Goal: Transaction & Acquisition: Book appointment/travel/reservation

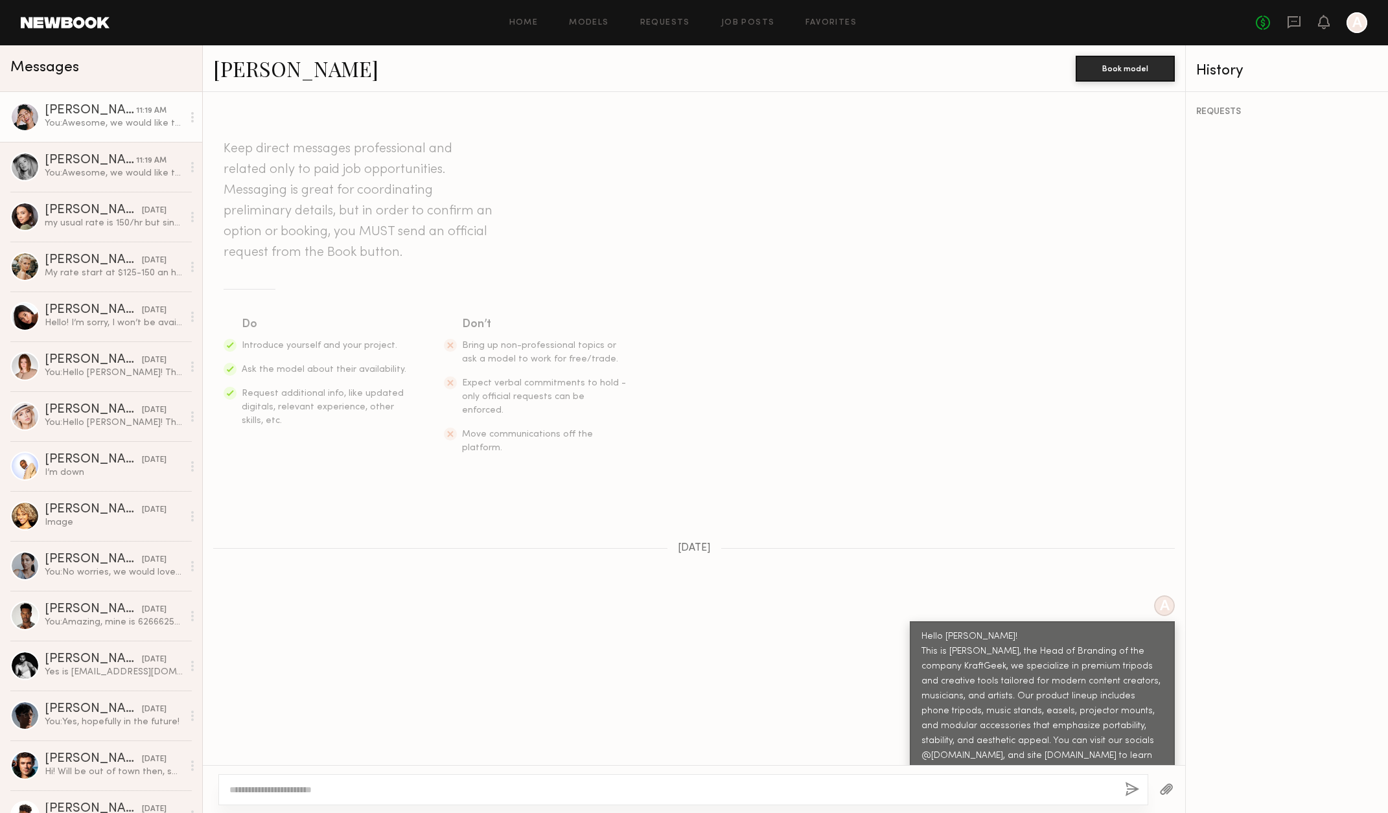
scroll to position [566, 0]
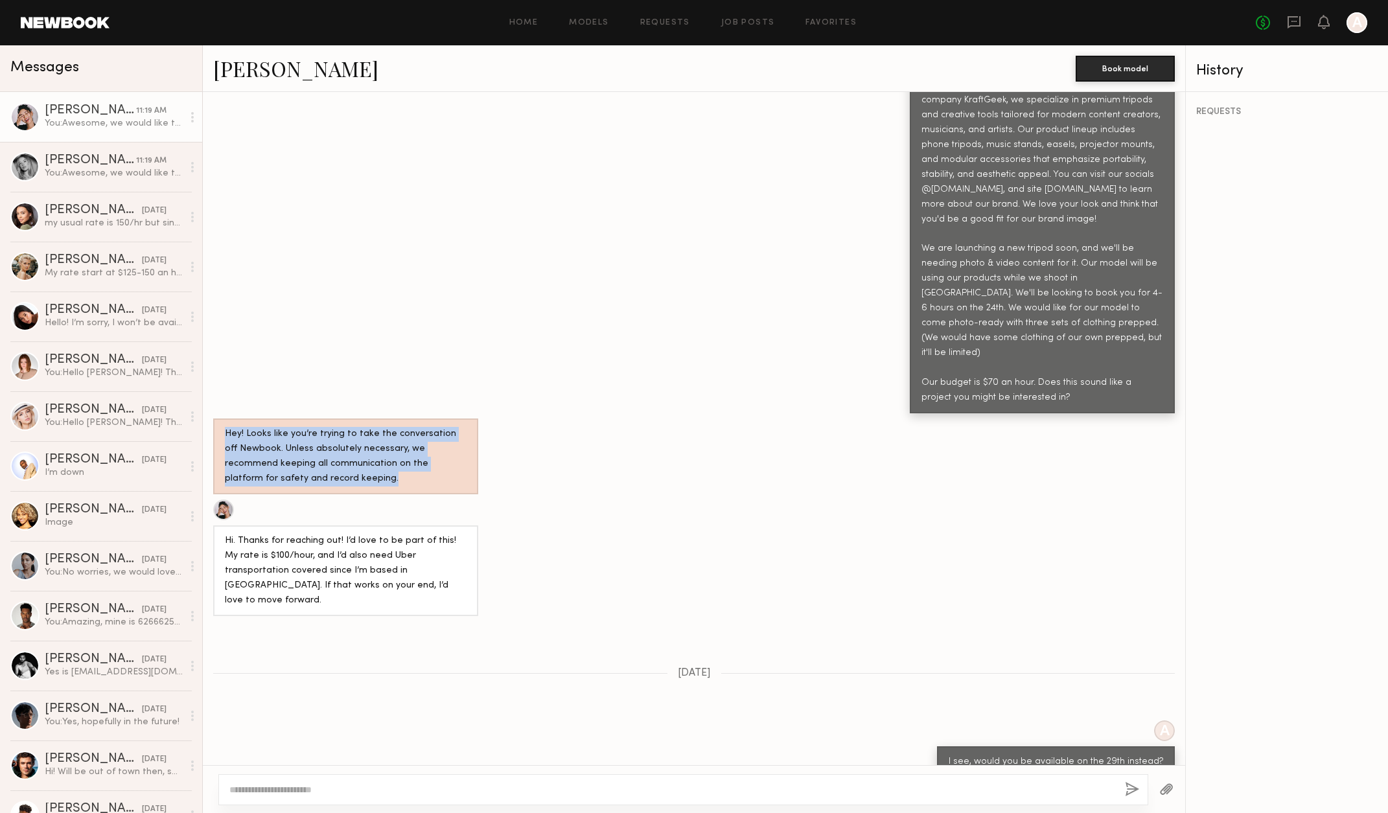
drag, startPoint x: 216, startPoint y: 389, endPoint x: 349, endPoint y: 443, distance: 142.7
click at [349, 443] on div "Hey! Looks like you’re trying to take the conversation off Newbook. Unless abso…" at bounding box center [345, 457] width 265 height 76
click at [108, 628] on div "You: Amazing, mine is 6266625436! Will email out a day of schedule soon." at bounding box center [114, 622] width 138 height 12
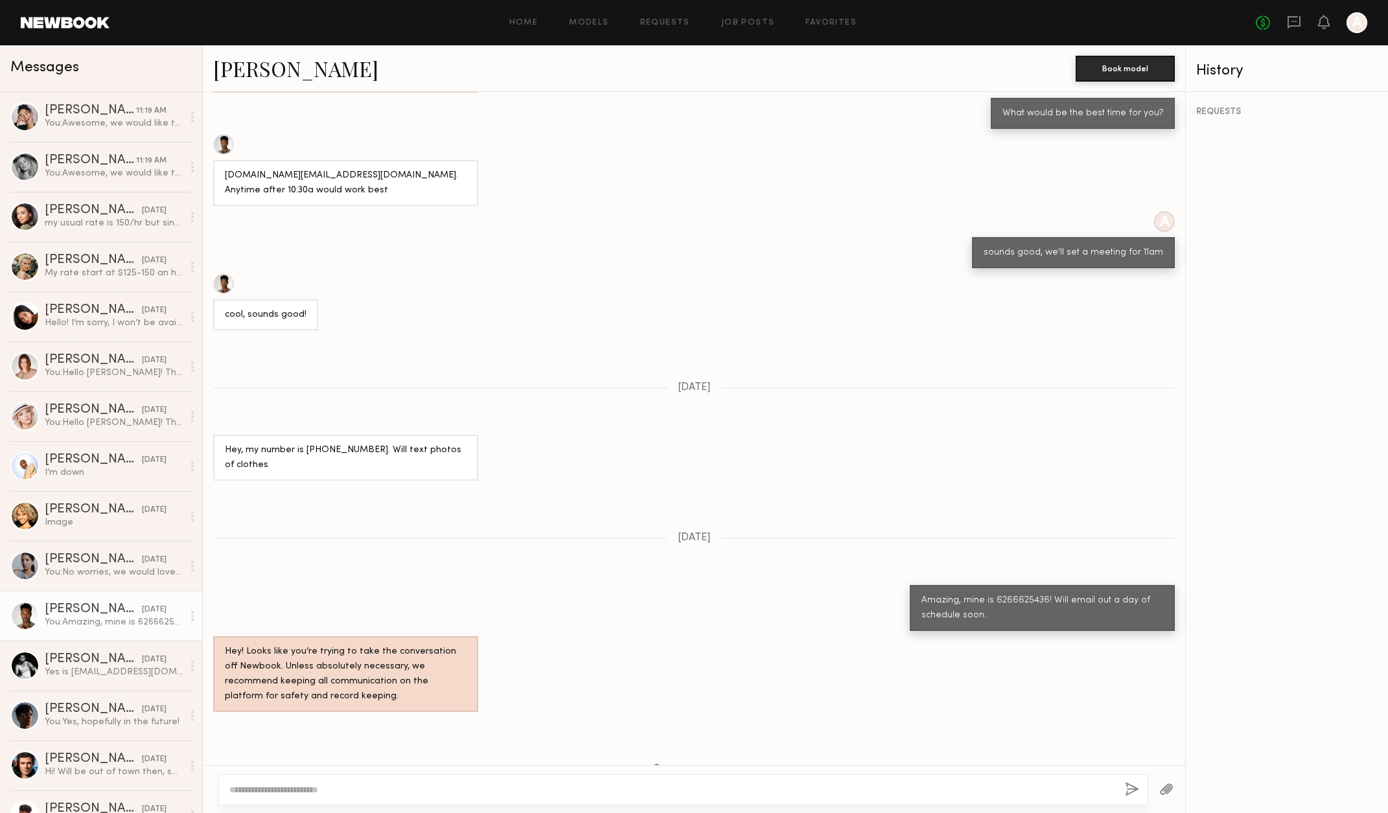
scroll to position [1361, 0]
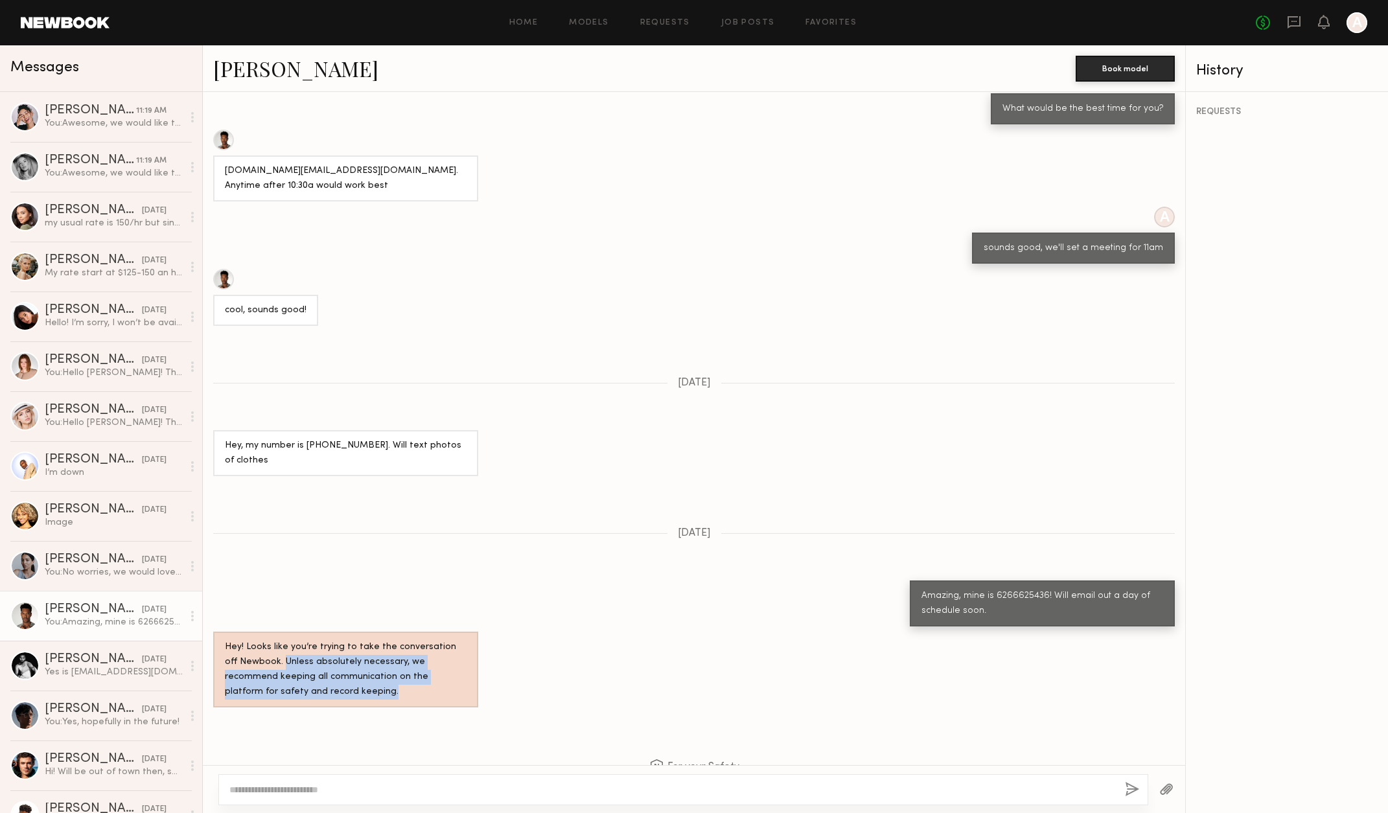
drag, startPoint x: 317, startPoint y: 621, endPoint x: 267, endPoint y: 591, distance: 59.0
click at [267, 640] on div "Hey! Looks like you’re trying to take the conversation off Newbook. Unless abso…" at bounding box center [346, 670] width 242 height 60
click at [119, 477] on div "I’m down" at bounding box center [114, 472] width 138 height 12
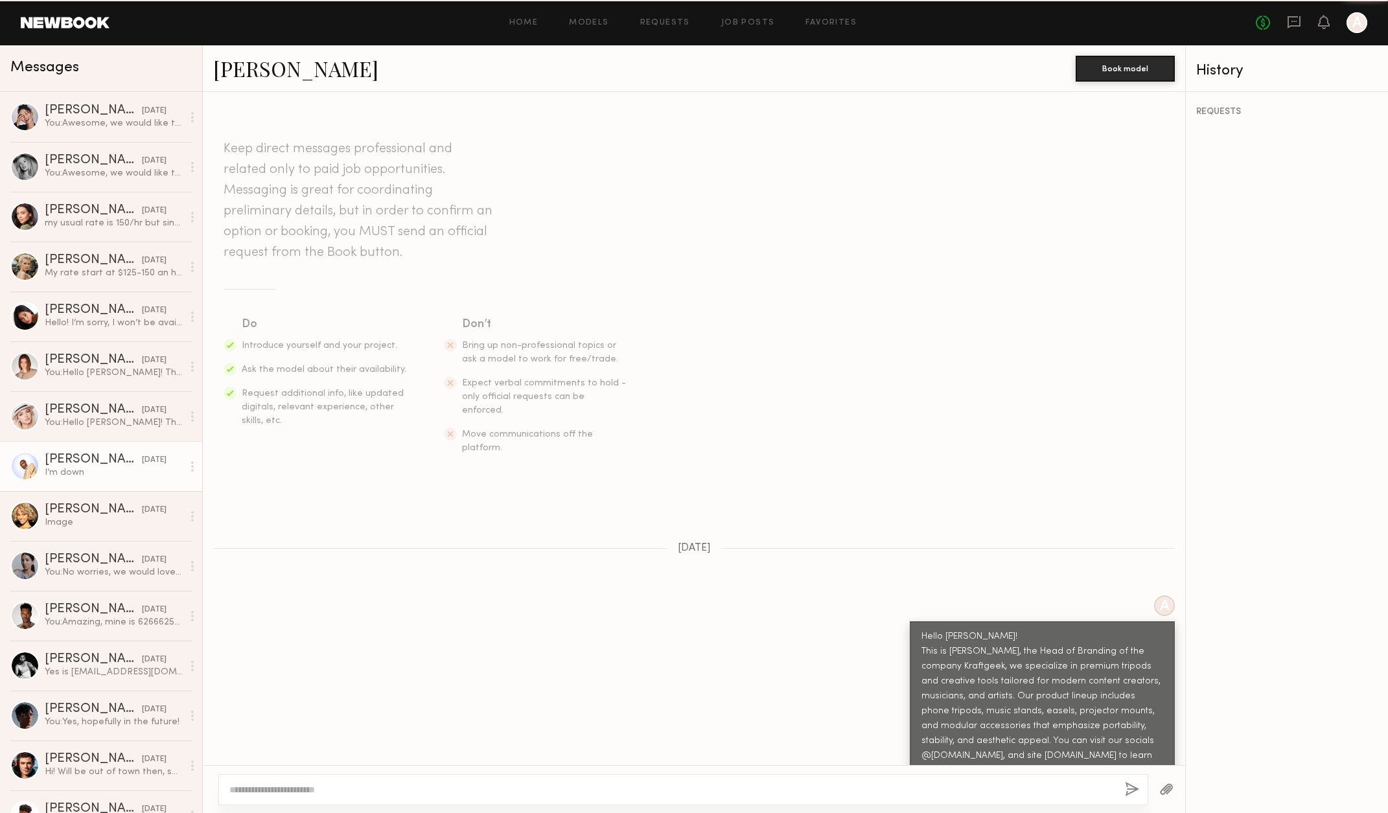
scroll to position [680, 0]
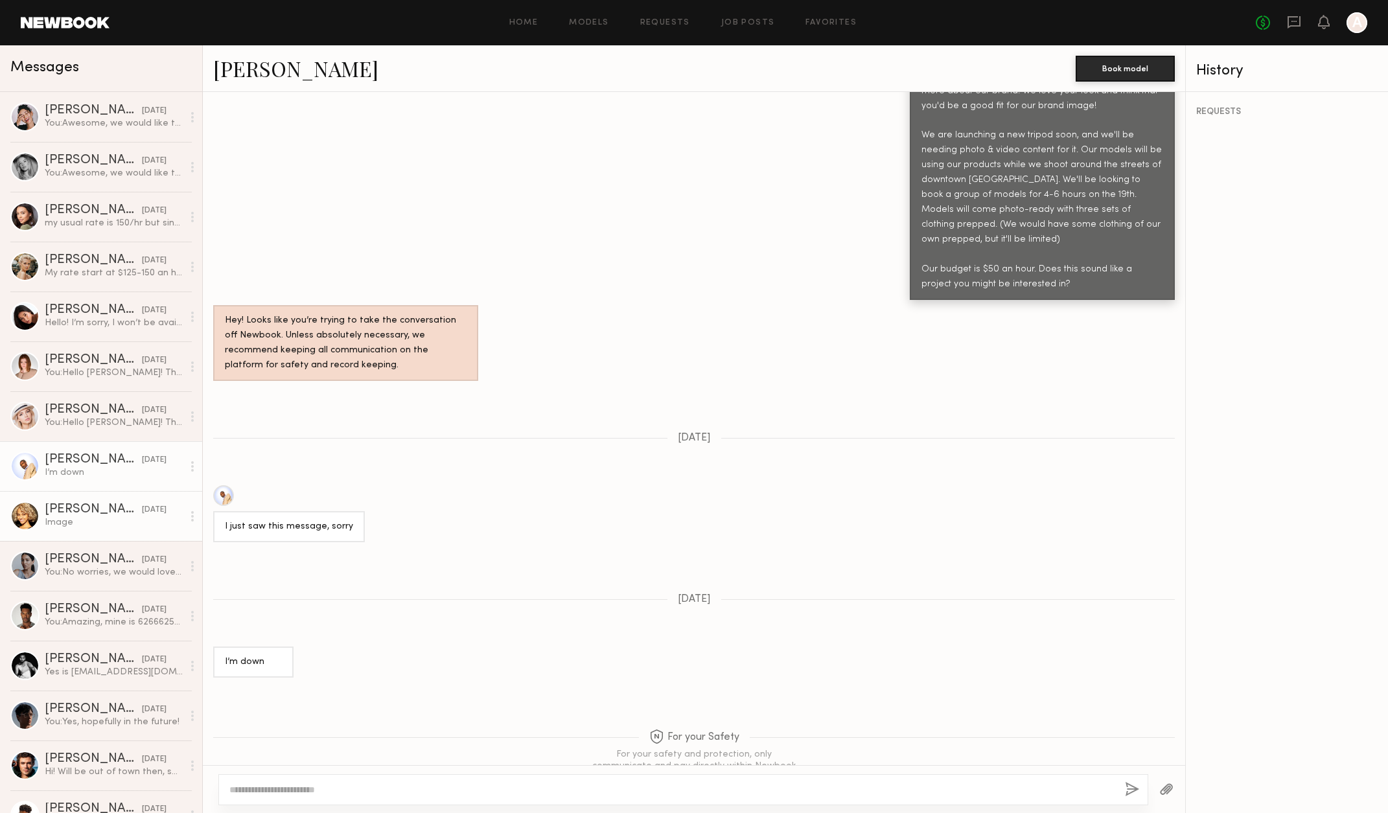
click at [100, 516] on div "[PERSON_NAME]" at bounding box center [93, 509] width 97 height 13
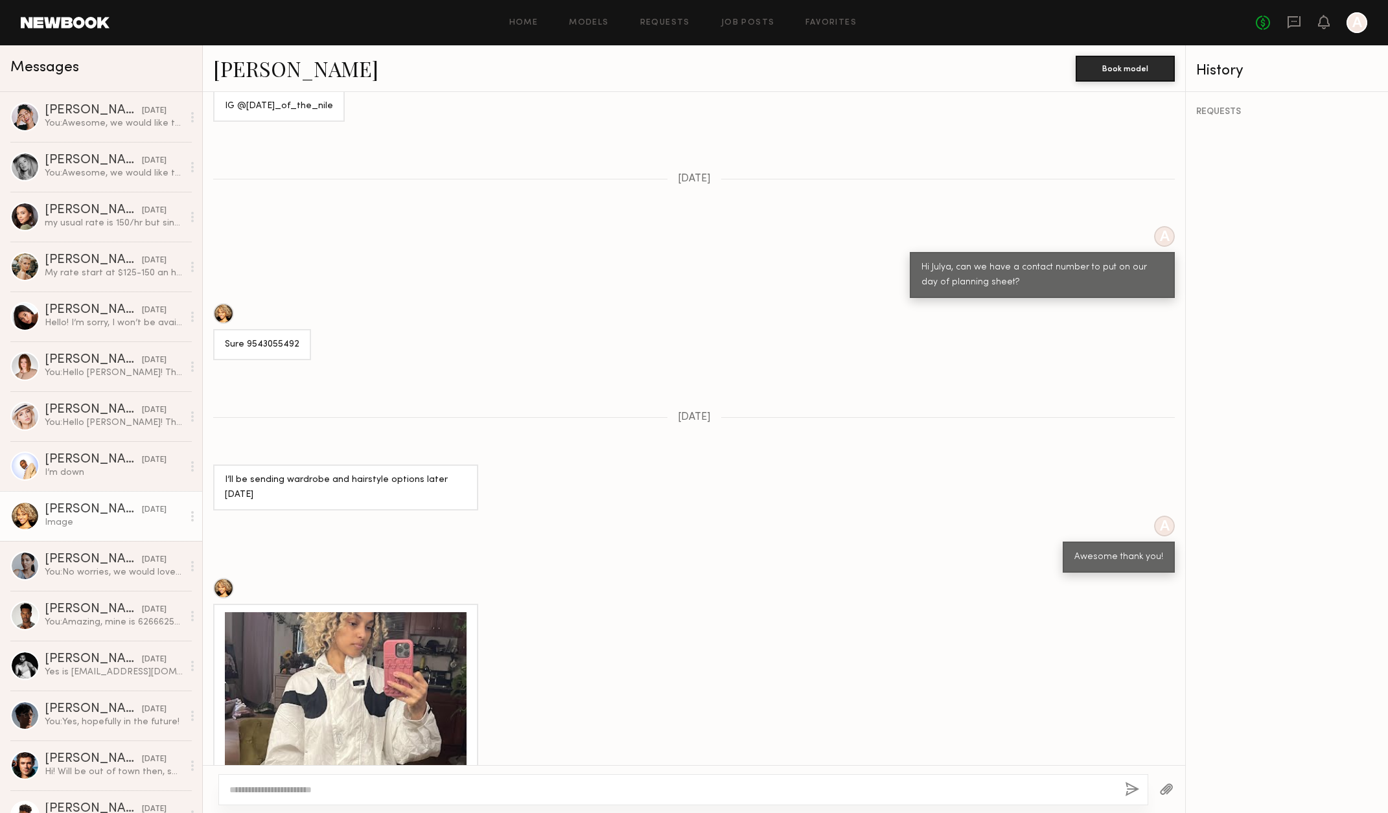
scroll to position [1620, 0]
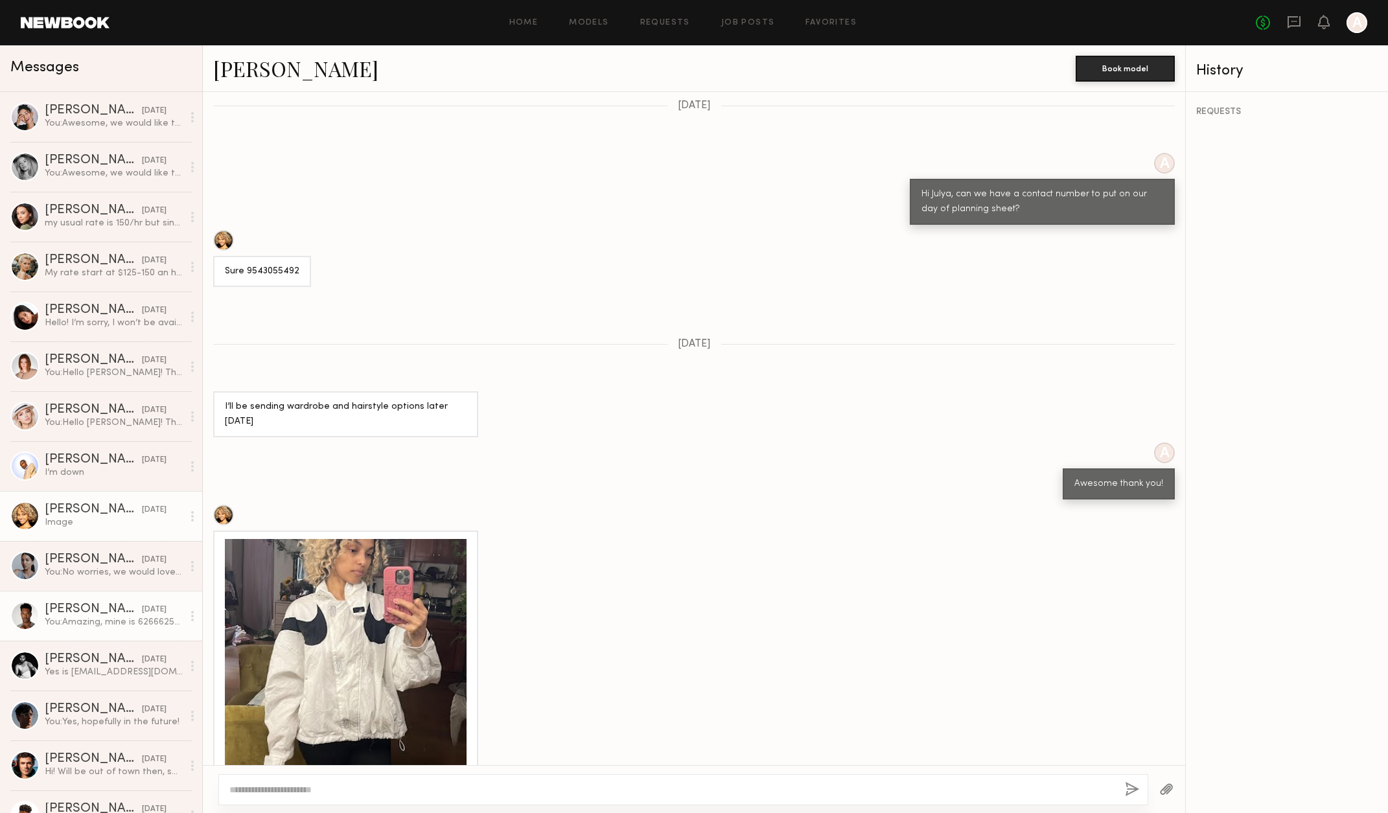
click at [82, 637] on link "Brandon A. 05/16/2025 You: Amazing, mine is 6266625436! Will email out a day of…" at bounding box center [101, 616] width 202 height 50
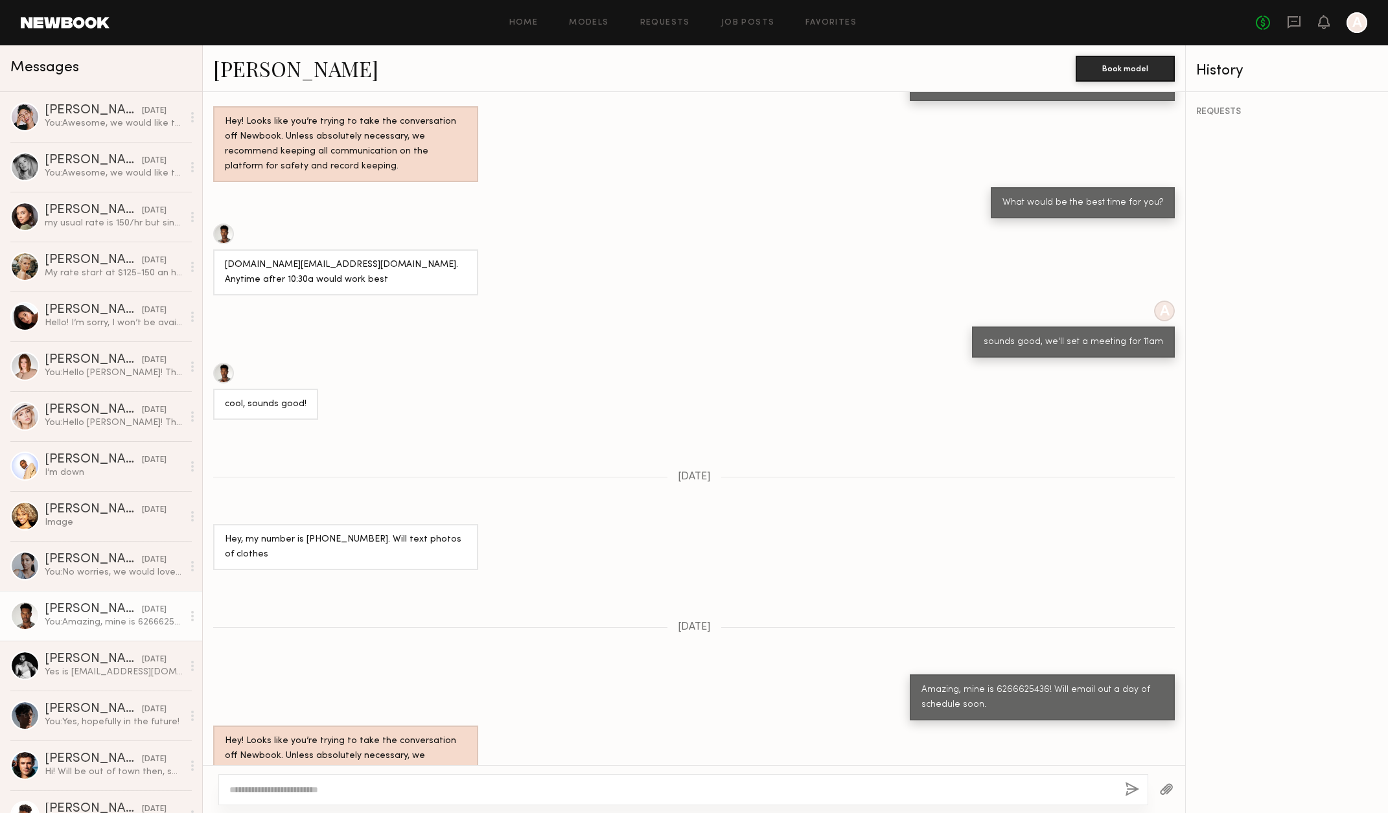
scroll to position [1102, 0]
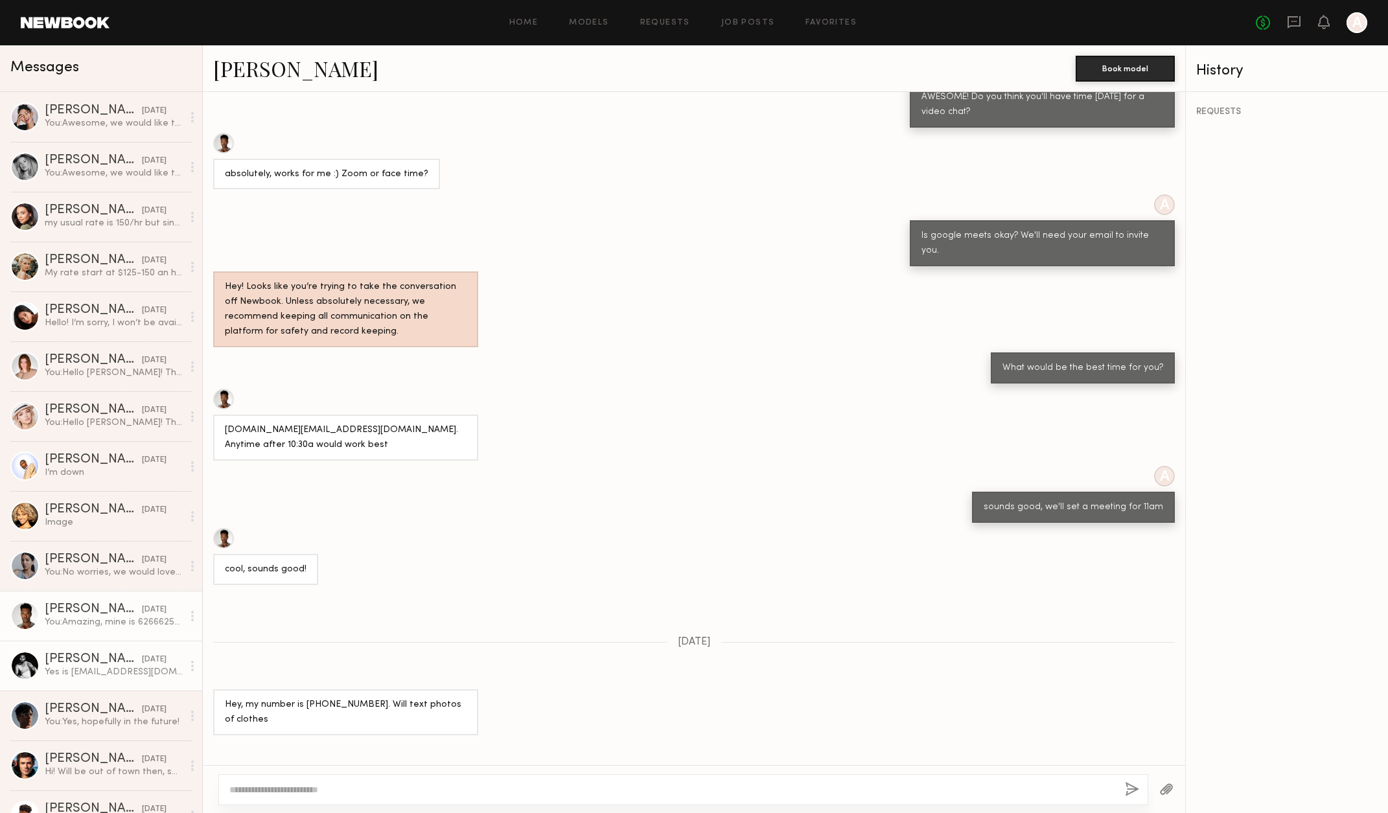
click at [113, 659] on div "Jay E." at bounding box center [93, 659] width 97 height 13
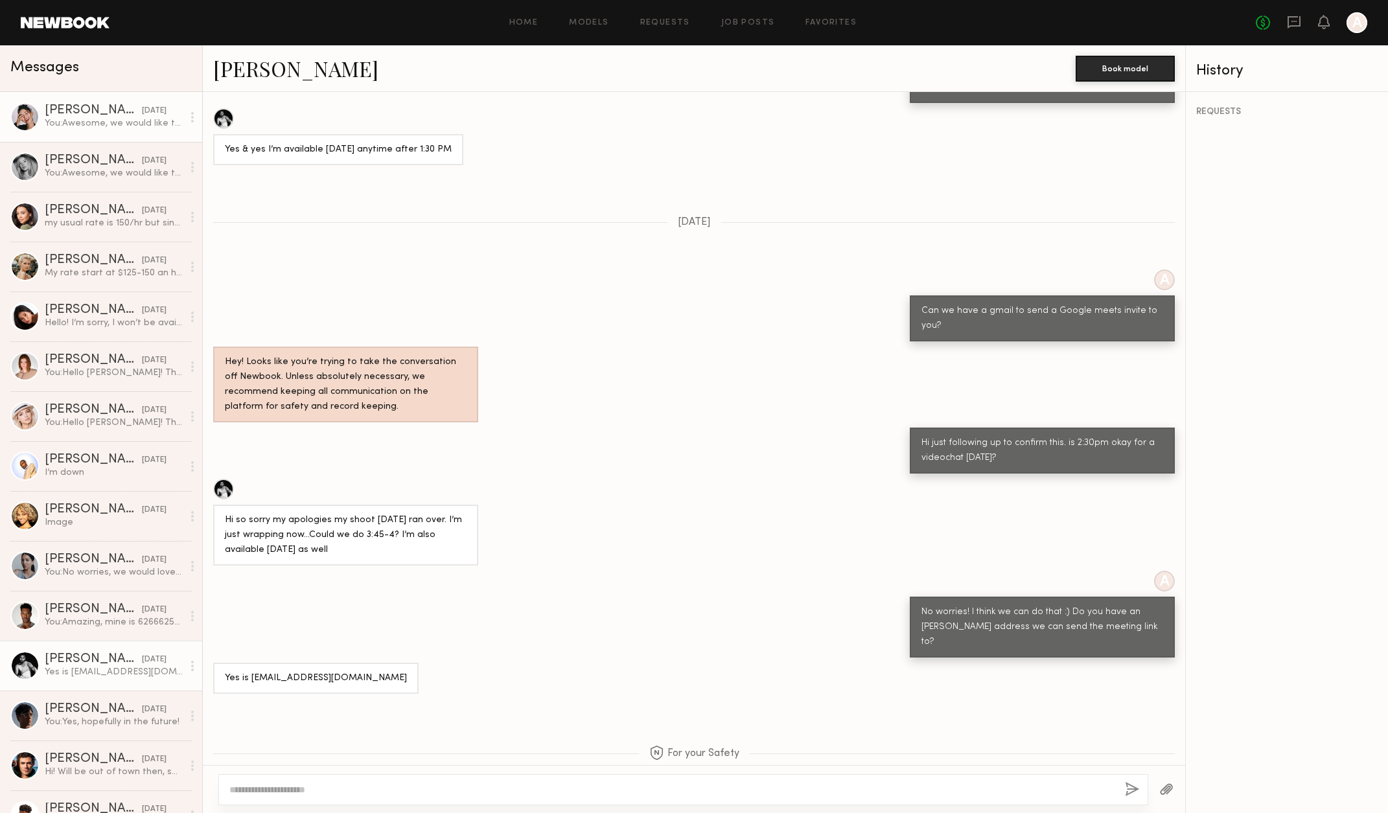
click at [92, 115] on div "Anisa N." at bounding box center [93, 110] width 97 height 13
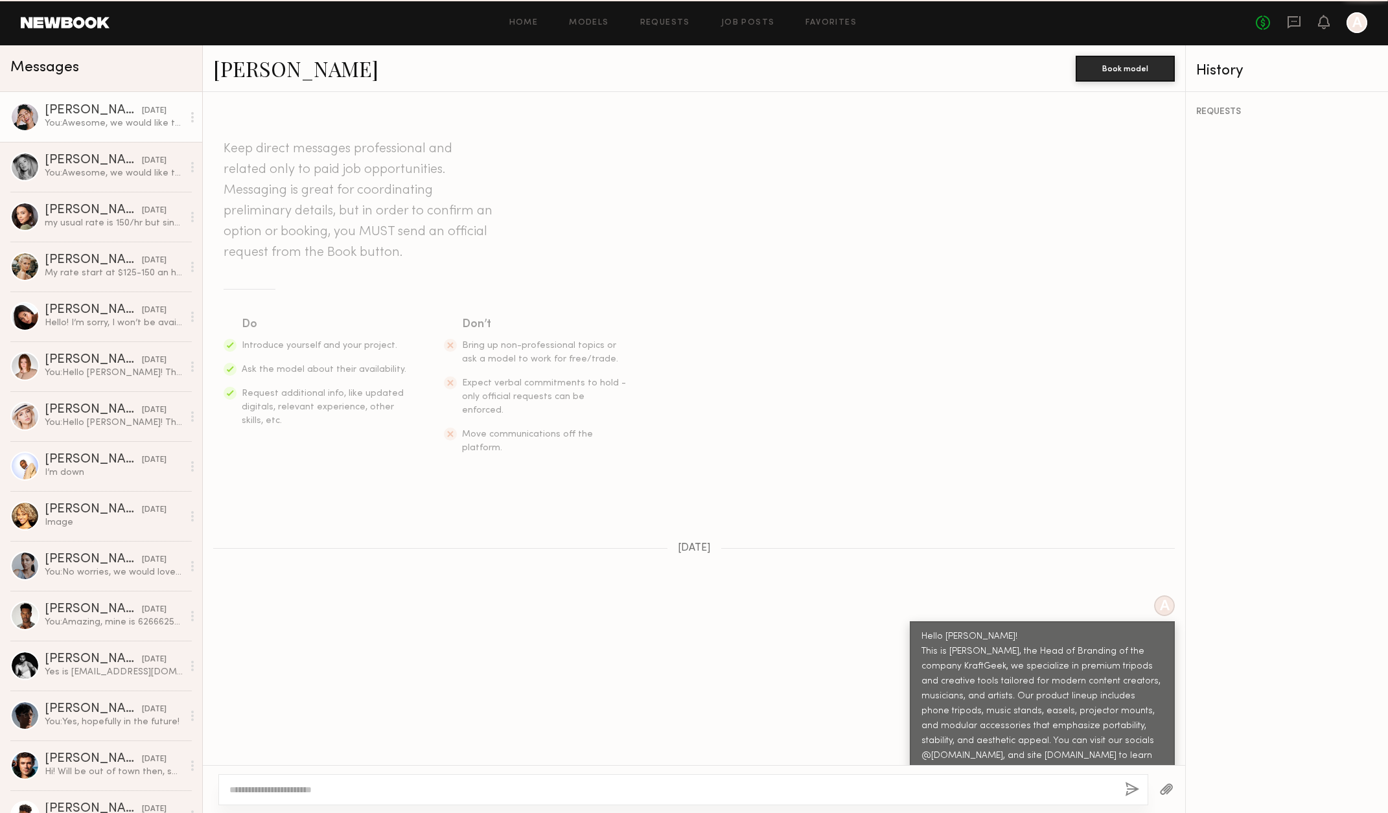
scroll to position [1107, 0]
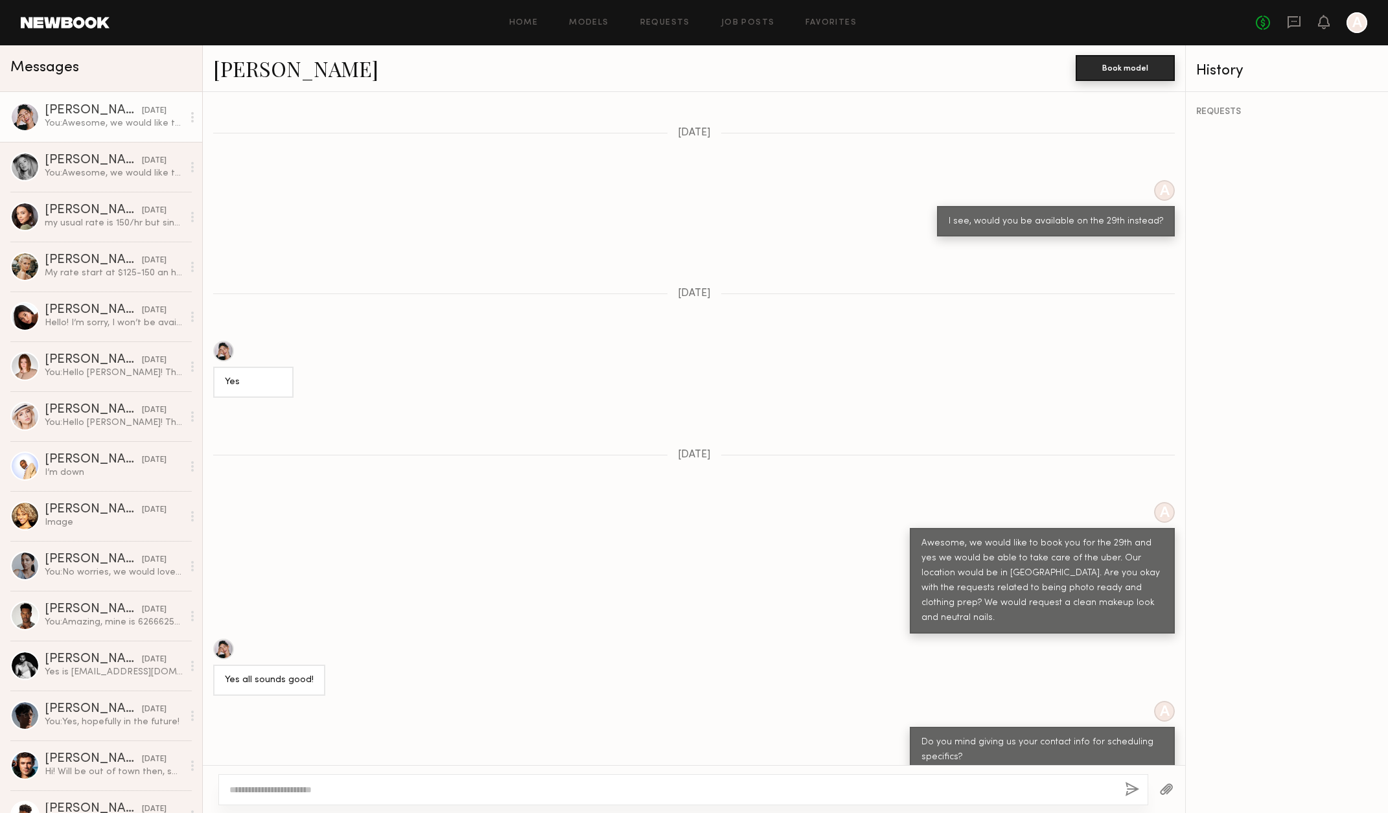
click at [1142, 67] on button "Book model" at bounding box center [1124, 68] width 99 height 26
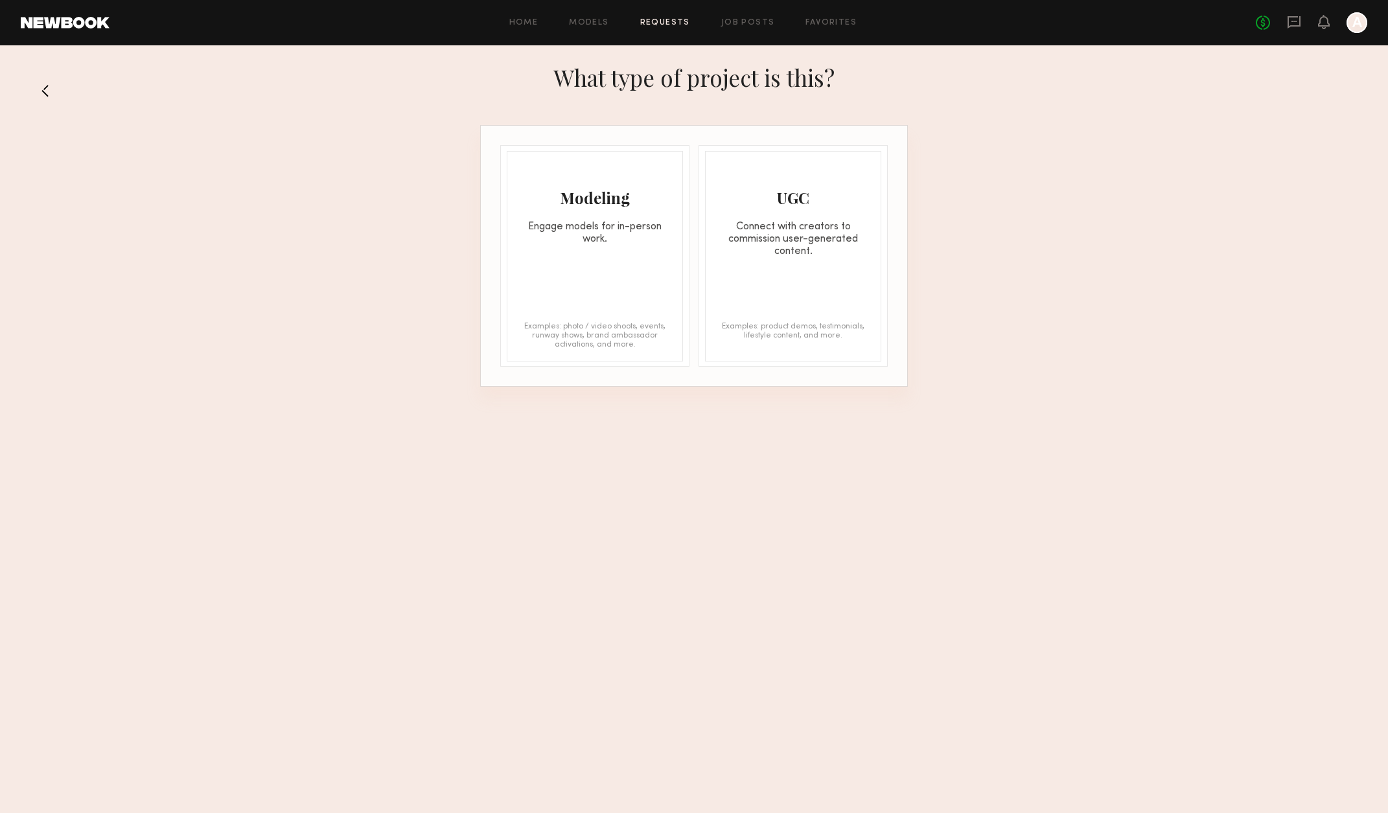
click at [663, 244] on div "Engage models for in-person work." at bounding box center [594, 233] width 175 height 25
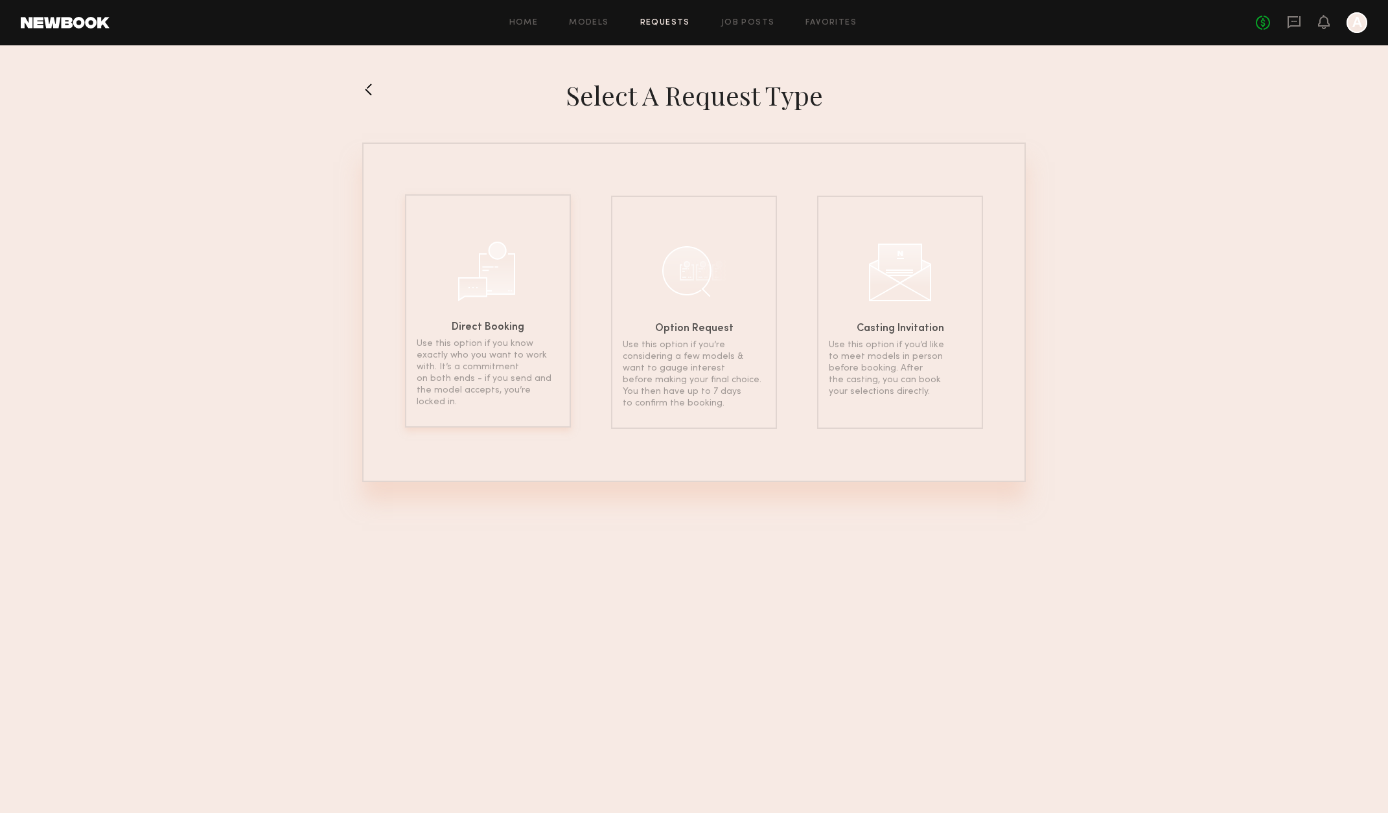
click at [533, 247] on div "Direct Booking Use this option if you know exactly who you want to work with. I…" at bounding box center [488, 310] width 166 height 233
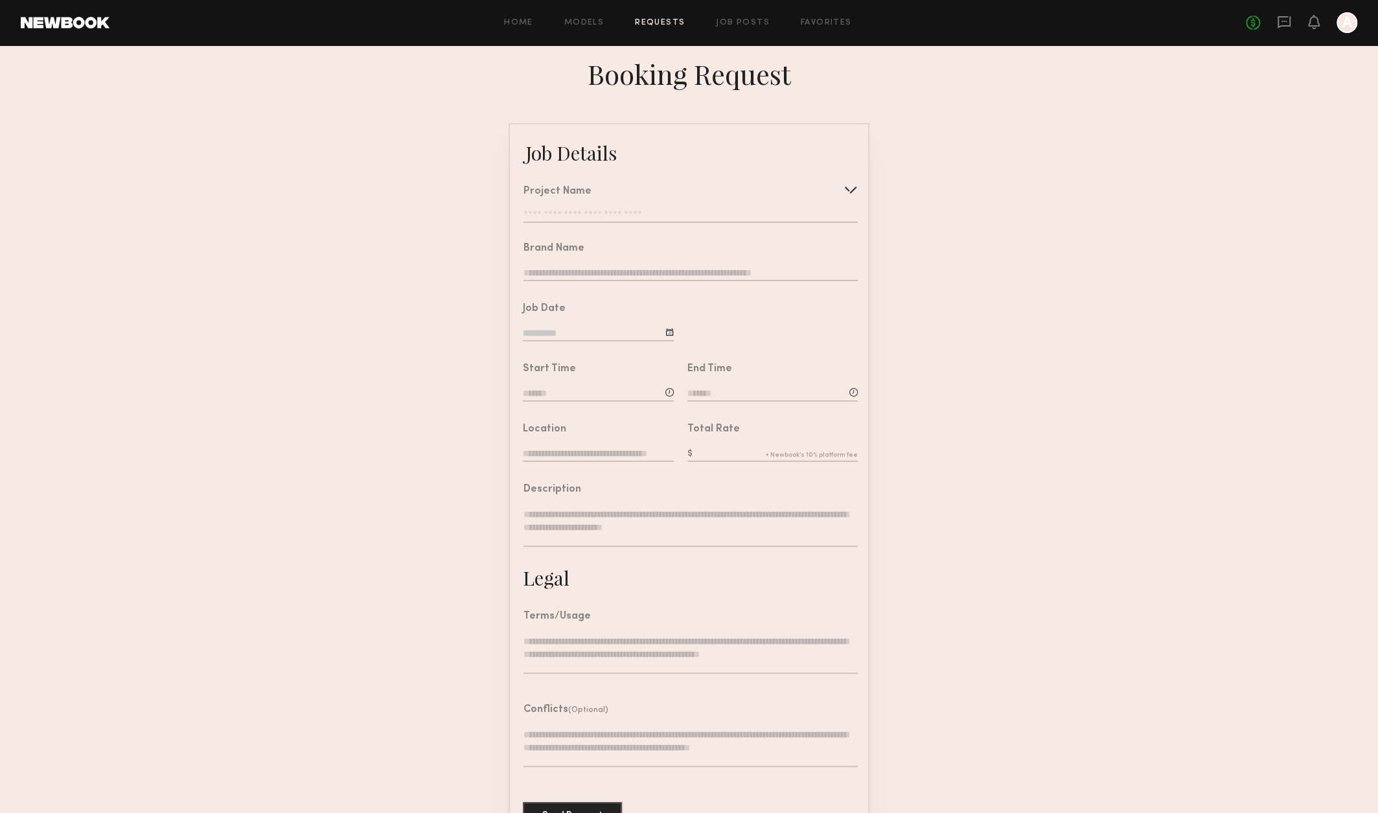
click at [705, 214] on input "text" at bounding box center [690, 216] width 334 height 13
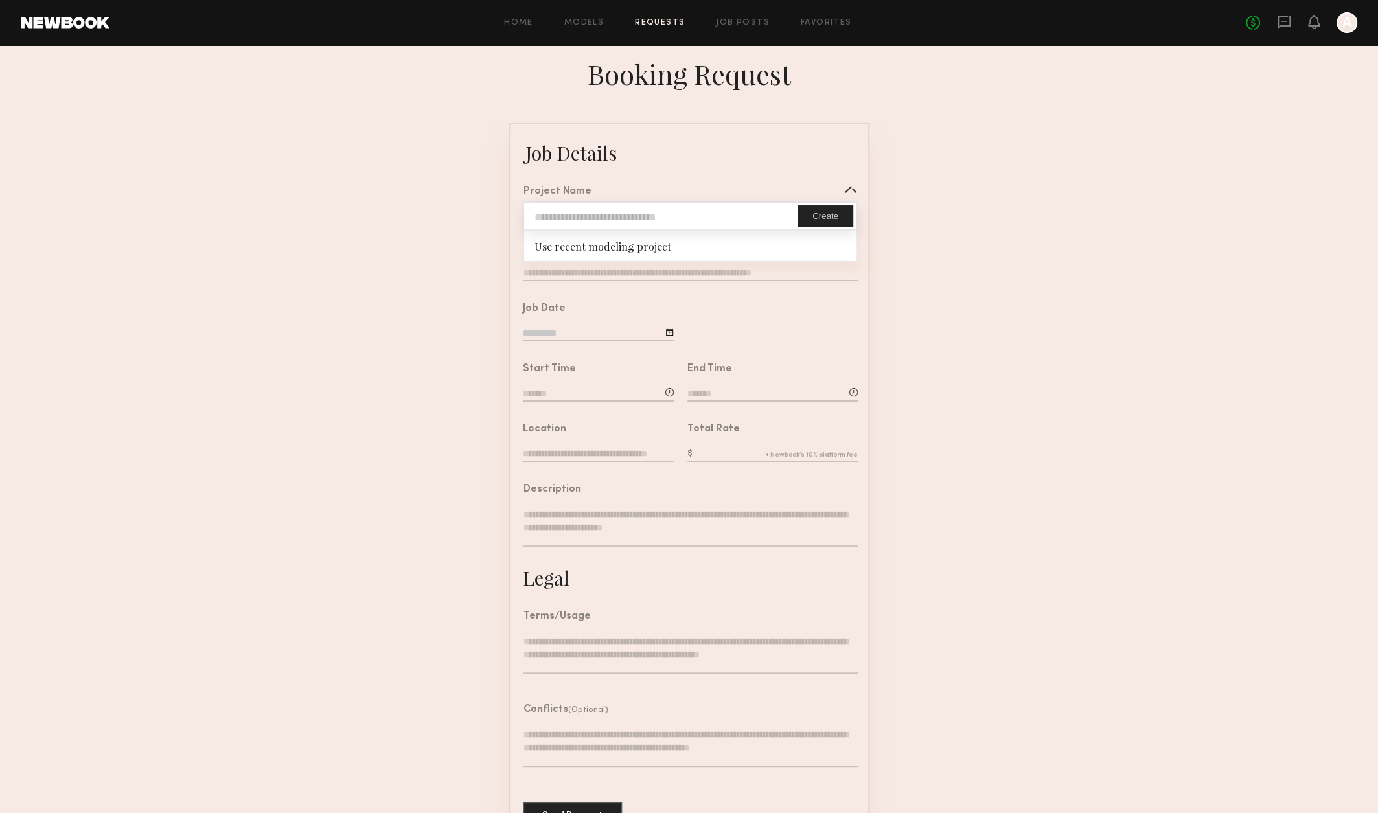
click at [705, 214] on input "text" at bounding box center [660, 216] width 273 height 27
click at [668, 229] on input "text" at bounding box center [660, 216] width 273 height 27
click at [619, 254] on div "Use recent modeling project" at bounding box center [690, 245] width 332 height 29
click at [630, 227] on input "text" at bounding box center [660, 216] width 273 height 27
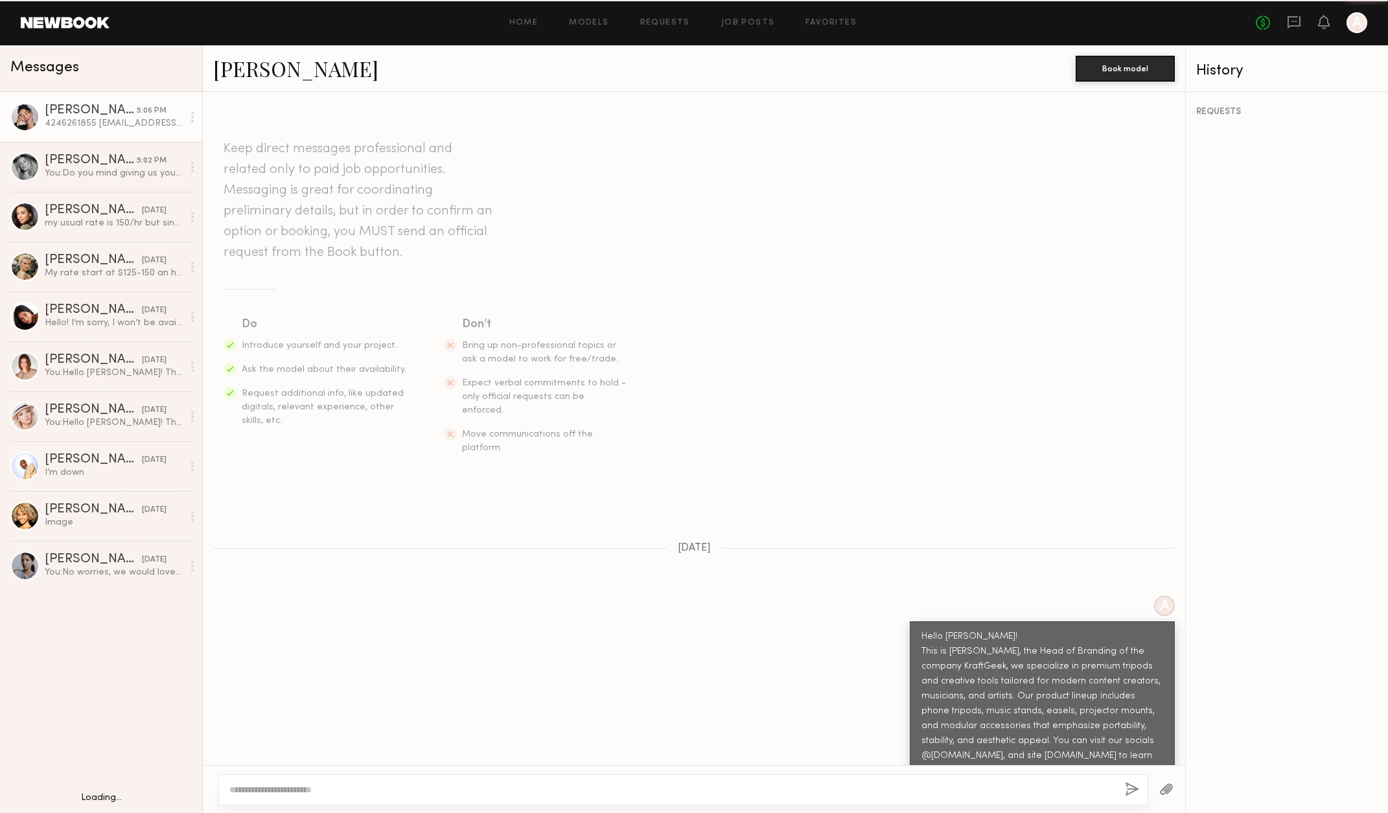
scroll to position [1207, 0]
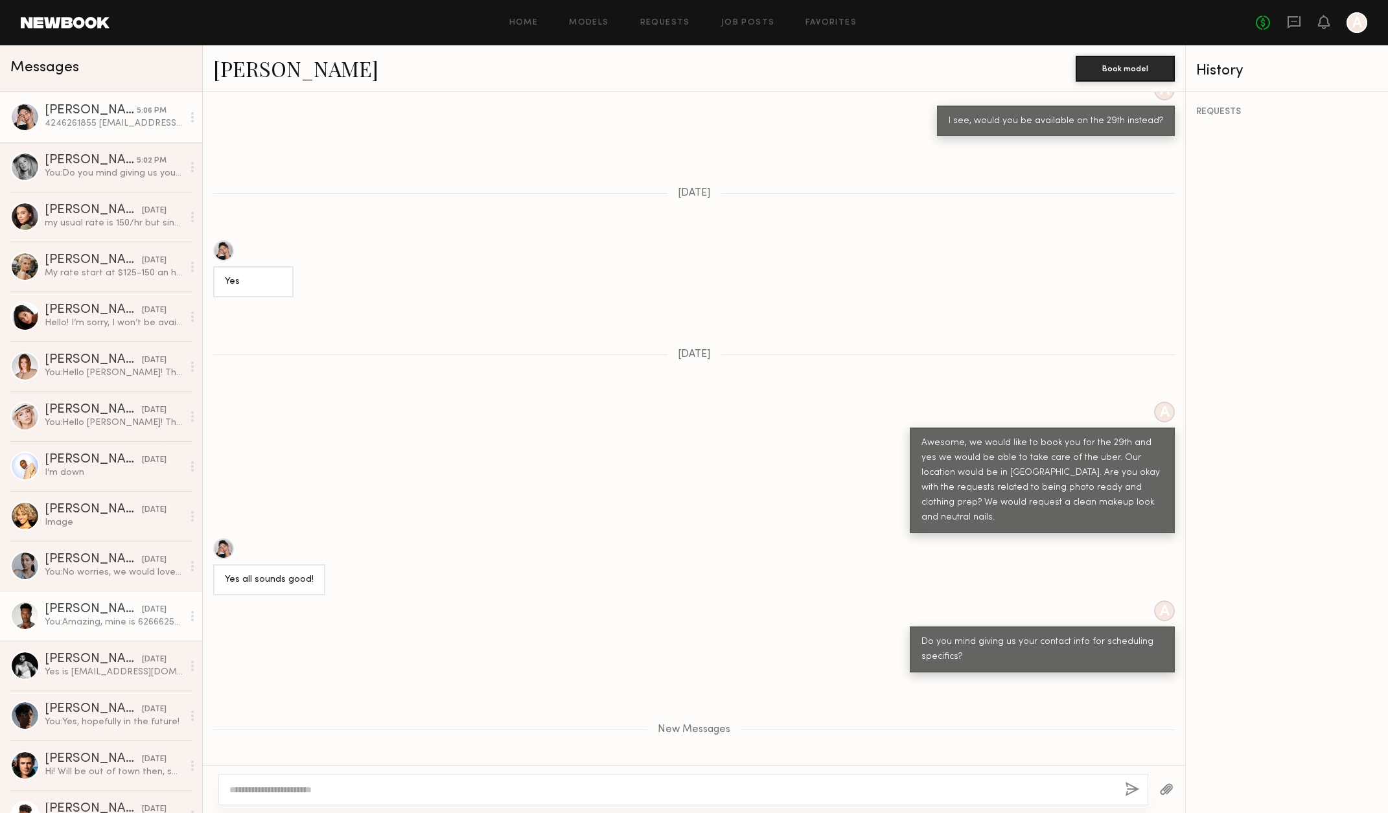
click at [106, 628] on div "You: Amazing, mine is 6266625436! Will email out a day of schedule soon." at bounding box center [114, 622] width 138 height 12
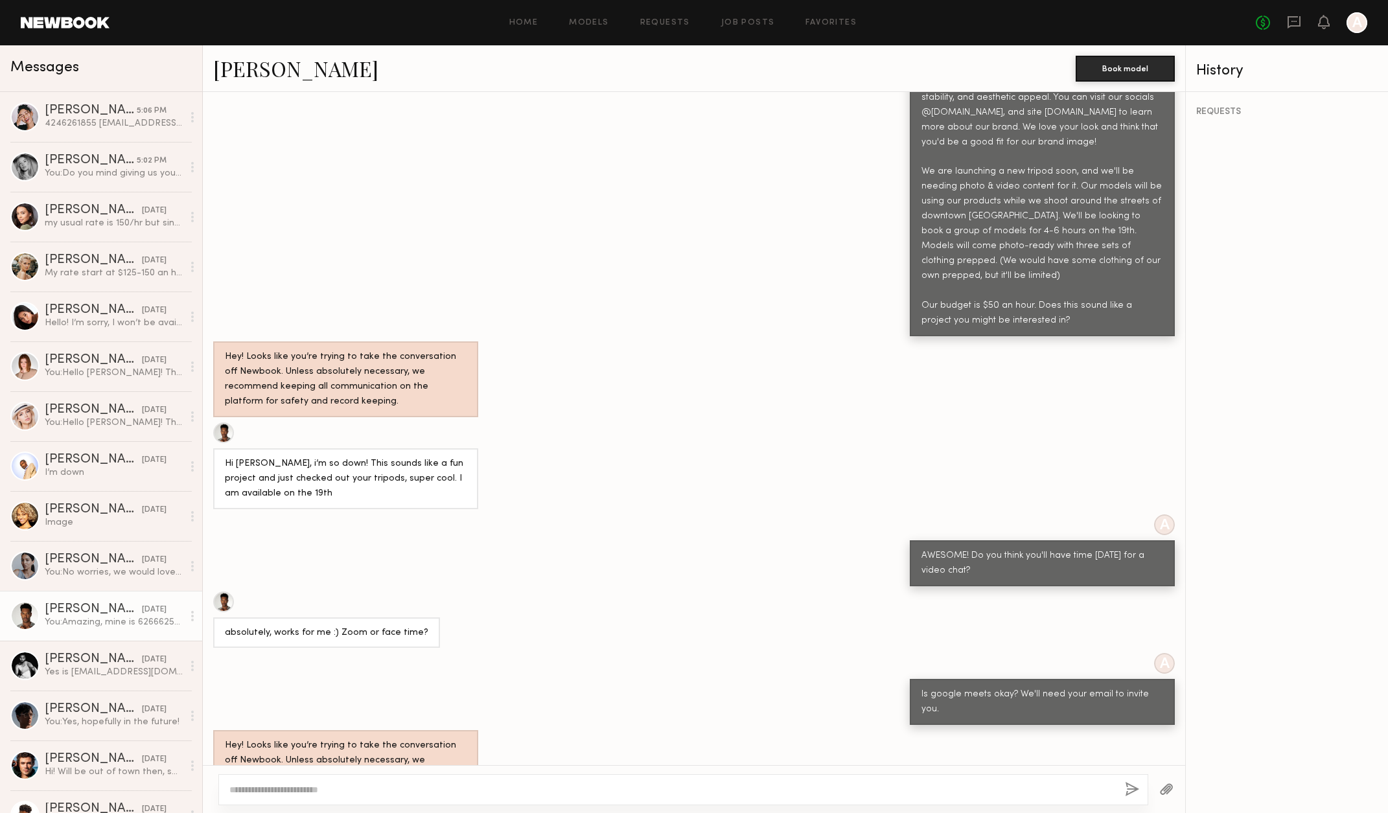
scroll to position [519, 0]
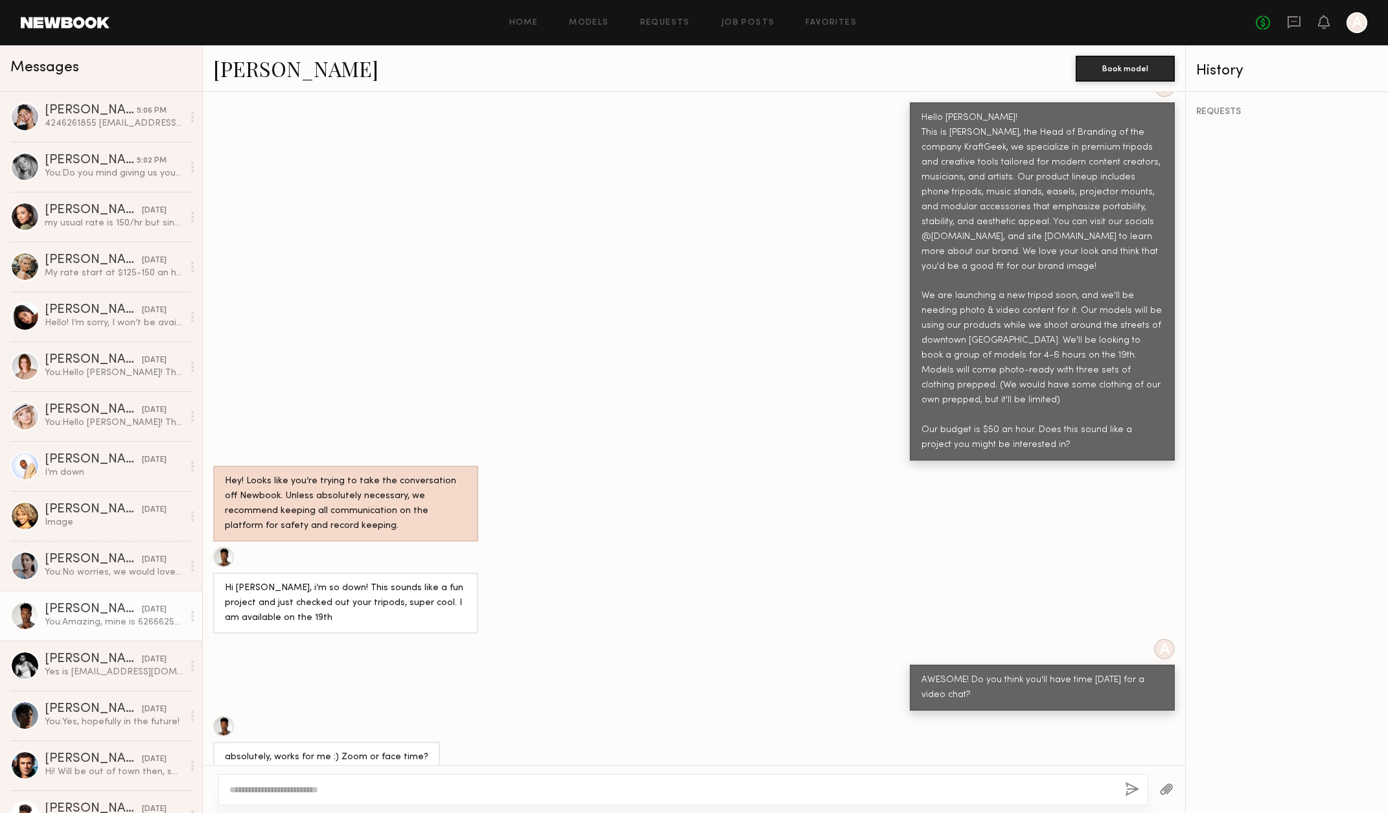
click at [299, 77] on link "Brandon A." at bounding box center [295, 68] width 165 height 28
click at [113, 125] on div "4246261855 Anisanvm@gmail.com" at bounding box center [114, 123] width 138 height 12
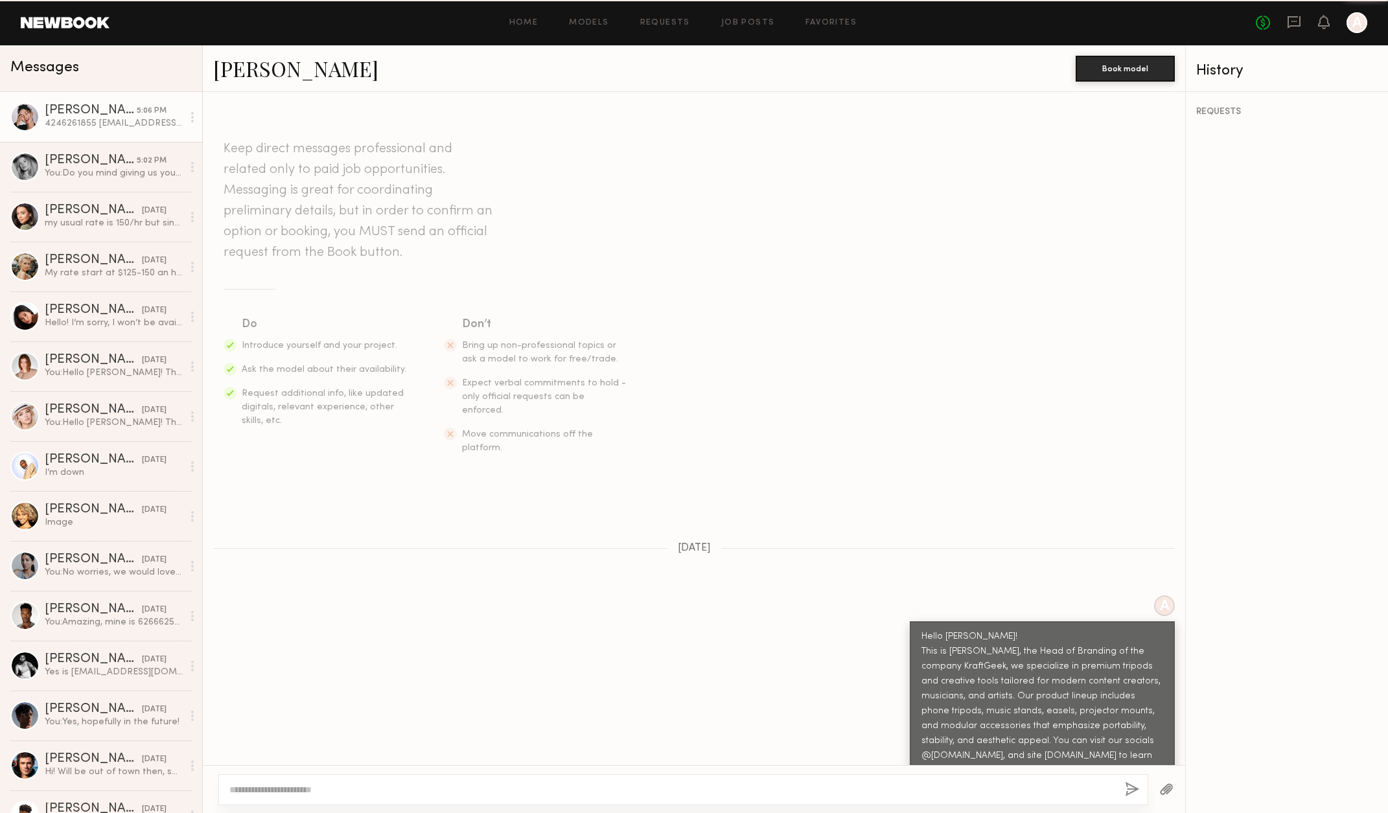
scroll to position [1107, 0]
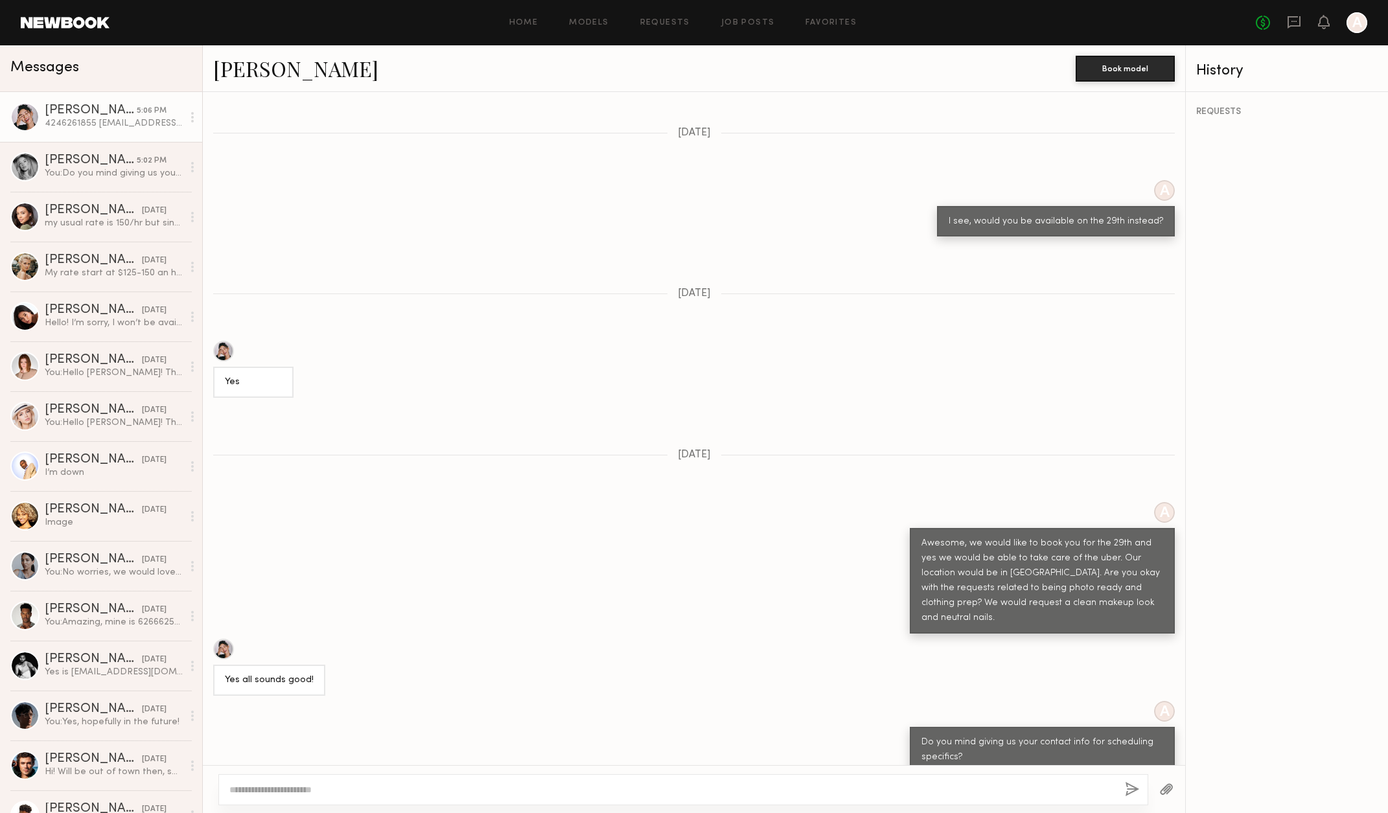
drag, startPoint x: 325, startPoint y: 737, endPoint x: 223, endPoint y: 721, distance: 103.0
click at [223, 778] on div "4246261855 Anisanvm@gmail.com" at bounding box center [302, 801] width 179 height 46
copy div "4246261855 Anisanvm@gmail.com"
click at [1289, 21] on icon at bounding box center [1294, 22] width 14 height 14
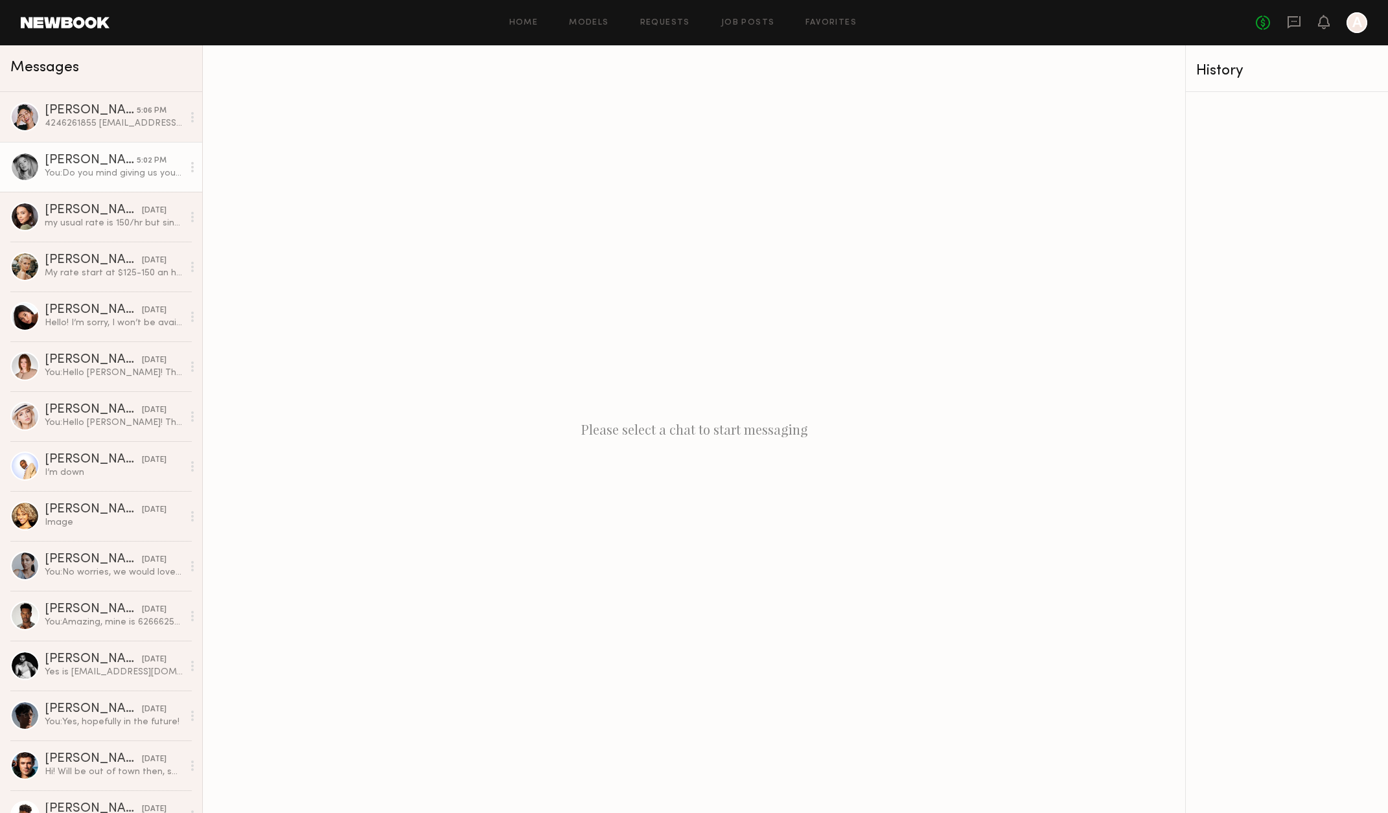
click at [121, 171] on div "You: Do you mind giving us your contact info for scheduling specifics?" at bounding box center [114, 173] width 138 height 12
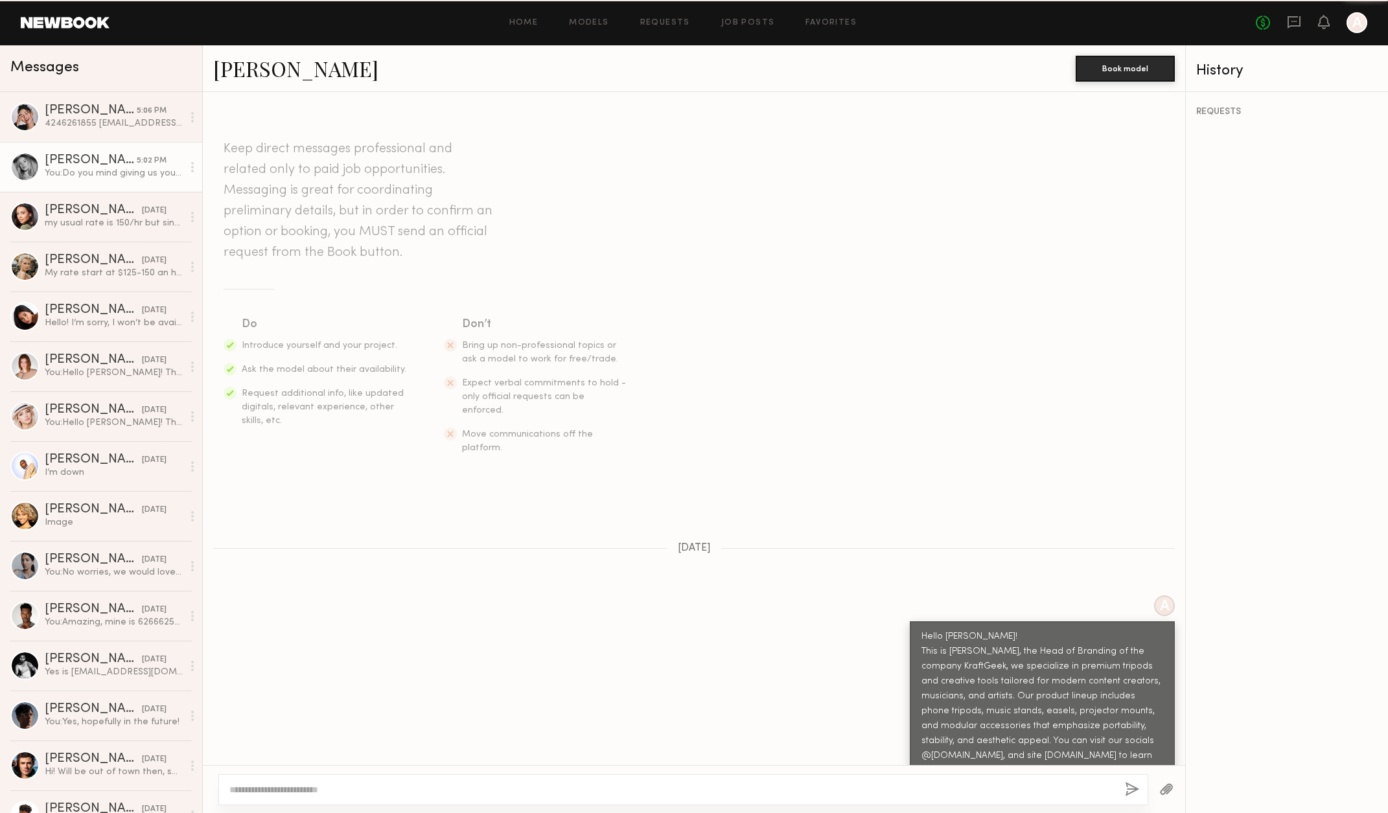
scroll to position [1438, 0]
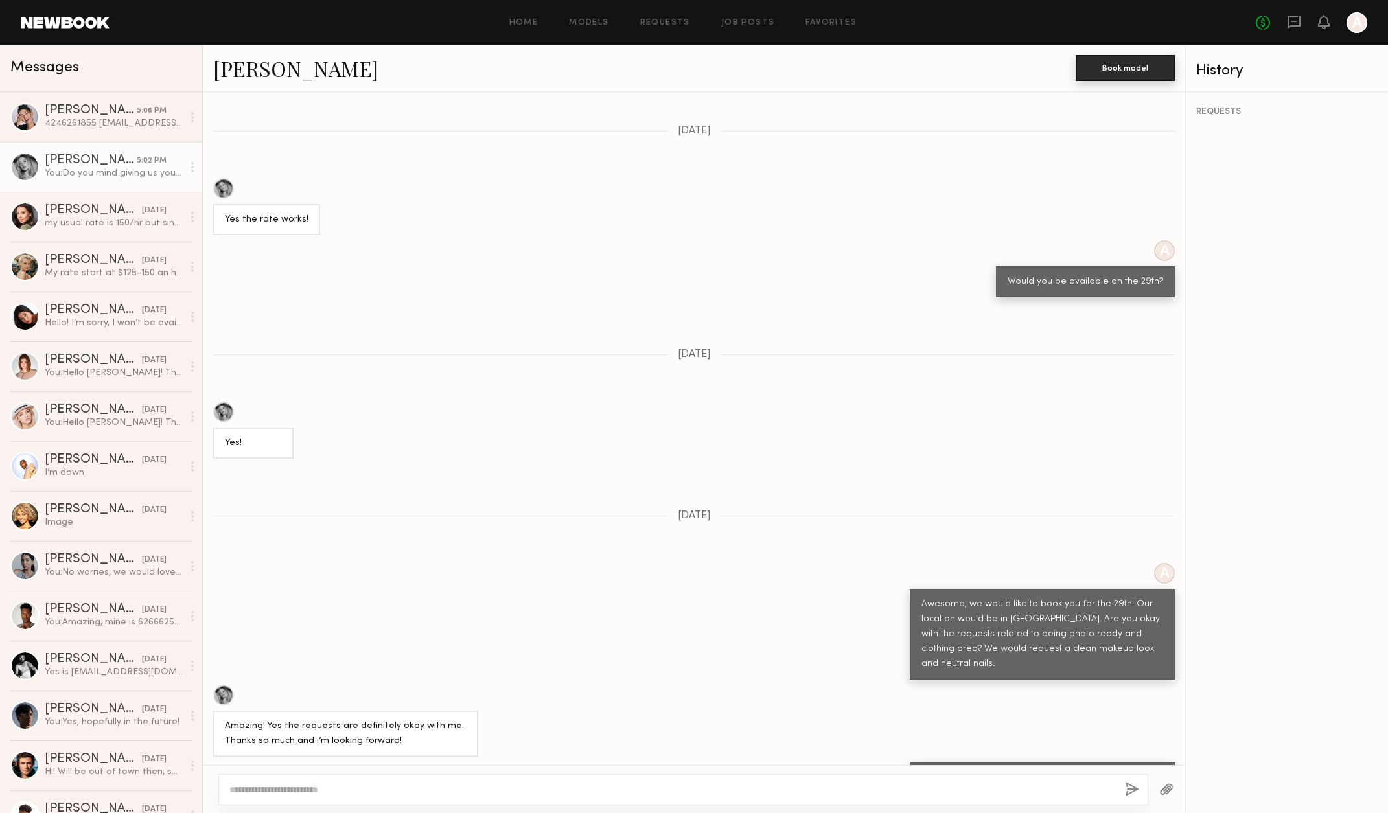
click at [1145, 70] on button "Book model" at bounding box center [1124, 68] width 99 height 26
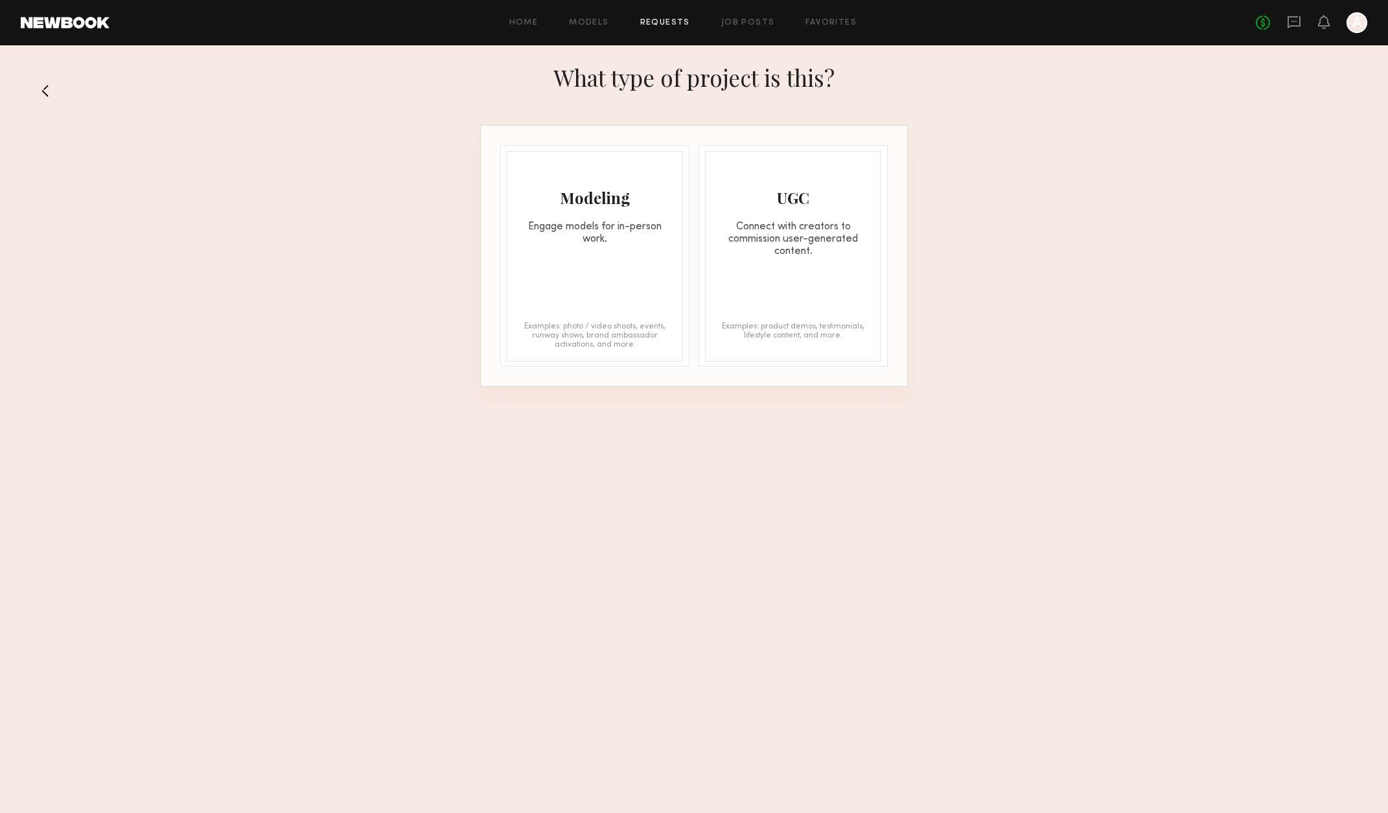
click at [595, 176] on div "Modeling Engage models for in-person work." at bounding box center [594, 199] width 175 height 94
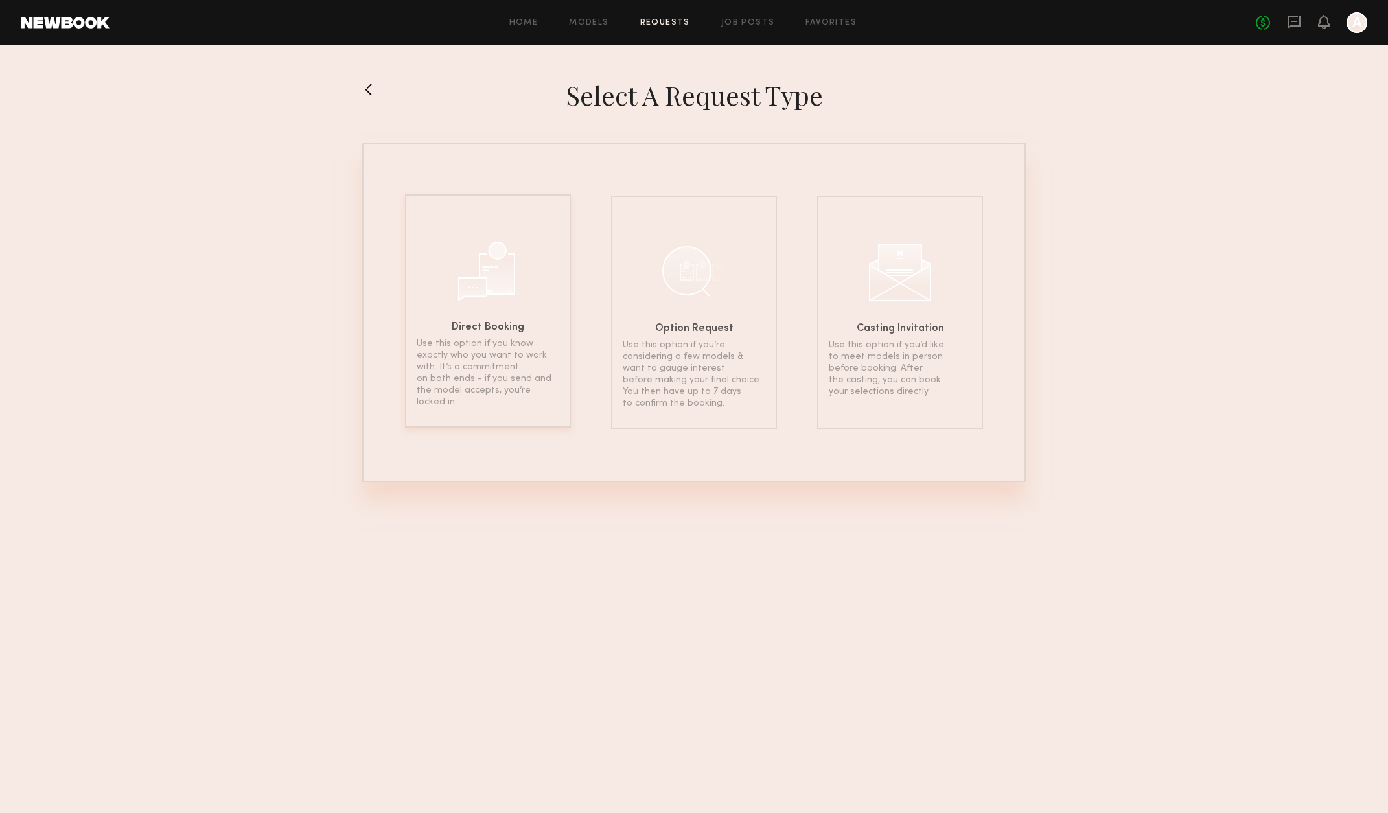
click at [517, 271] on div at bounding box center [487, 269] width 65 height 65
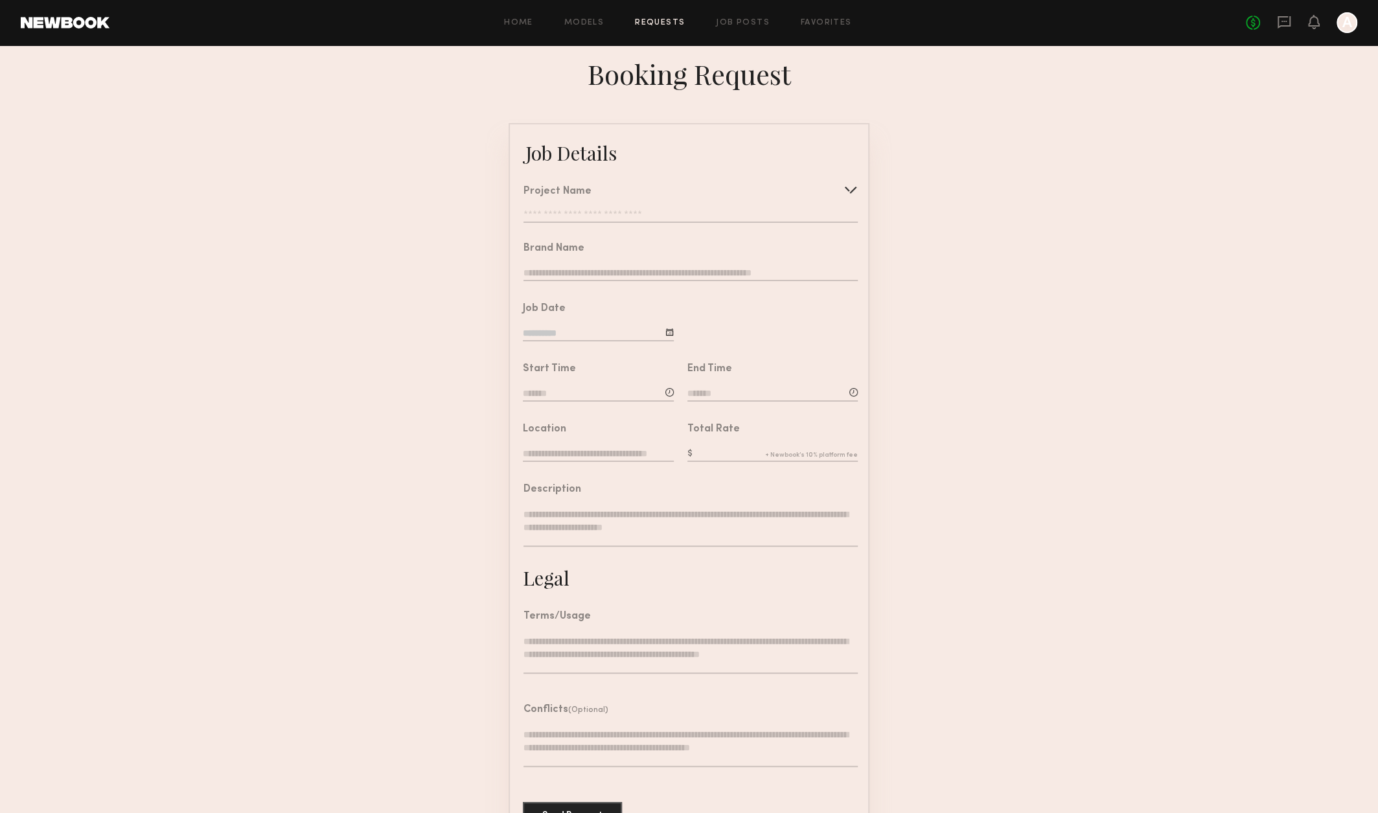
click at [649, 207] on div "Project Name Create Use recent modeling project" at bounding box center [690, 205] width 334 height 36
click at [658, 219] on input "text" at bounding box center [690, 216] width 334 height 13
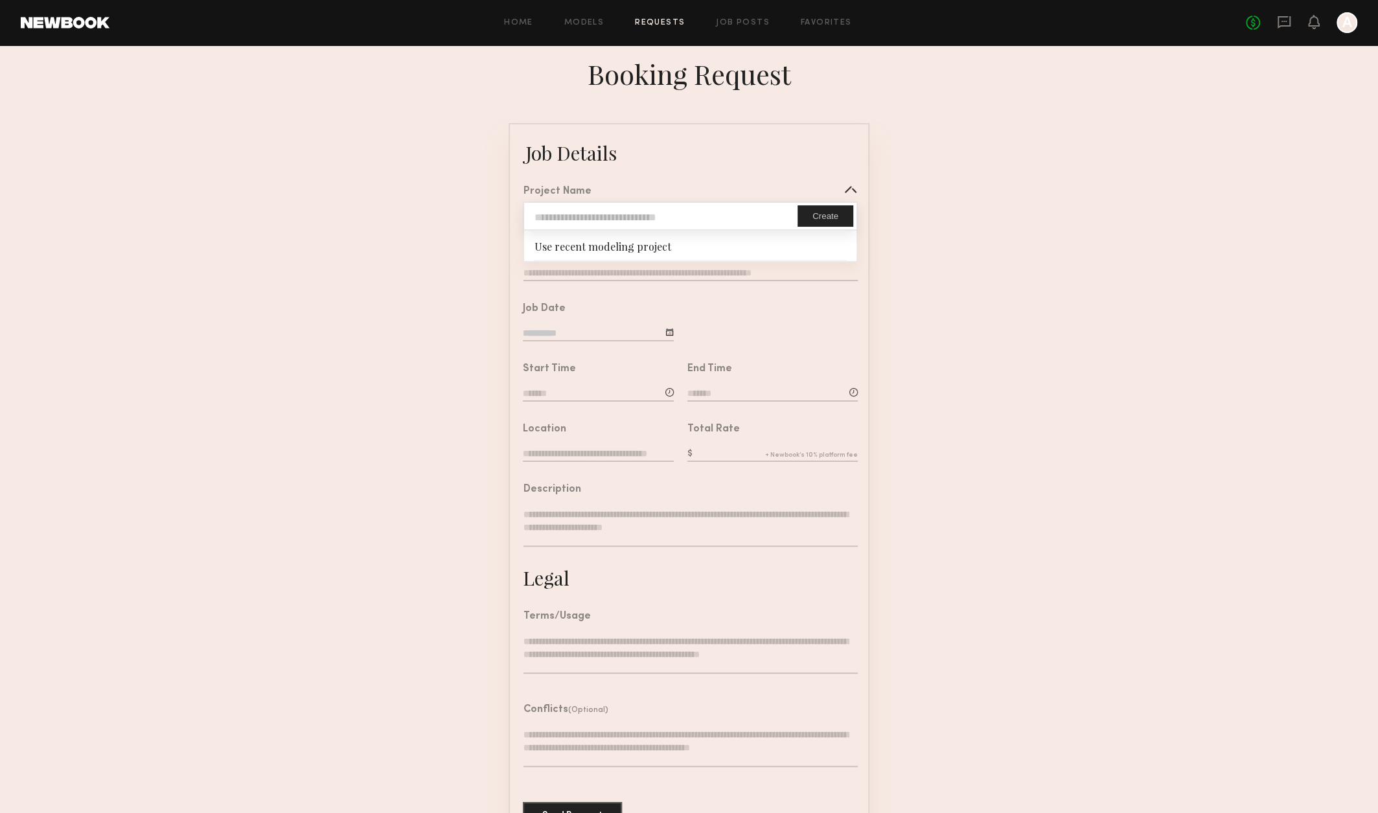
click at [730, 219] on input "text" at bounding box center [660, 216] width 273 height 27
type input "**********"
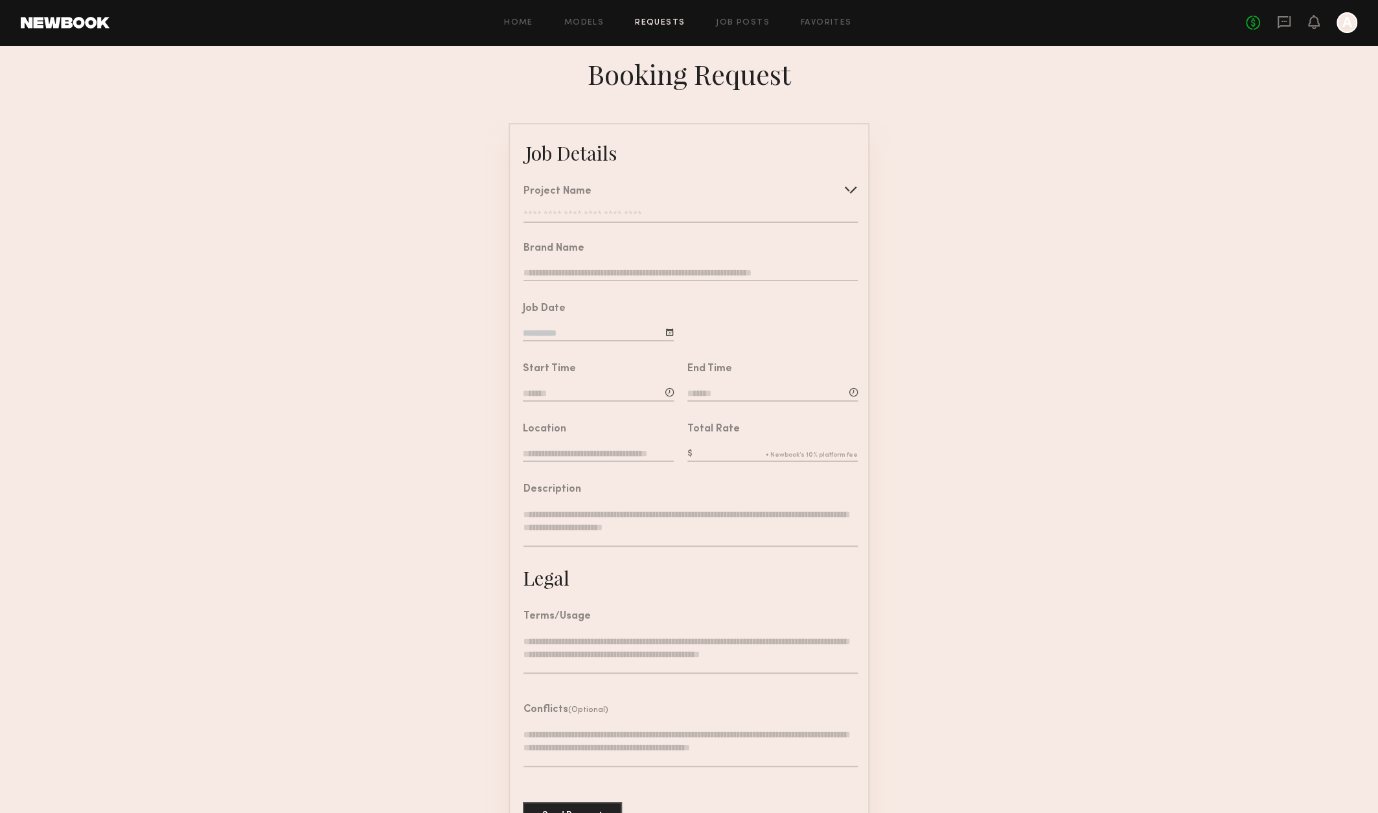
click at [731, 307] on div at bounding box center [771, 318] width 194 height 60
click at [710, 205] on div "**********" at bounding box center [690, 205] width 334 height 36
click at [715, 213] on input "text" at bounding box center [690, 216] width 334 height 13
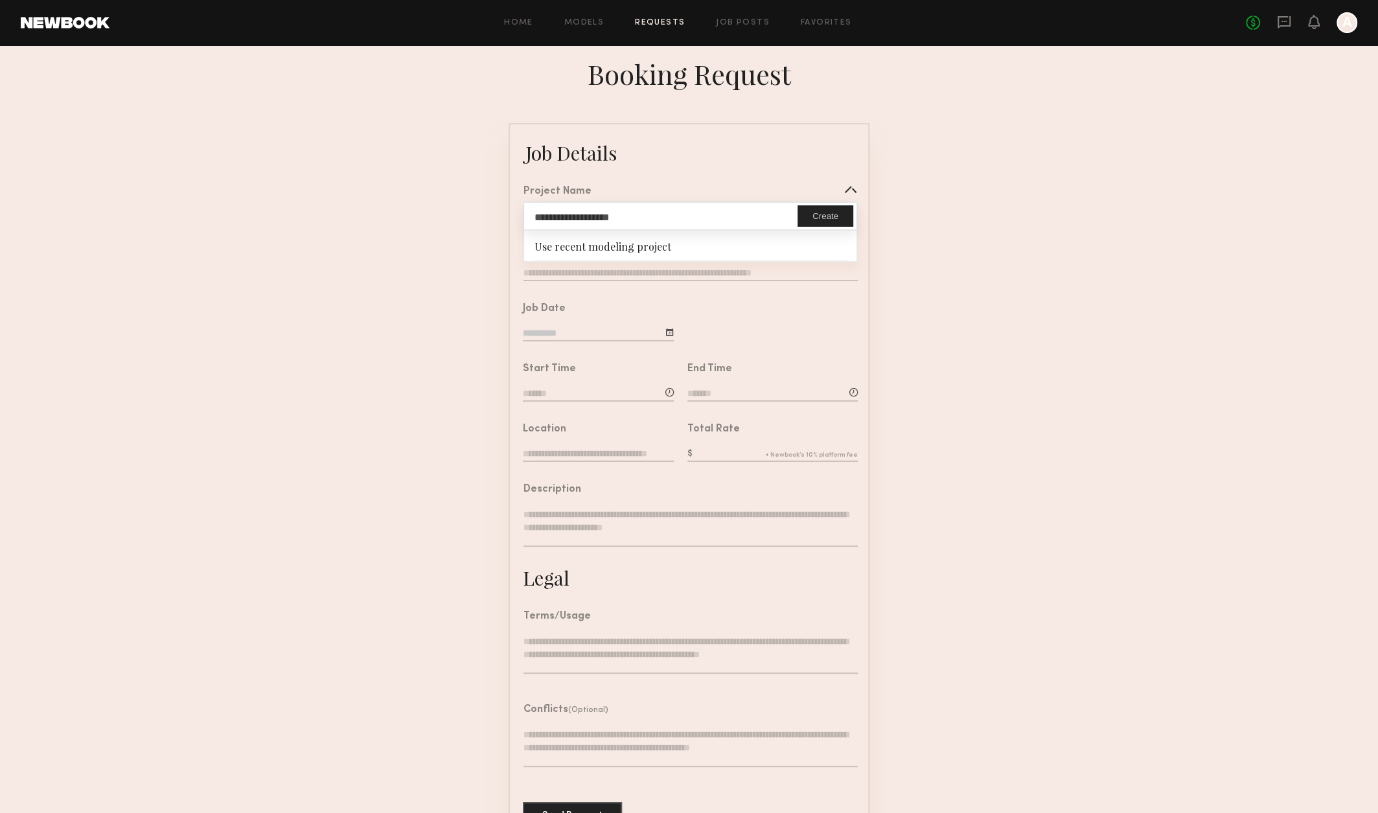
drag, startPoint x: 723, startPoint y: 219, endPoint x: 222, endPoint y: 170, distance: 503.9
click at [222, 170] on form "**********" at bounding box center [689, 484] width 1378 height 722
click at [619, 224] on input "**********" at bounding box center [660, 216] width 273 height 27
click at [620, 224] on input "**********" at bounding box center [660, 216] width 273 height 27
click at [623, 217] on input "**********" at bounding box center [660, 216] width 273 height 27
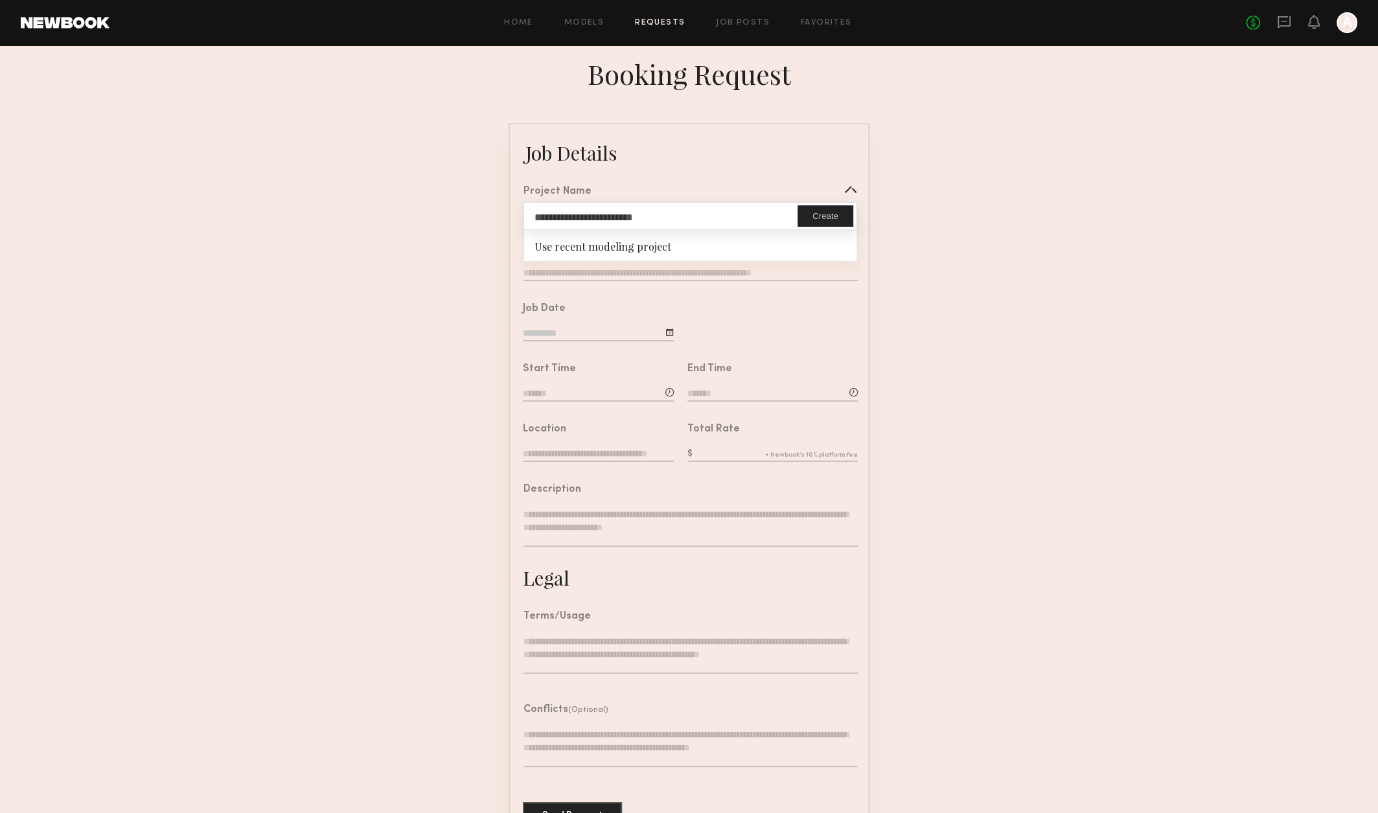
drag, startPoint x: 619, startPoint y: 217, endPoint x: 584, endPoint y: 220, distance: 35.1
click at [584, 220] on input "**********" at bounding box center [660, 216] width 273 height 27
type input "**********"
click at [825, 222] on button "Create" at bounding box center [826, 215] width 56 height 21
type input "**********"
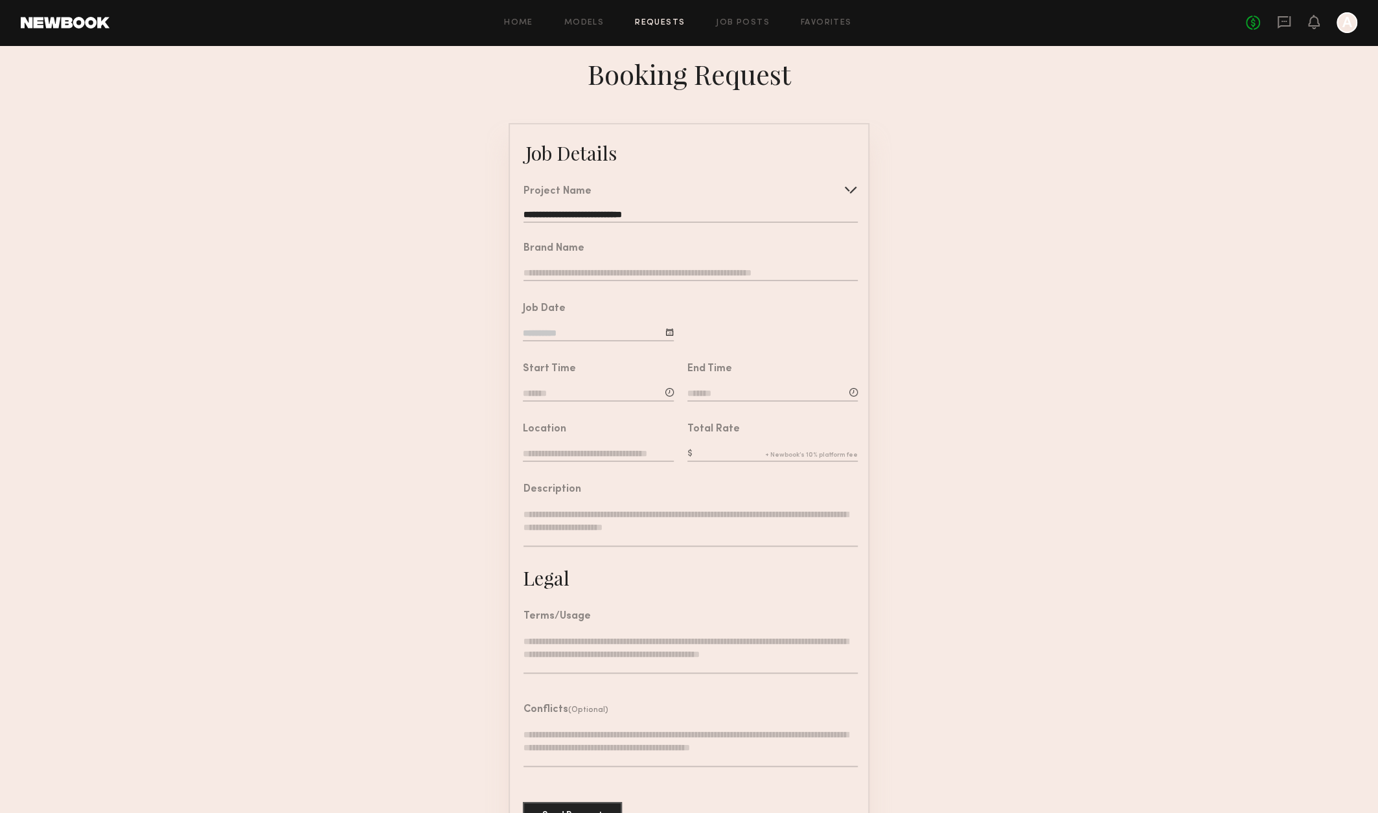
click at [630, 268] on div "Brand Name" at bounding box center [690, 264] width 334 height 40
click at [626, 279] on input "text" at bounding box center [690, 274] width 334 height 14
type input "*********"
click at [630, 336] on input at bounding box center [598, 334] width 151 height 14
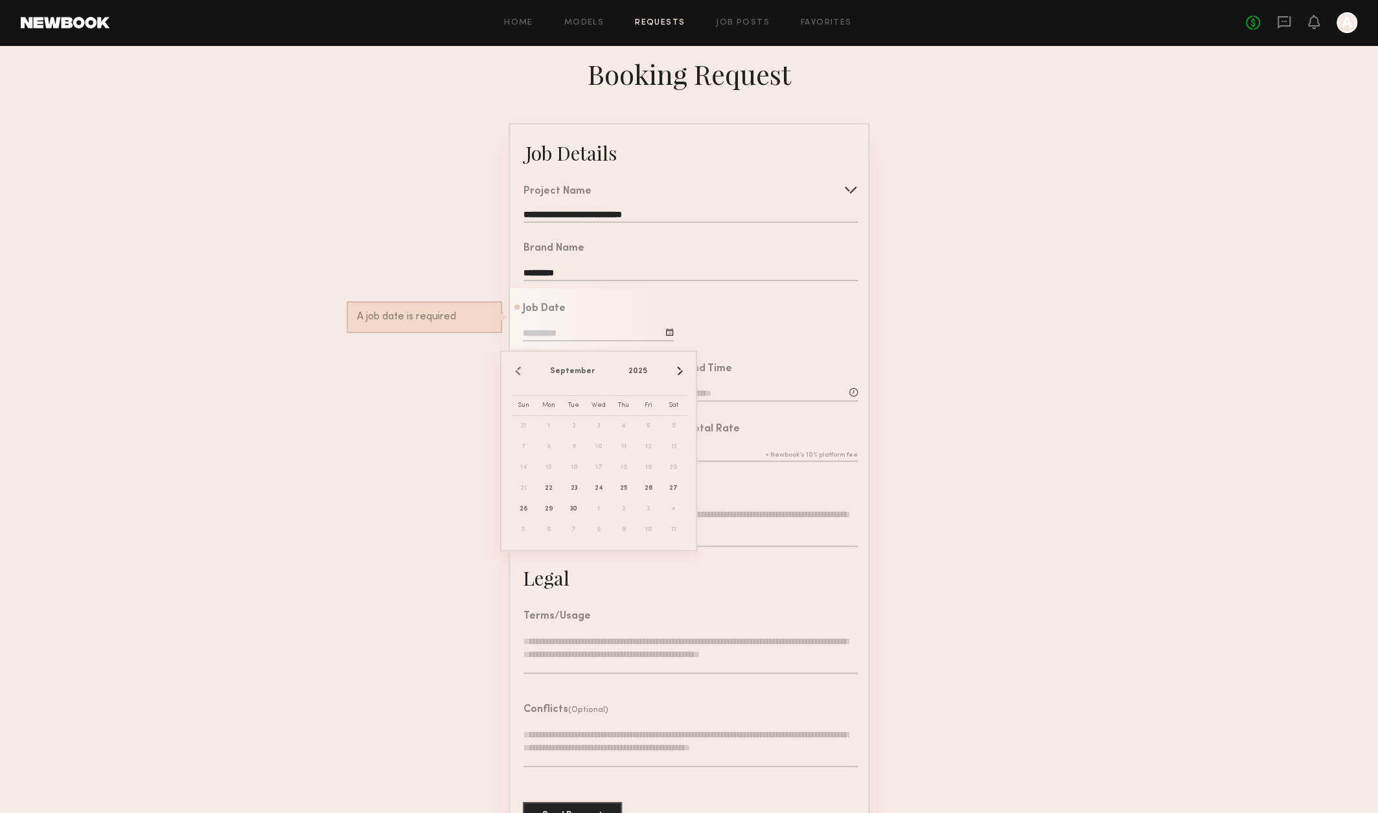
click at [674, 376] on button "›" at bounding box center [679, 371] width 14 height 14
click at [520, 371] on button "‹" at bounding box center [518, 371] width 14 height 14
click at [551, 507] on span "29" at bounding box center [548, 509] width 21 height 21
type input "**********"
click at [584, 389] on div "Start Time" at bounding box center [598, 384] width 151 height 40
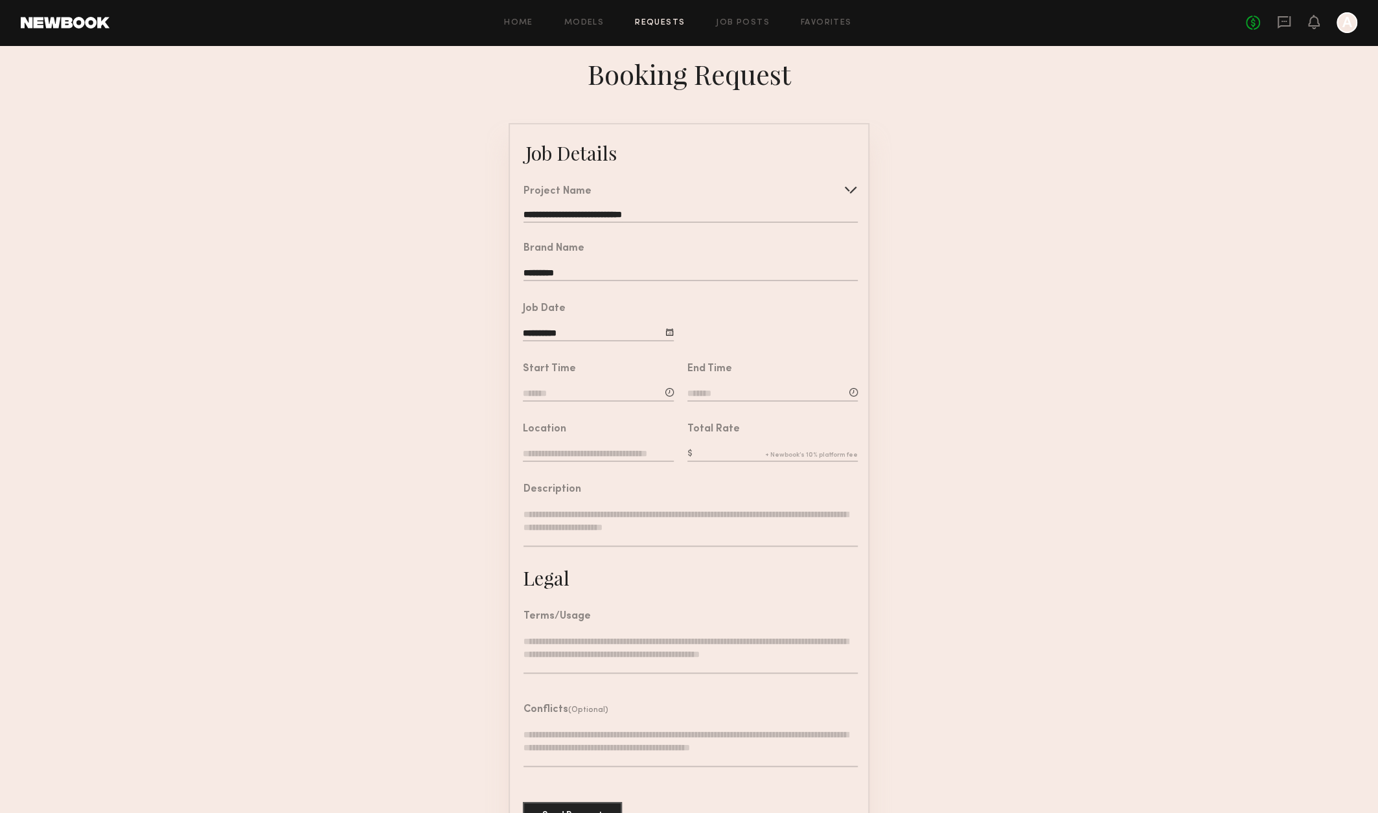
click at [575, 402] on input at bounding box center [598, 394] width 151 height 14
click at [946, 434] on form "**********" at bounding box center [689, 484] width 1378 height 722
click at [736, 462] on input "text" at bounding box center [772, 455] width 170 height 14
click at [750, 495] on div "Description" at bounding box center [690, 490] width 334 height 10
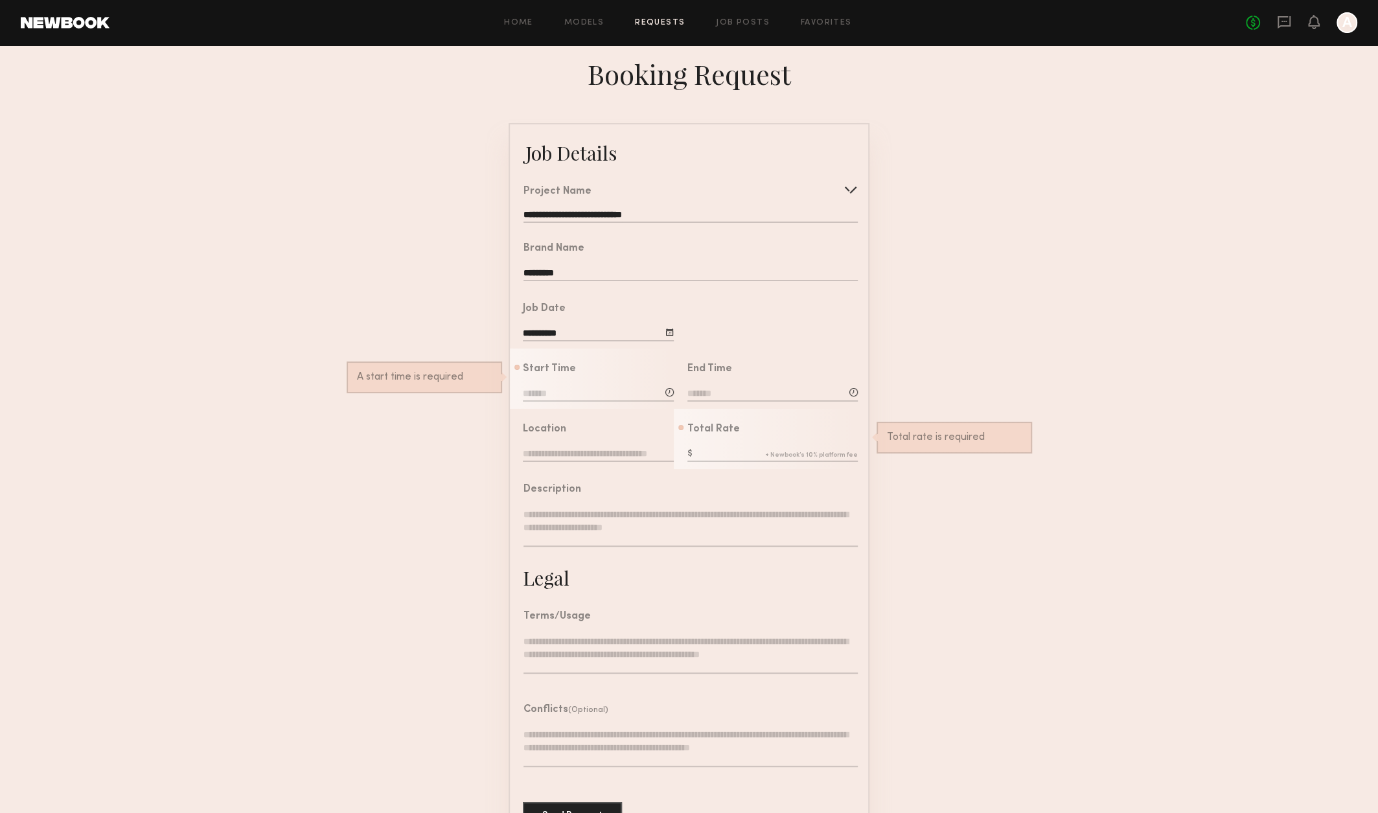
click at [612, 462] on input "text" at bounding box center [598, 455] width 151 height 14
click at [652, 526] on textarea at bounding box center [690, 527] width 334 height 39
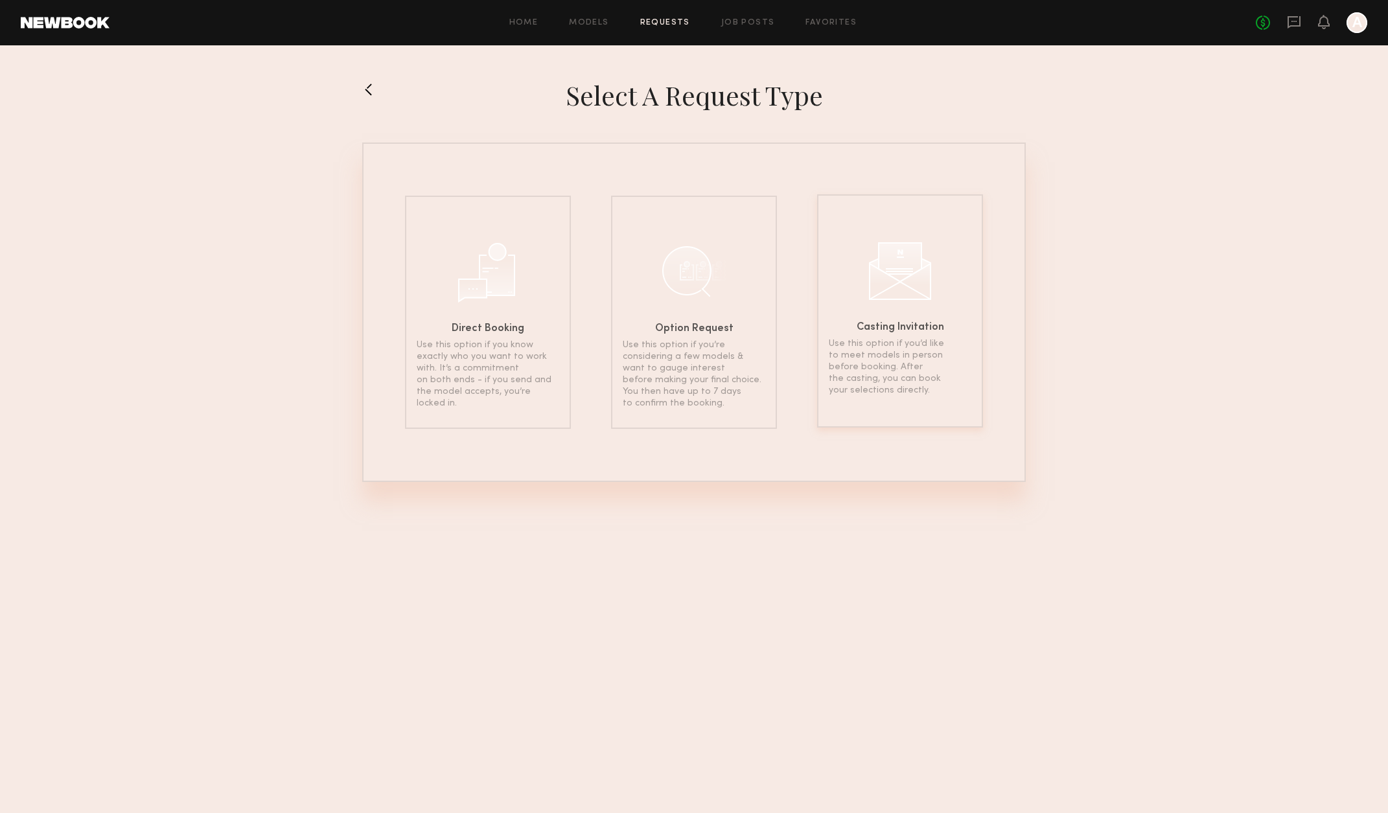
click at [875, 389] on p "Use this option if you’d like to meet models in person before booking. After th…" at bounding box center [900, 367] width 143 height 58
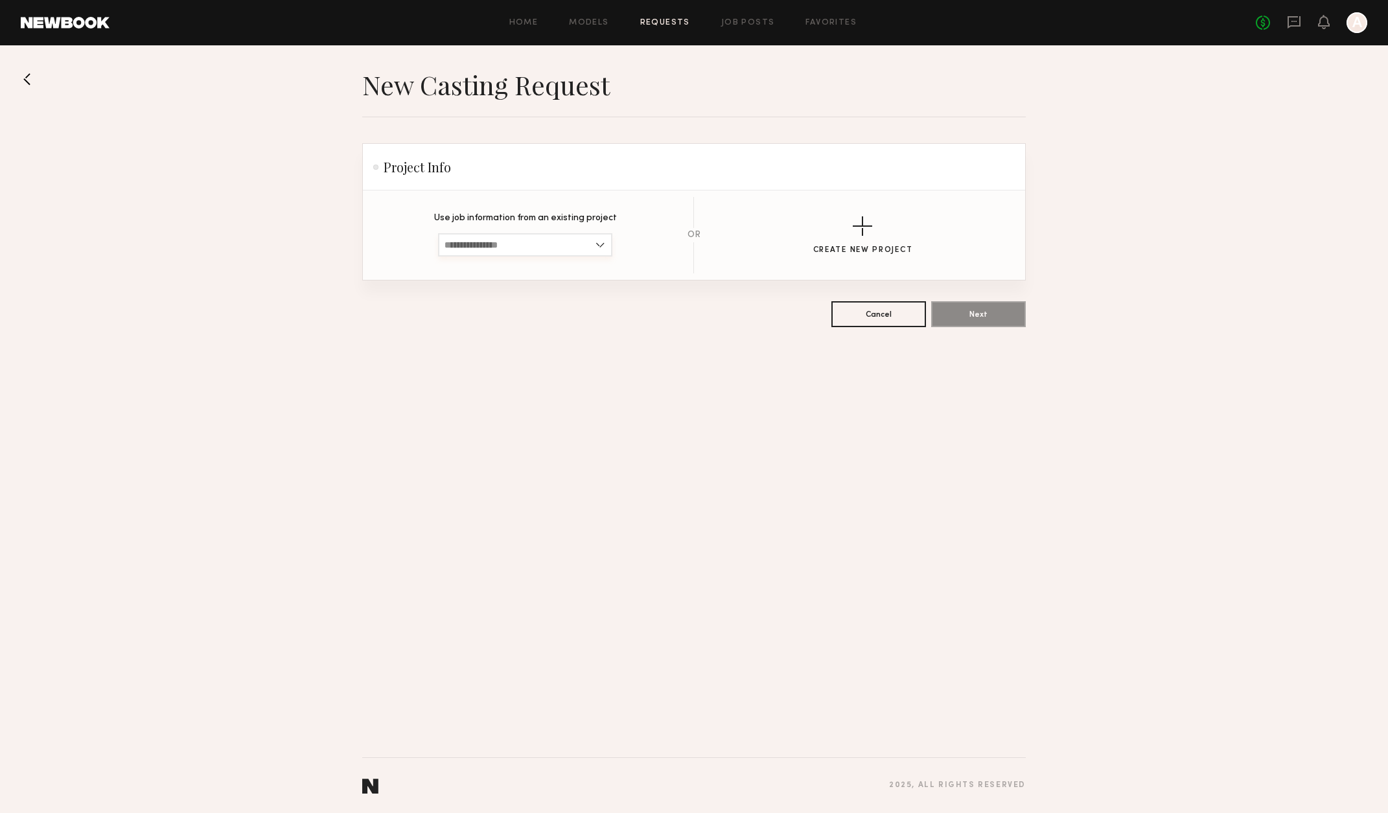
click at [571, 249] on input at bounding box center [525, 244] width 174 height 23
click at [563, 240] on input at bounding box center [525, 244] width 174 height 23
click at [860, 233] on div "button" at bounding box center [862, 225] width 19 height 19
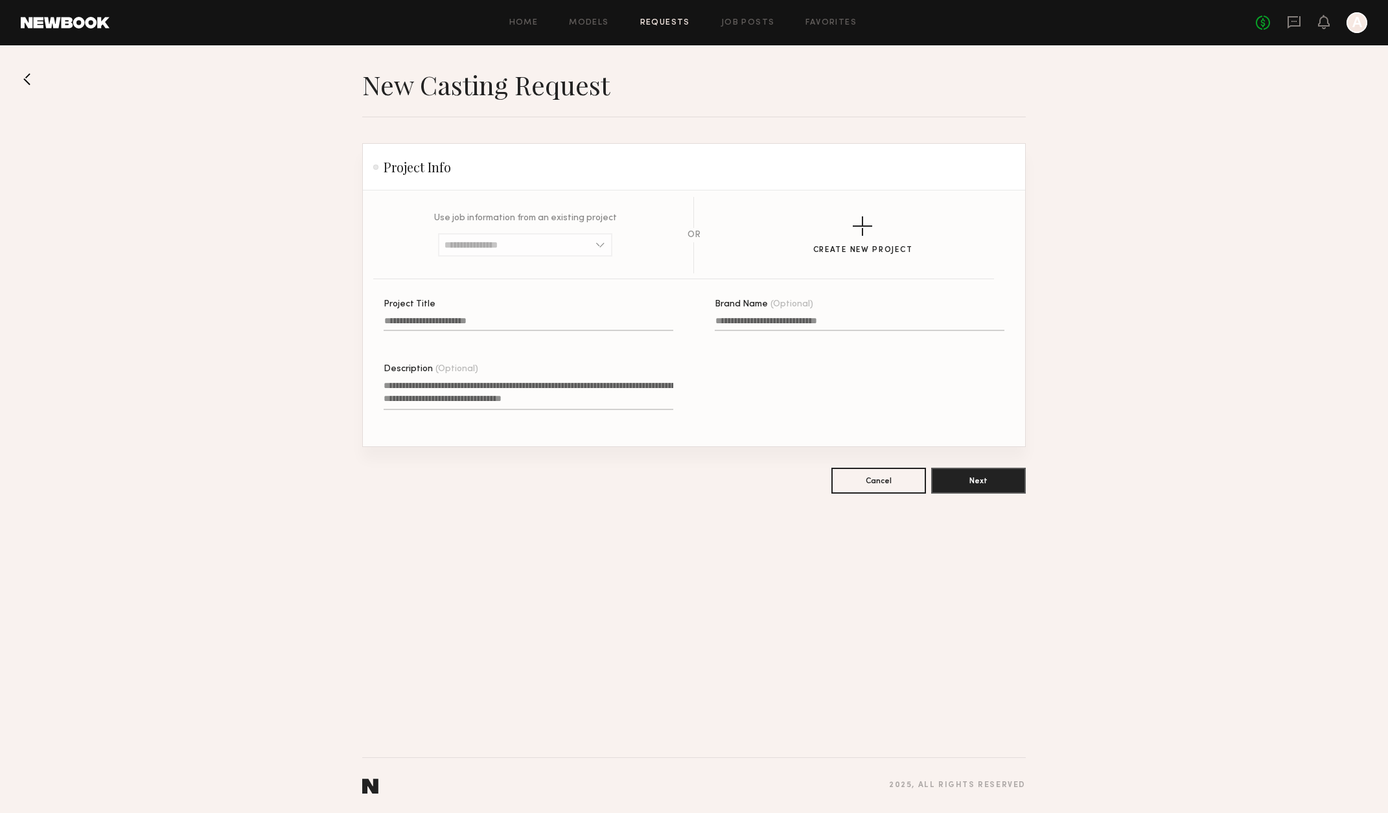
click at [568, 317] on input "Project Title" at bounding box center [529, 323] width 290 height 15
click at [535, 409] on textarea "Description (Optional)" at bounding box center [529, 394] width 290 height 31
click at [654, 487] on section "Cancel Next" at bounding box center [693, 481] width 663 height 26
click at [555, 318] on input "Project Title A project title is required" at bounding box center [529, 323] width 290 height 15
click at [38, 73] on button at bounding box center [31, 79] width 21 height 21
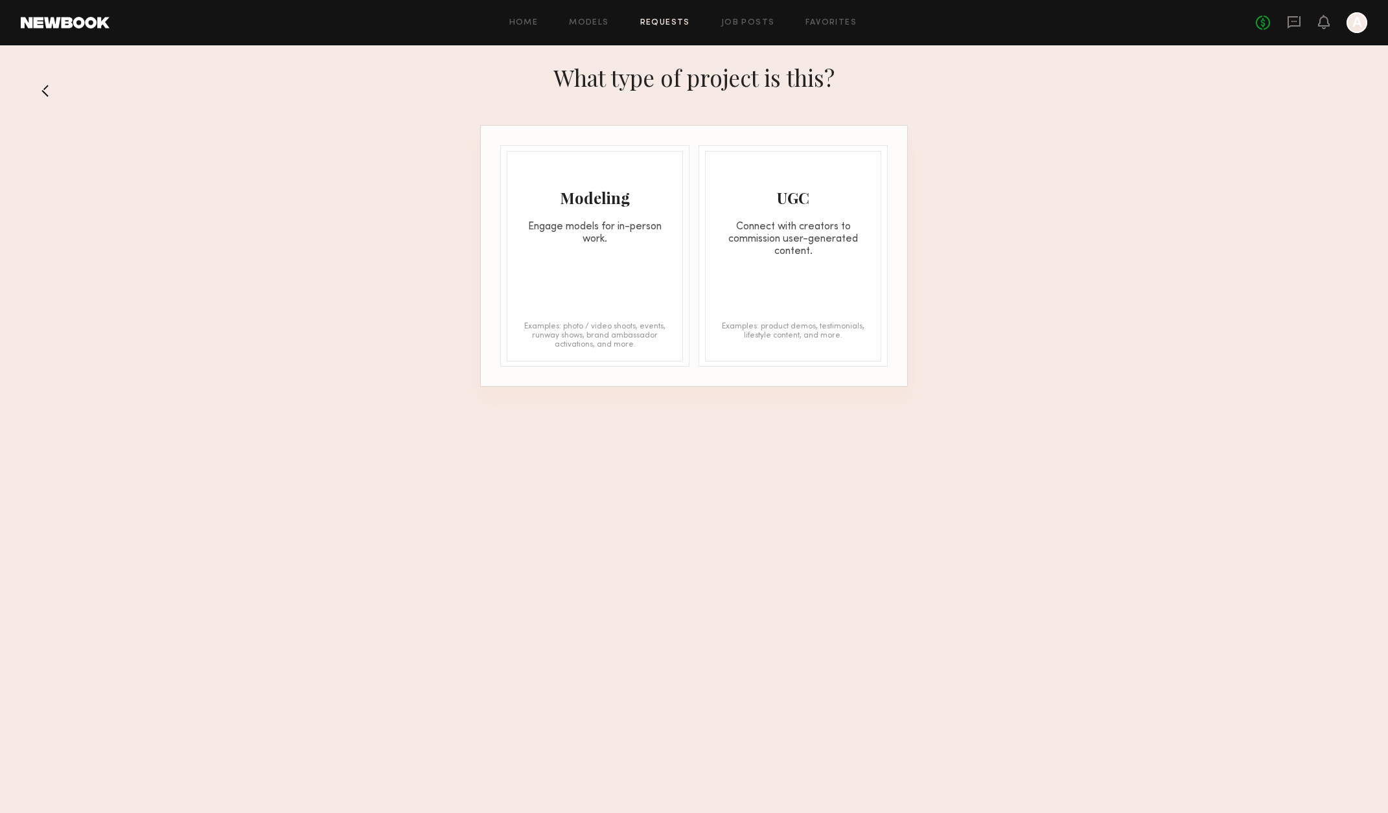
click at [643, 239] on div "Engage models for in-person work." at bounding box center [594, 233] width 175 height 25
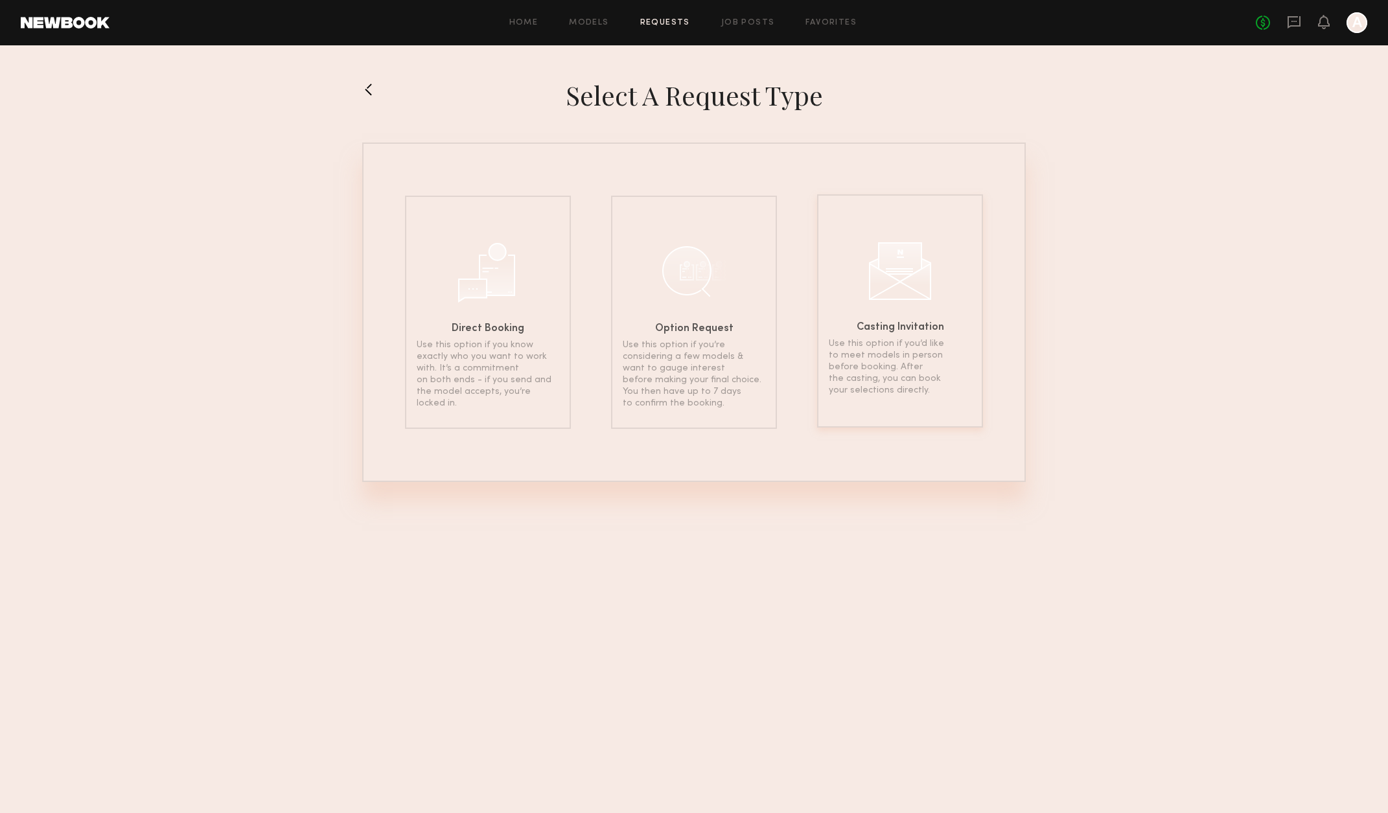
click at [961, 405] on div "Casting Invitation Use this option if you’d like to meet models in person befor…" at bounding box center [900, 310] width 166 height 233
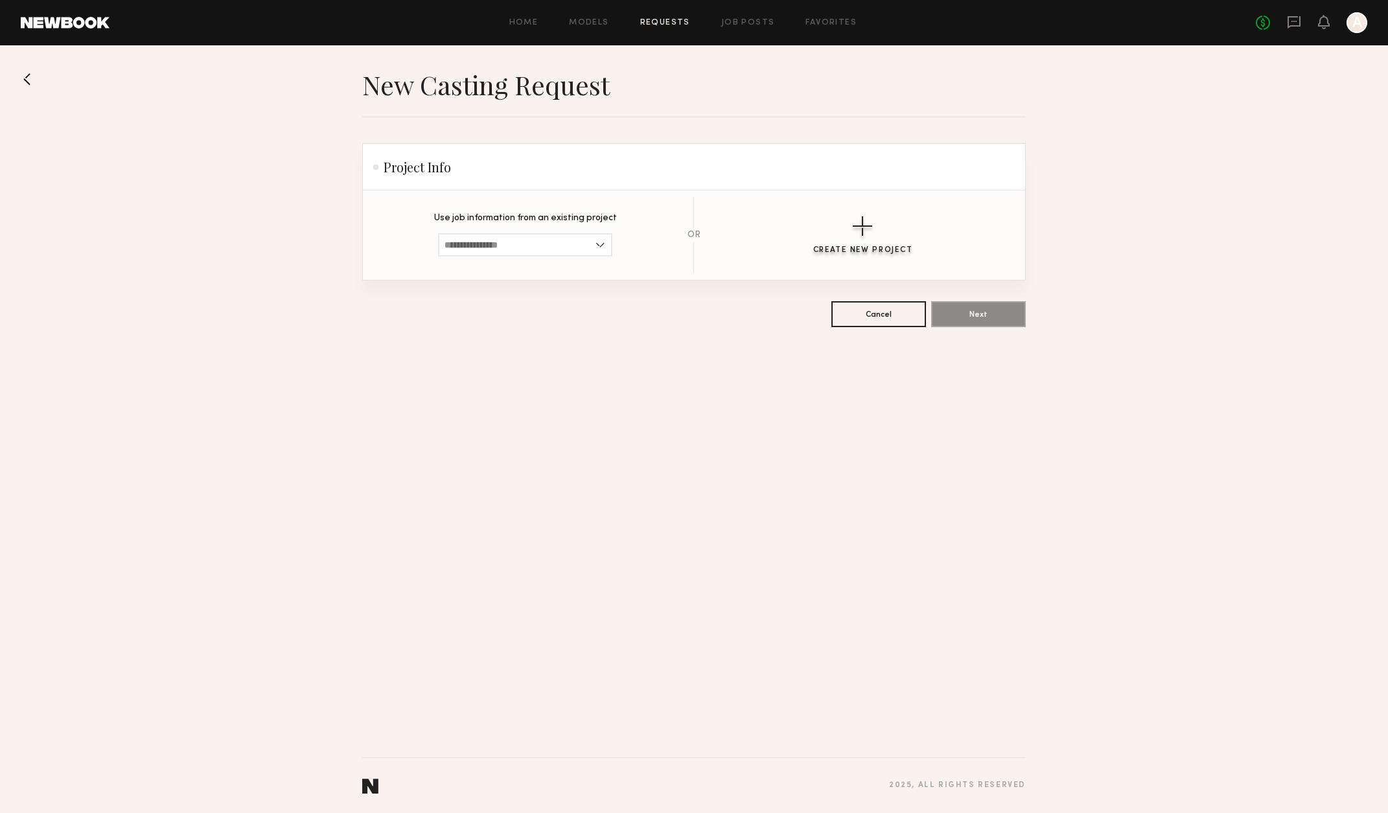
click at [863, 225] on div "button" at bounding box center [862, 225] width 19 height 19
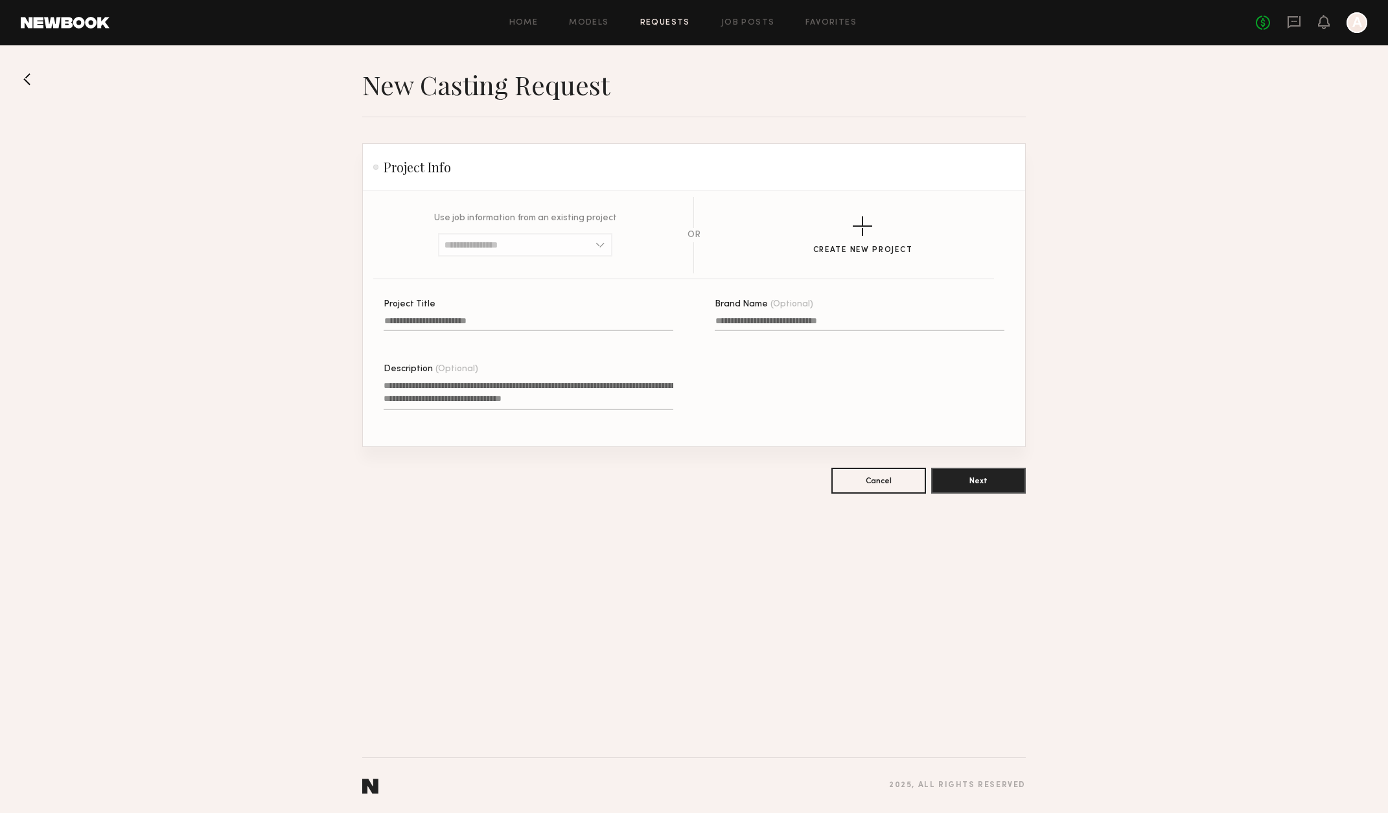
click at [616, 321] on input "Project Title" at bounding box center [529, 323] width 290 height 15
type input "**********"
click at [889, 322] on input "Brand Name (Optional)" at bounding box center [860, 323] width 290 height 15
type input "*********"
drag, startPoint x: 500, startPoint y: 319, endPoint x: 369, endPoint y: 336, distance: 131.3
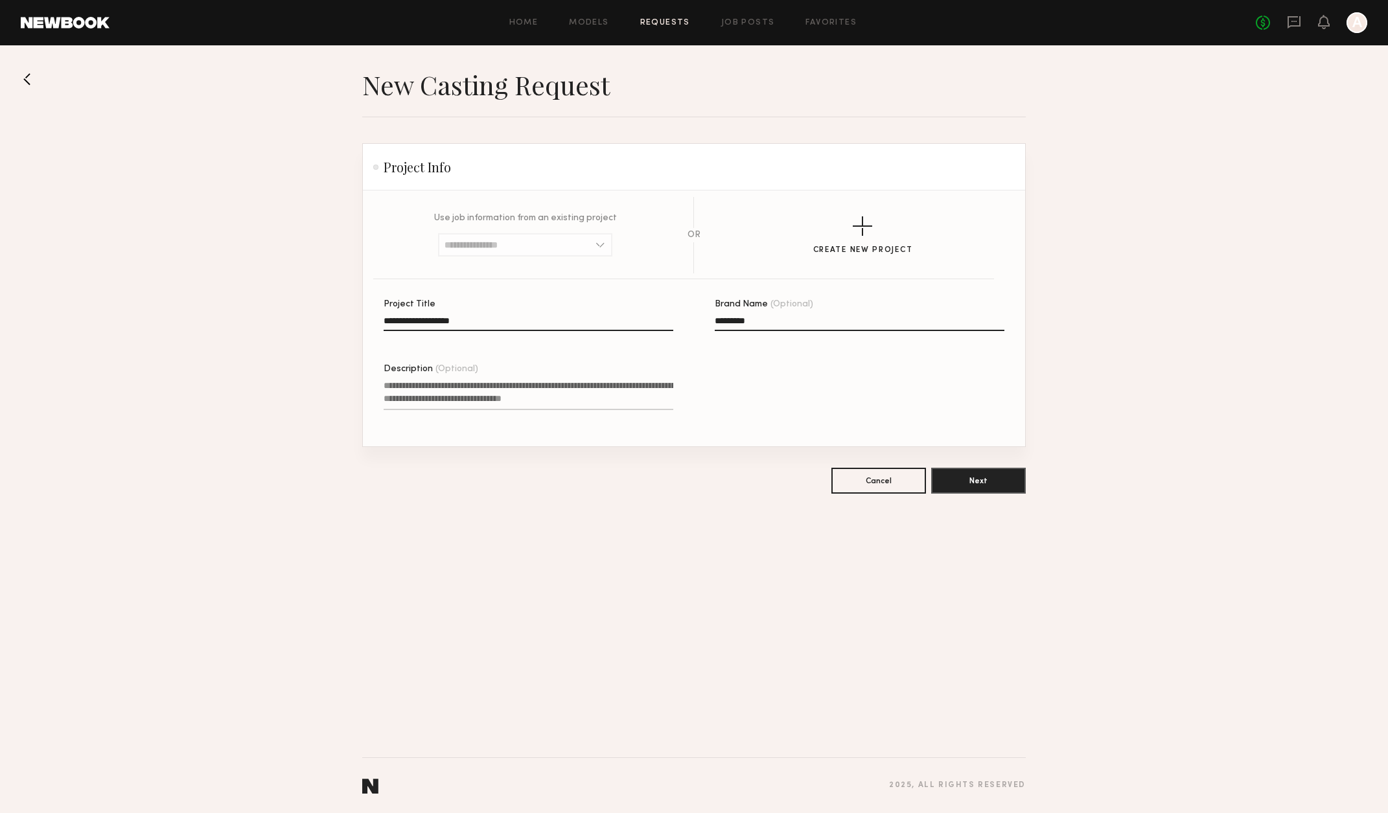
click at [369, 336] on section "**********" at bounding box center [694, 318] width 662 height 256
click at [494, 320] on input "**********" at bounding box center [529, 323] width 290 height 15
click at [520, 322] on input "**********" at bounding box center [529, 323] width 290 height 15
type input "**********"
click at [25, 78] on button at bounding box center [31, 79] width 21 height 21
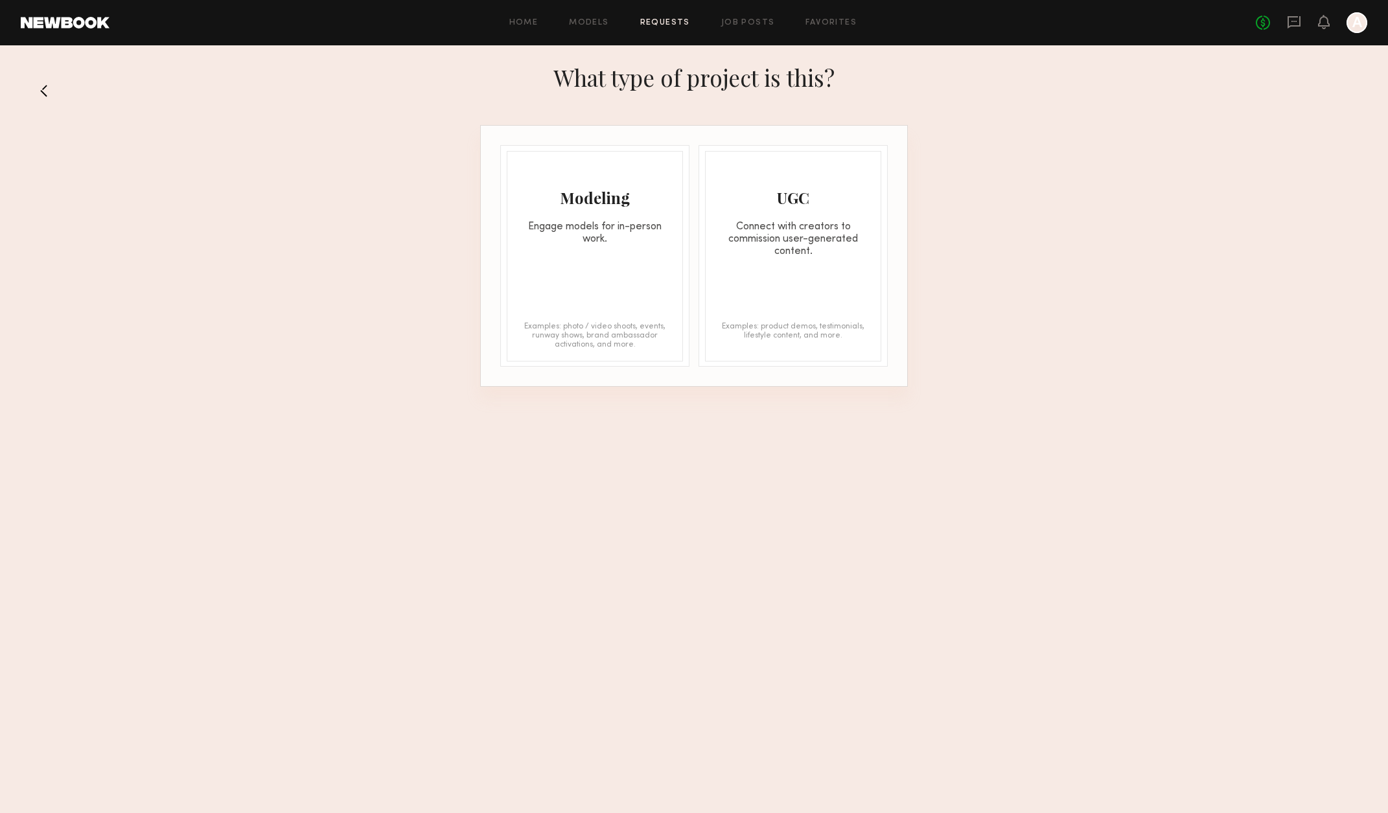
click at [49, 98] on button at bounding box center [49, 90] width 21 height 21
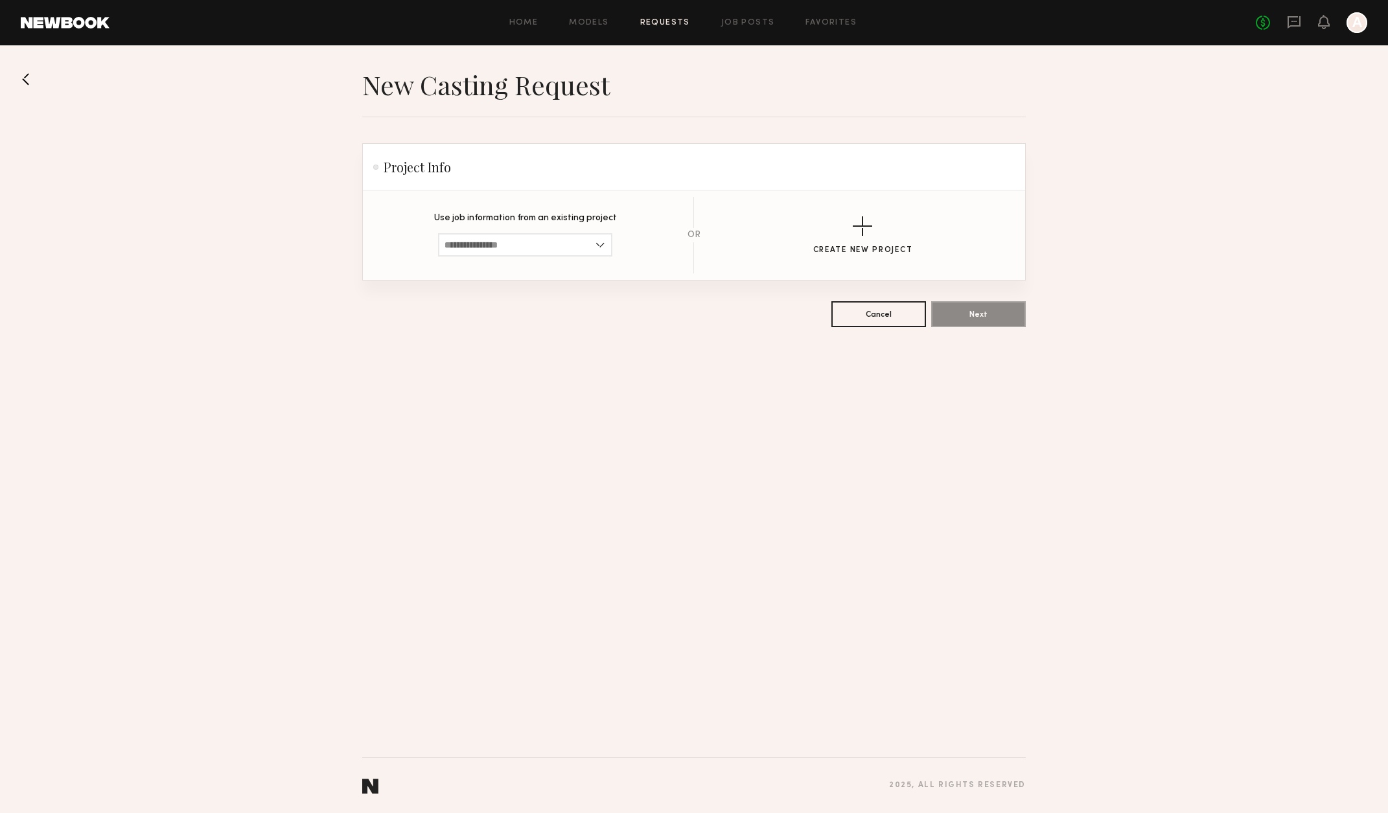
click at [32, 85] on button at bounding box center [31, 79] width 21 height 21
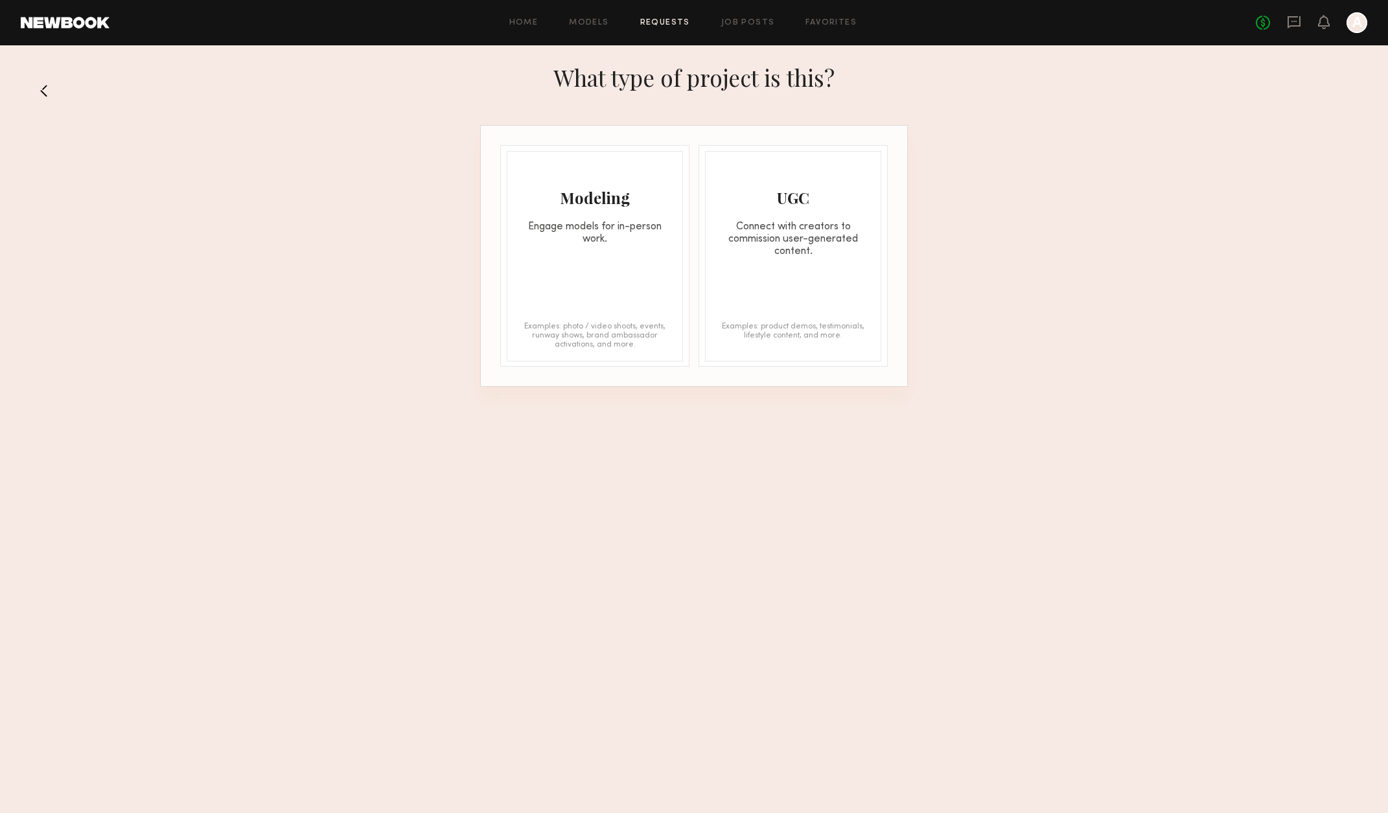
click at [44, 86] on button at bounding box center [49, 90] width 21 height 21
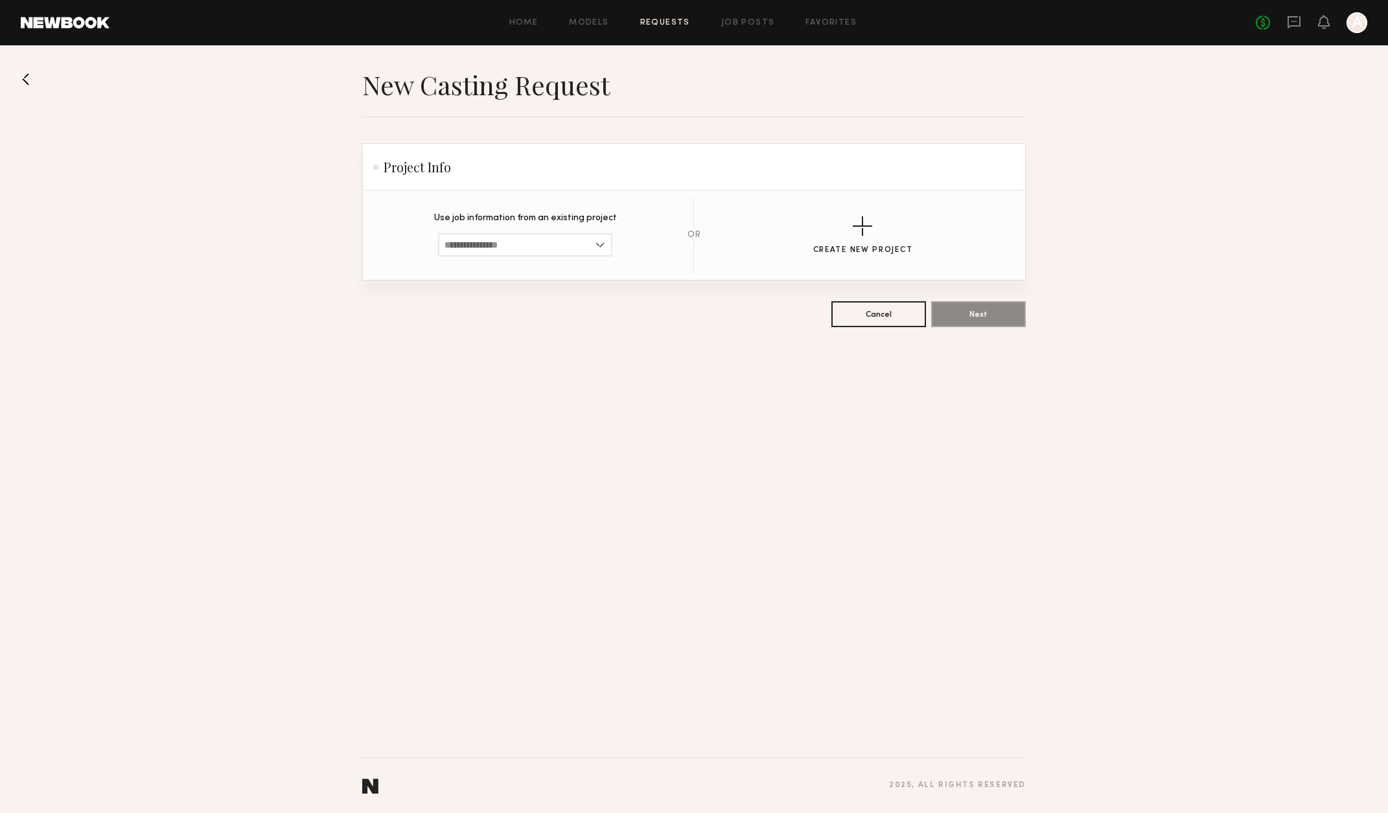
click at [23, 79] on button at bounding box center [31, 79] width 21 height 21
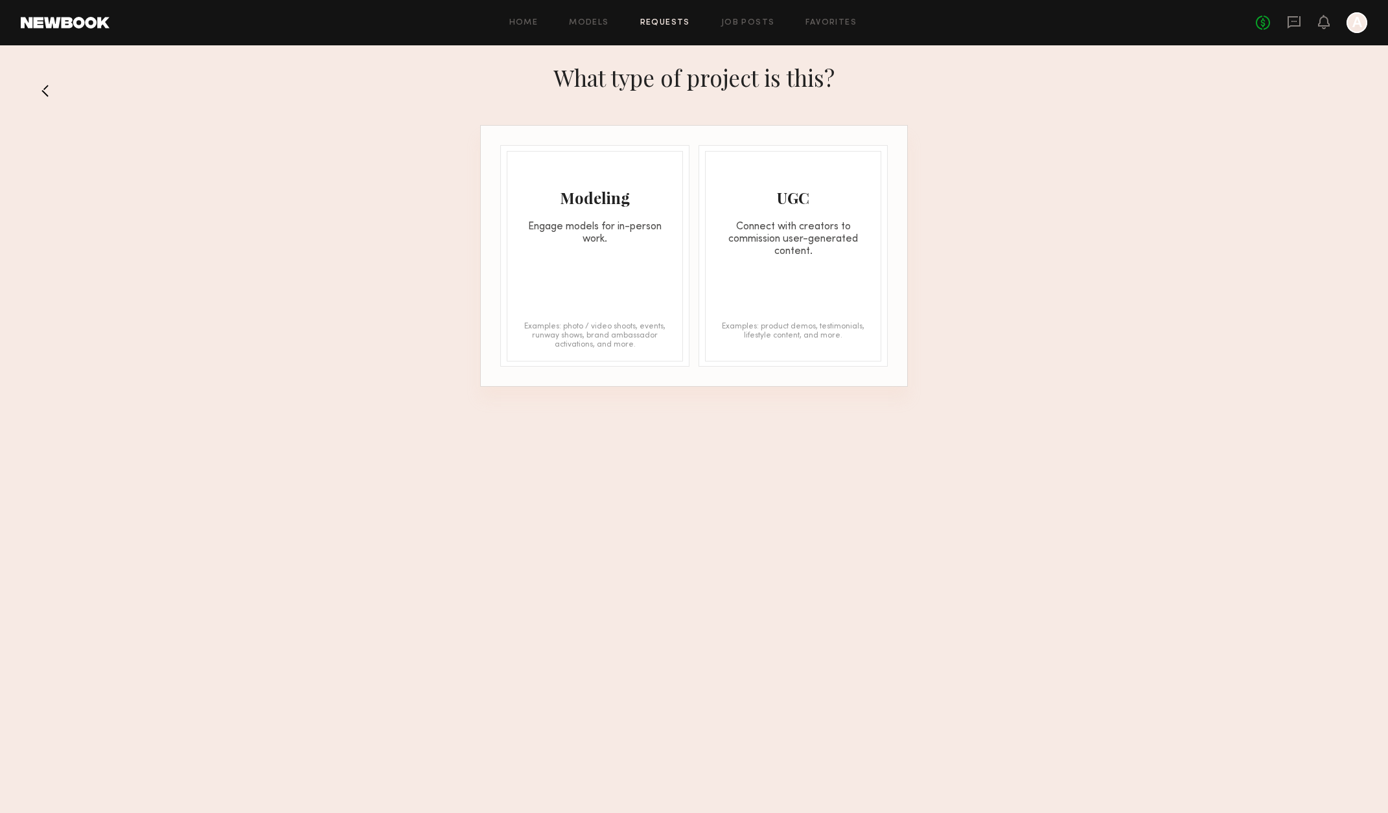
click at [23, 79] on div "What type of project is this?" at bounding box center [694, 90] width 1388 height 69
click at [45, 82] on button at bounding box center [49, 90] width 21 height 21
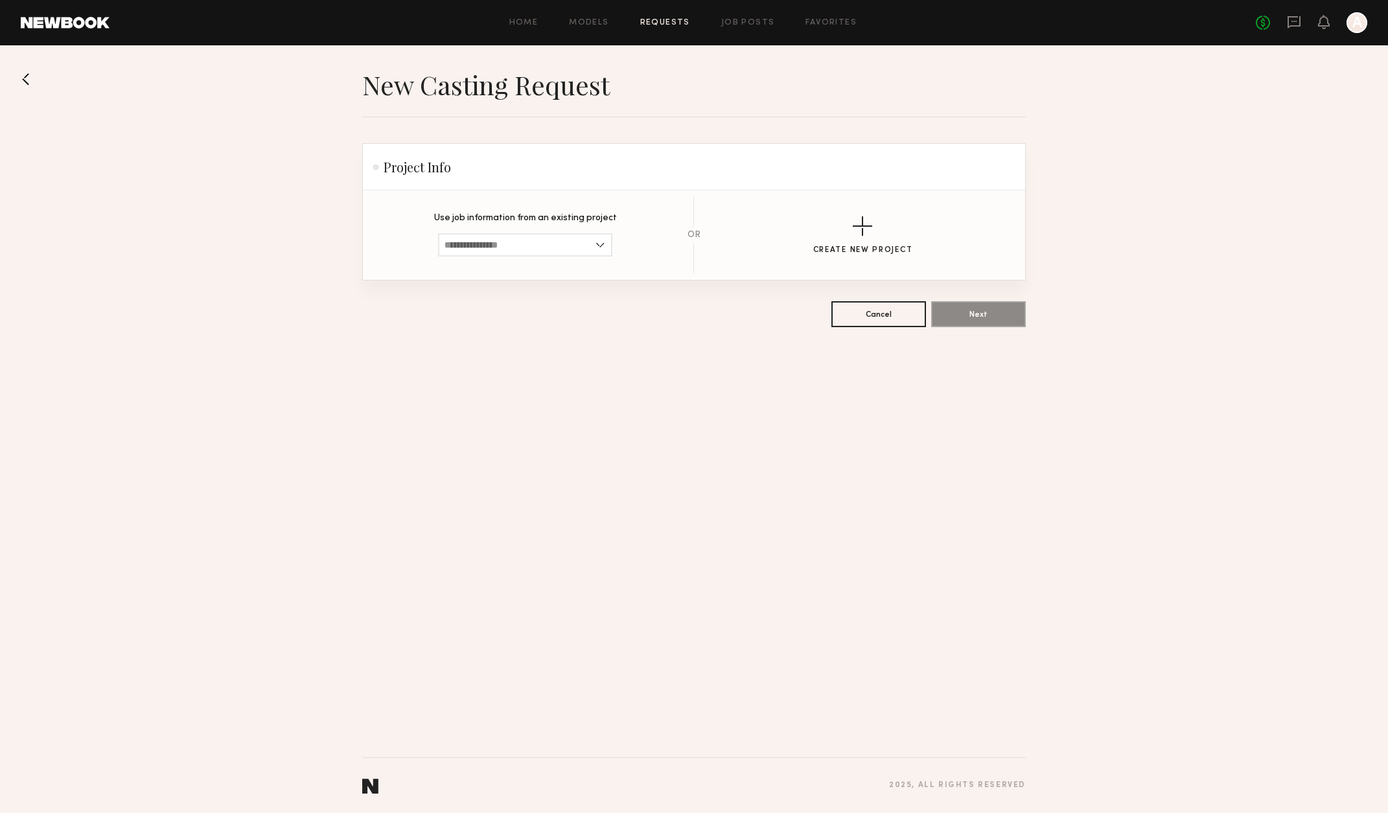
click at [34, 78] on button at bounding box center [31, 79] width 21 height 21
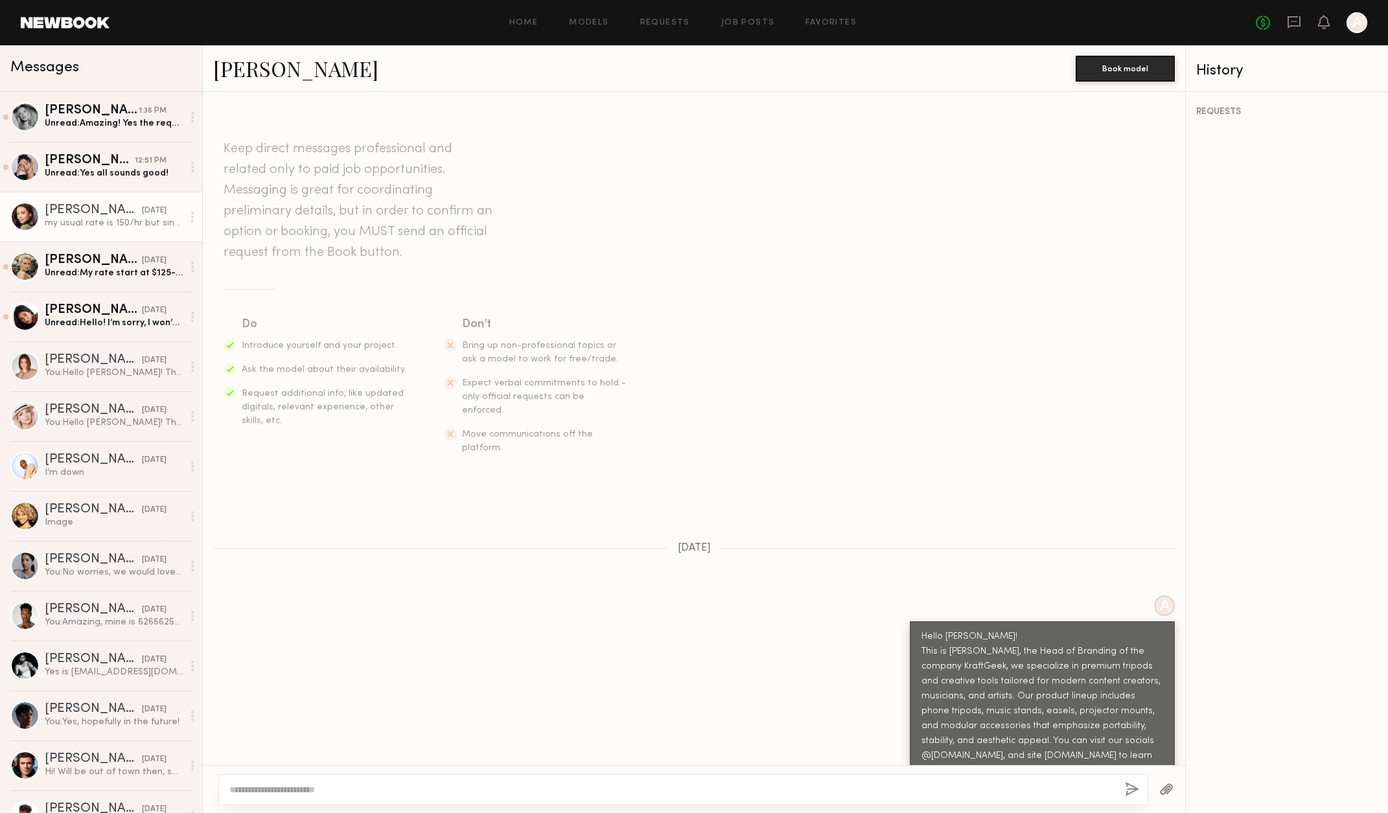
scroll to position [742, 0]
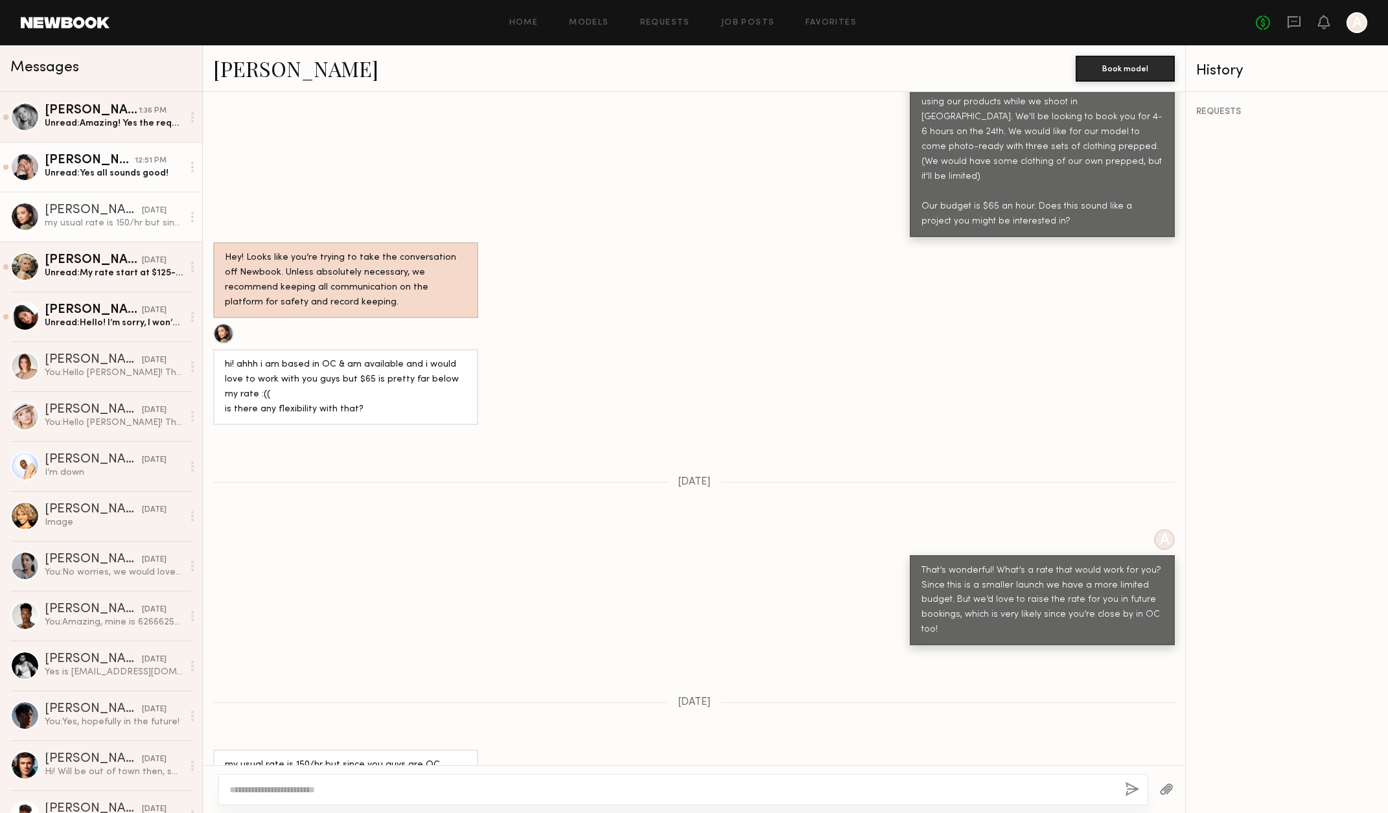
click at [114, 148] on link "Anisa N. 12:51 PM Unread: Yes all sounds good!" at bounding box center [101, 167] width 202 height 50
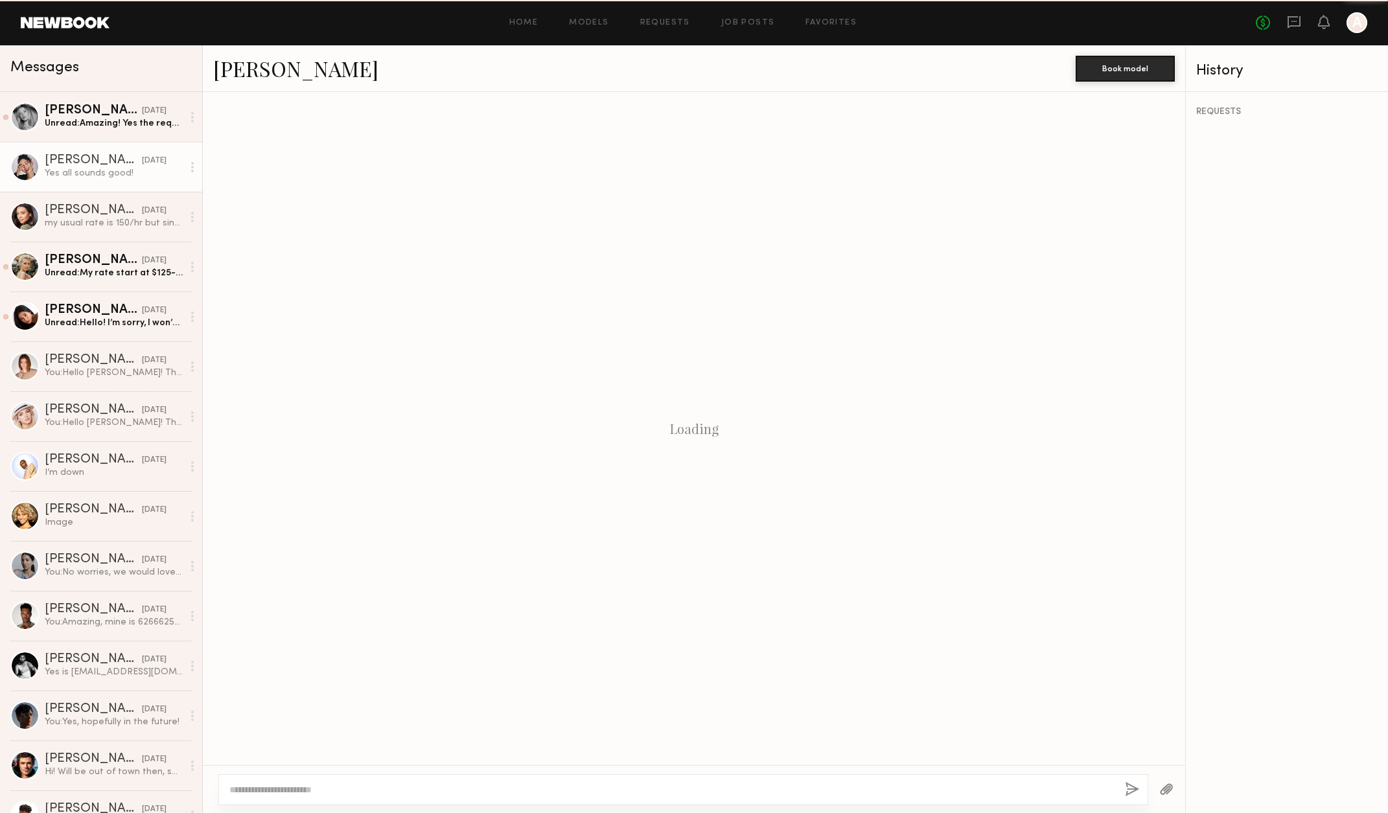
scroll to position [952, 0]
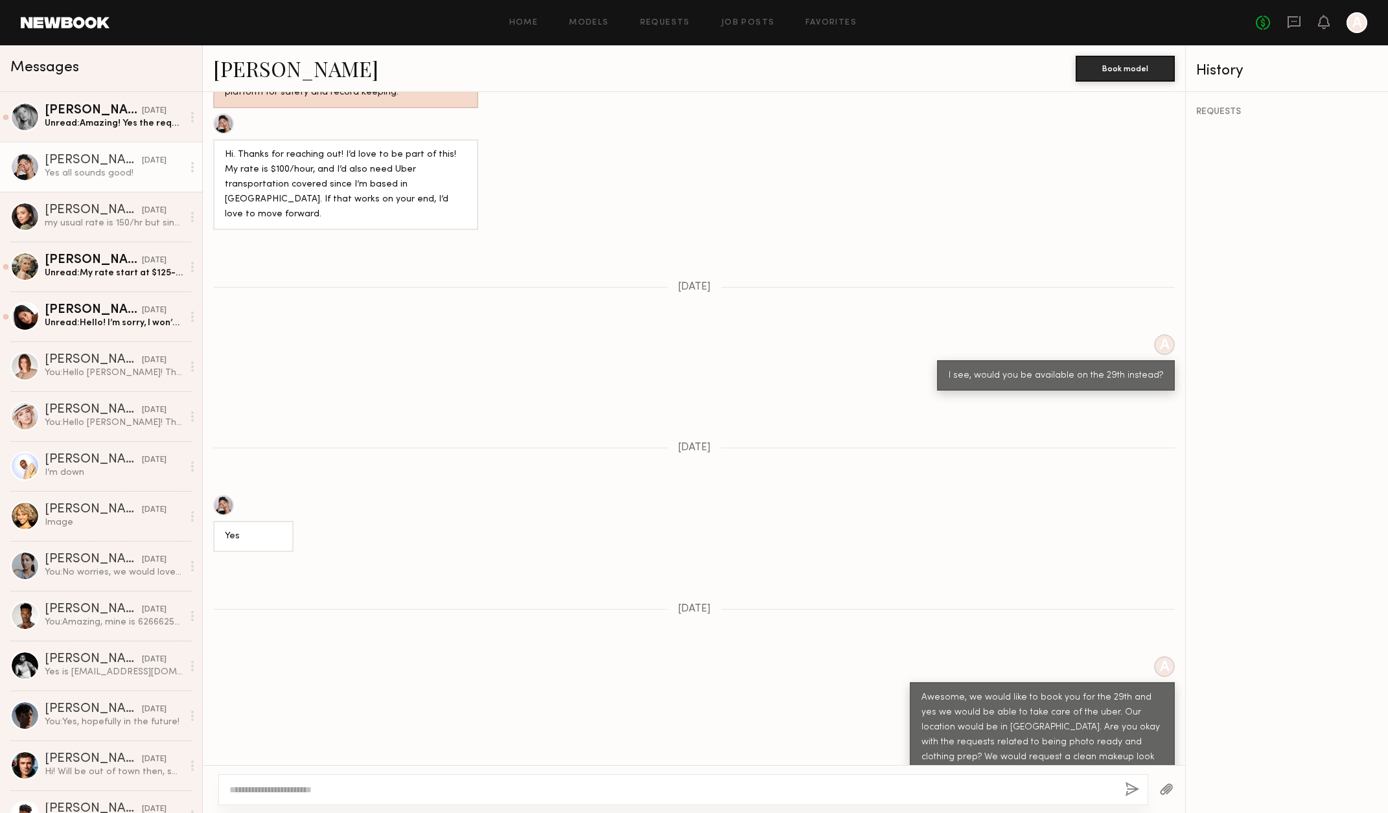
click at [337, 788] on textarea at bounding box center [671, 789] width 885 height 13
drag, startPoint x: 378, startPoint y: 789, endPoint x: 370, endPoint y: 790, distance: 7.8
click at [377, 789] on textarea at bounding box center [671, 789] width 885 height 13
click at [130, 125] on div "Unread: Amazing! Yes the requests are definitely okay with me. Thanks so much a…" at bounding box center [114, 123] width 138 height 12
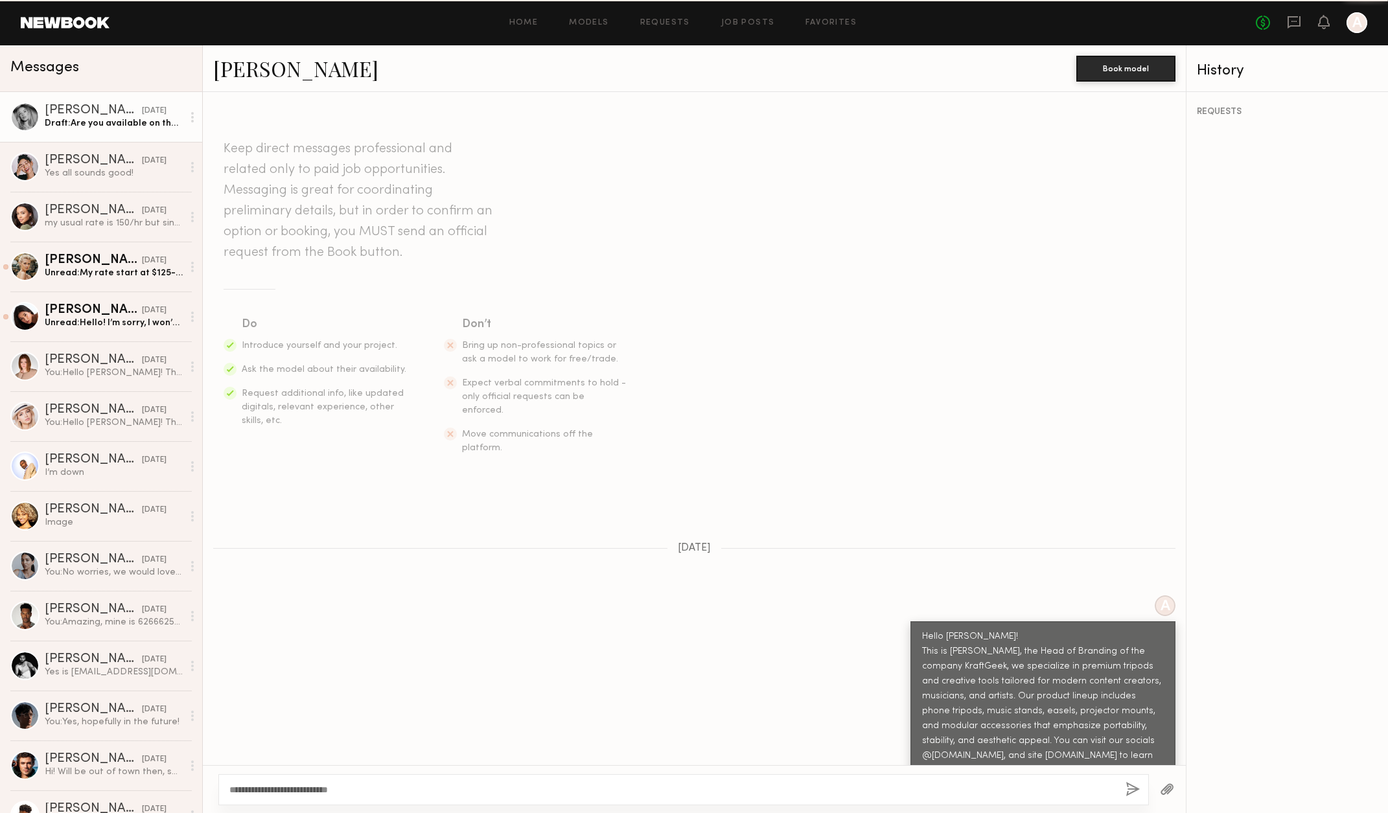
scroll to position [1361, 0]
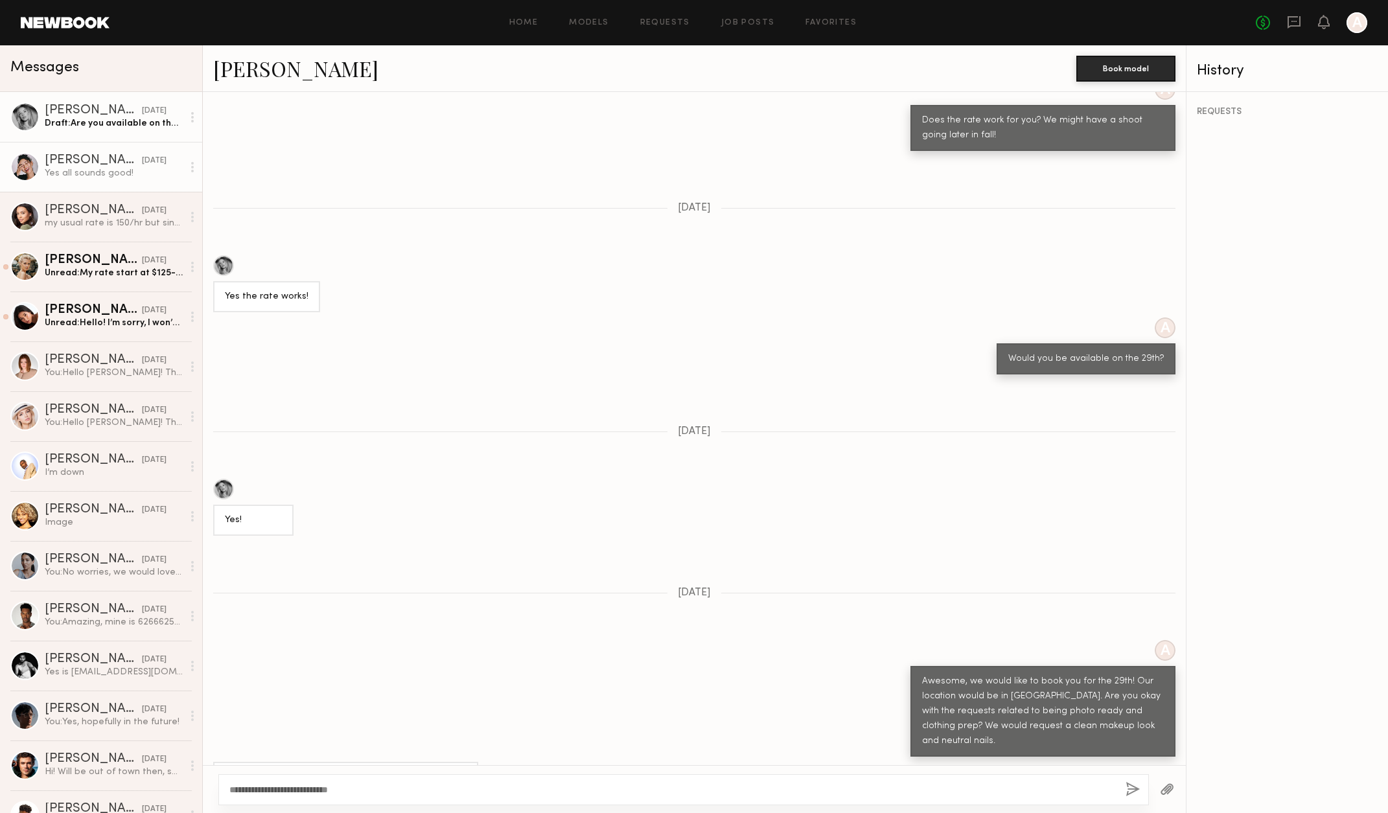
click at [145, 167] on div "[DATE]" at bounding box center [154, 161] width 25 height 12
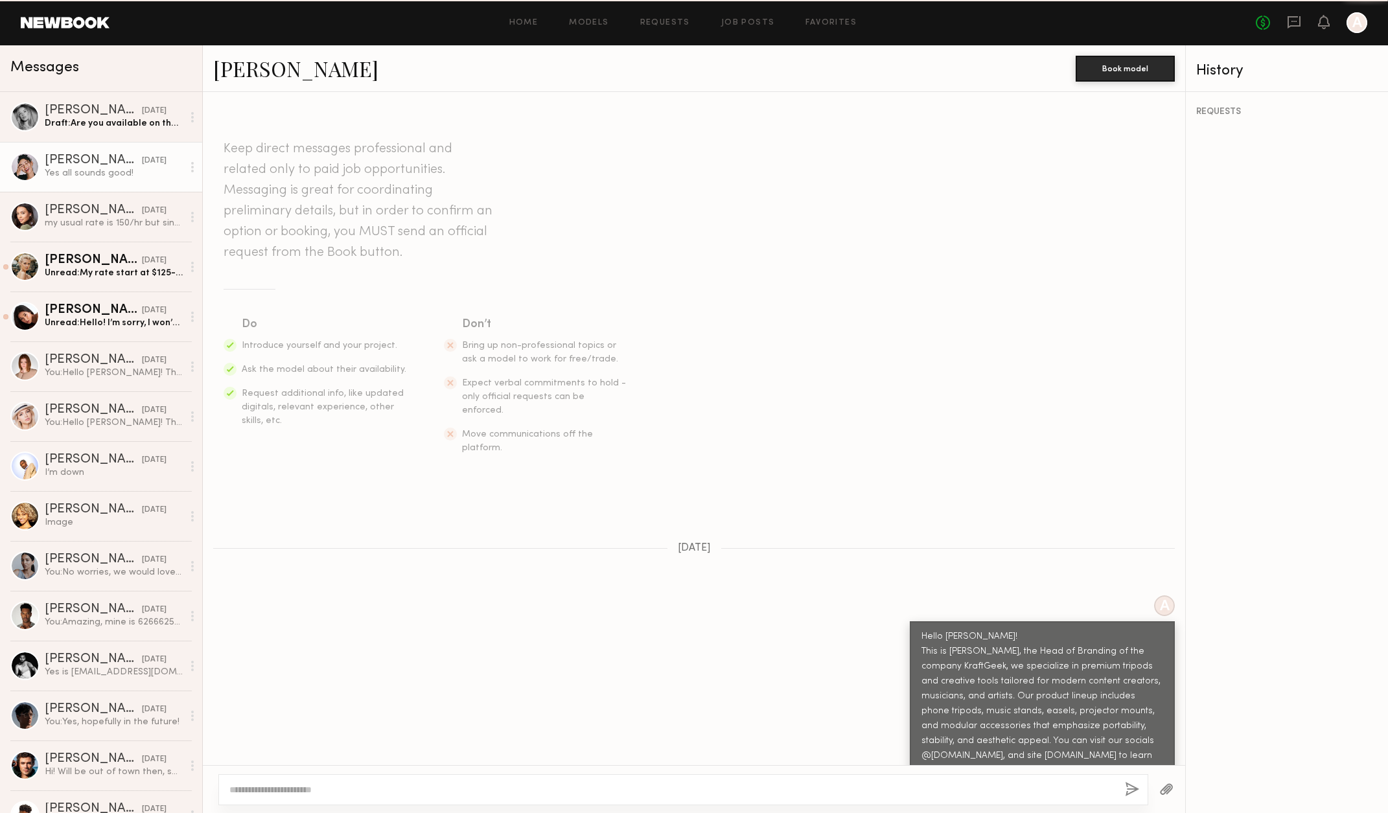
scroll to position [952, 0]
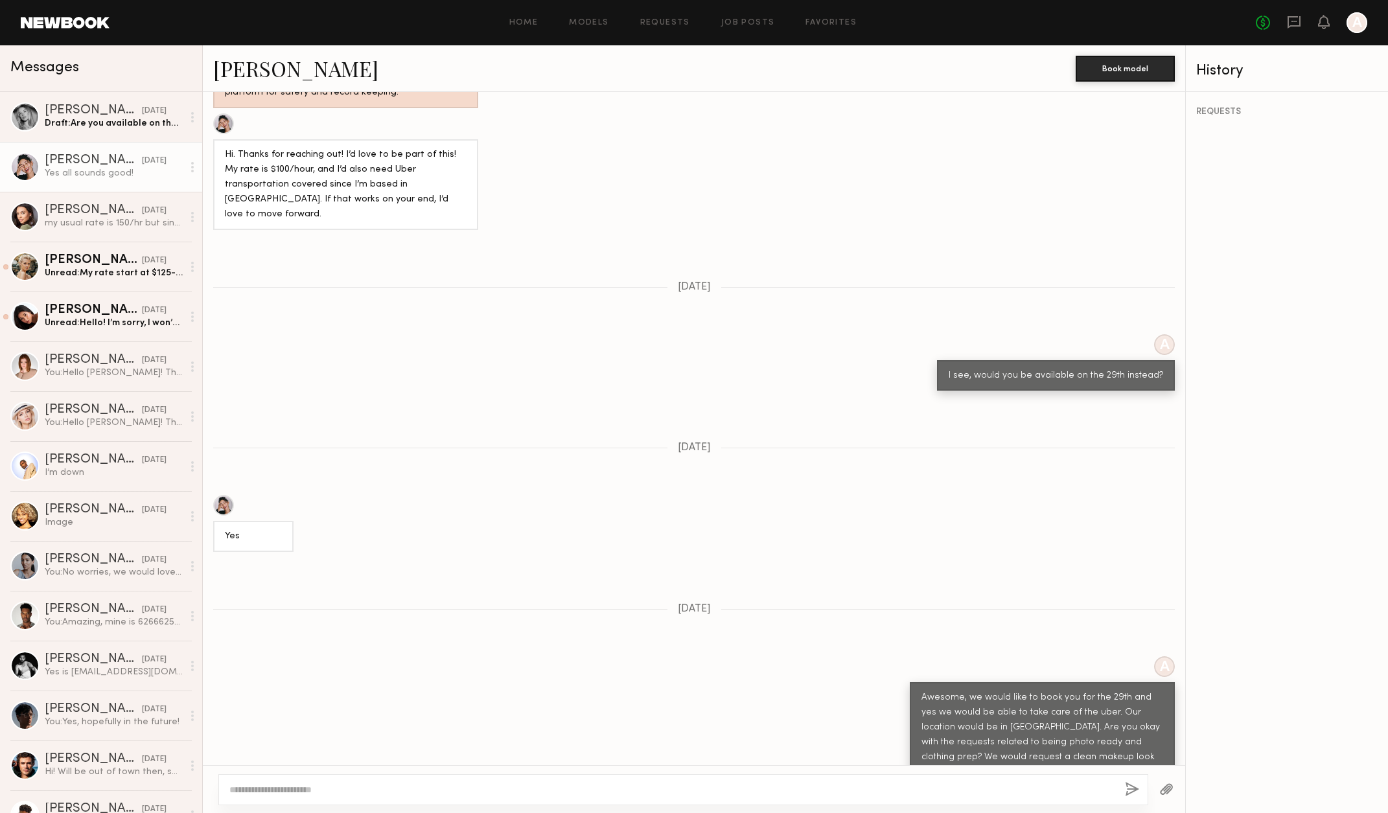
click at [365, 788] on textarea at bounding box center [671, 789] width 885 height 13
type textarea "**********"
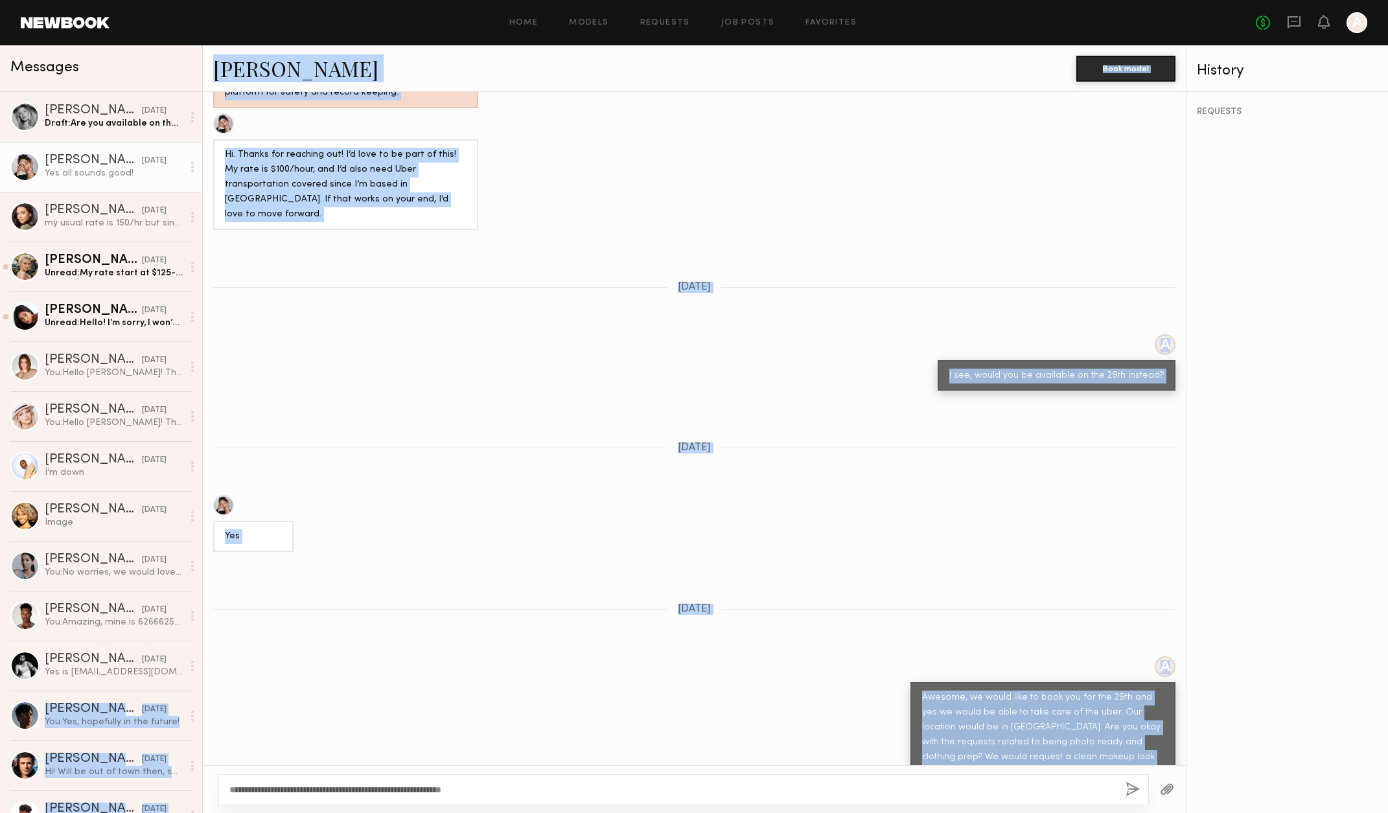
drag, startPoint x: 341, startPoint y: 738, endPoint x: -36, endPoint y: 714, distance: 378.5
click at [0, 714] on html "Home Models Requests Job Posts Favorites Sign Out No fees up to $5,000 A Messag…" at bounding box center [694, 406] width 1388 height 813
click at [538, 793] on div "Yes all sounds good!" at bounding box center [694, 808] width 983 height 31
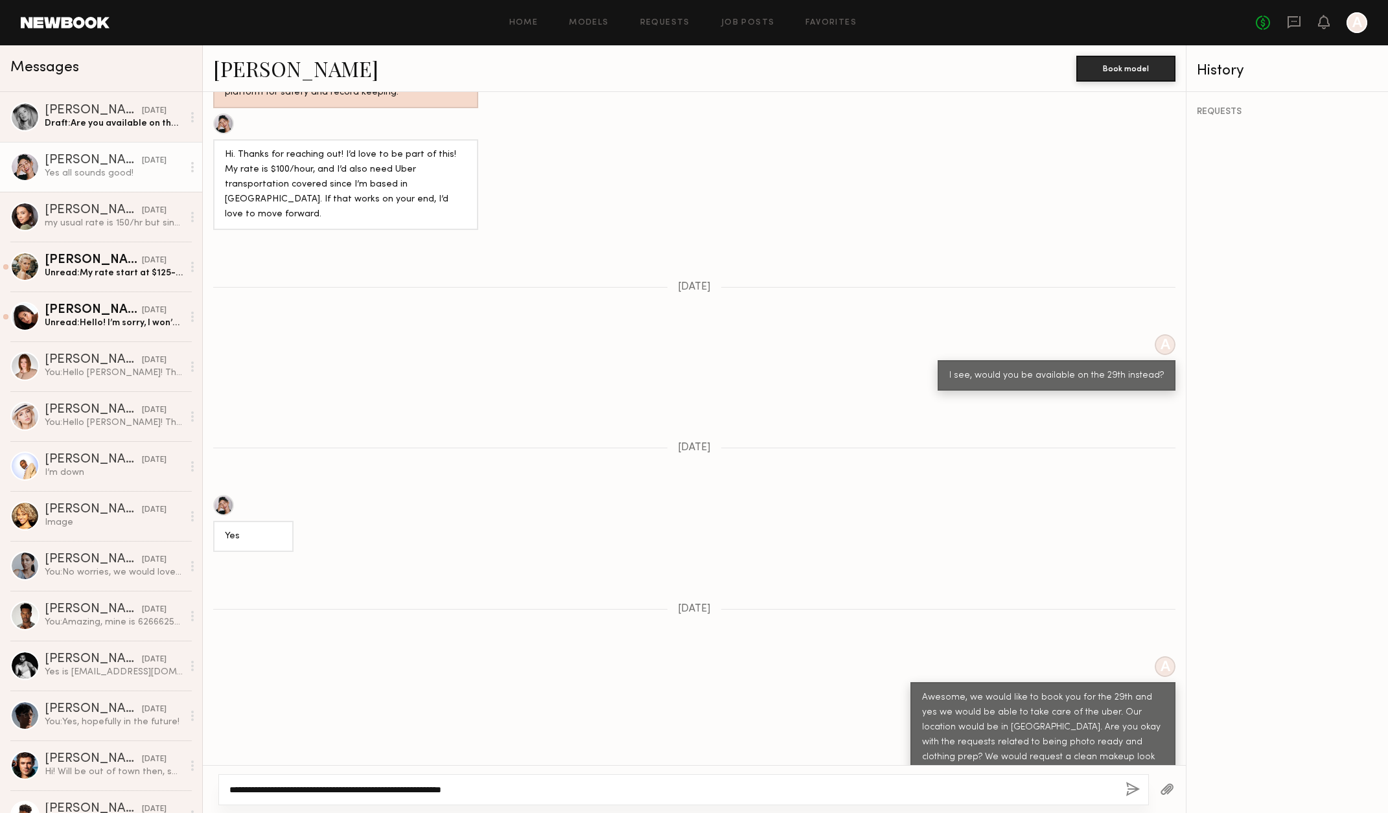
click at [523, 792] on textarea "**********" at bounding box center [672, 789] width 886 height 13
drag, startPoint x: 525, startPoint y: 789, endPoint x: 190, endPoint y: 779, distance: 334.4
click at [190, 779] on div "Messages Natalie C. yesterday Draft: Are you available on the 29th? Anisa N. ye…" at bounding box center [694, 429] width 1388 height 768
click at [1126, 792] on button "button" at bounding box center [1132, 790] width 14 height 16
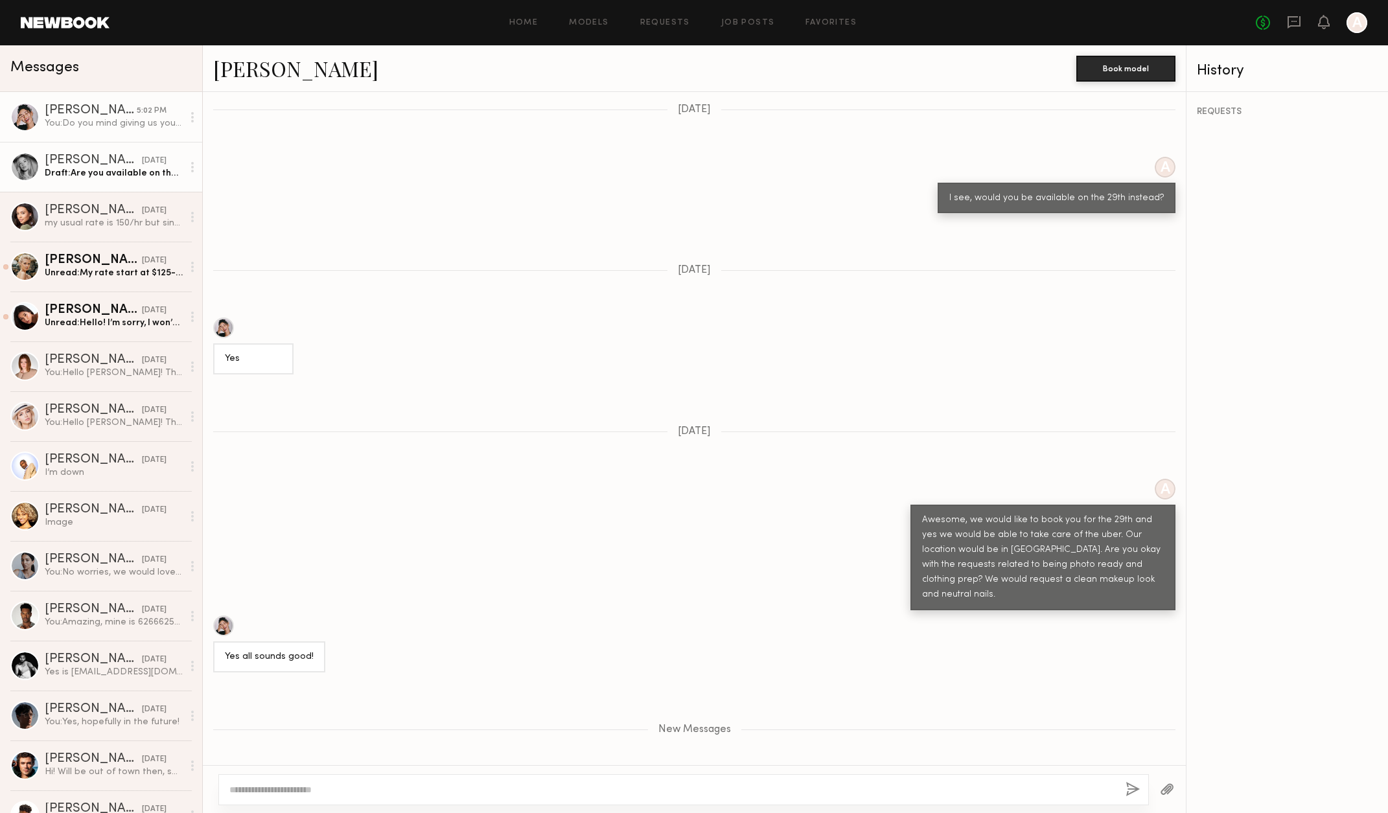
click at [105, 174] on div "Draft: Are you available on the 29th?" at bounding box center [114, 173] width 138 height 12
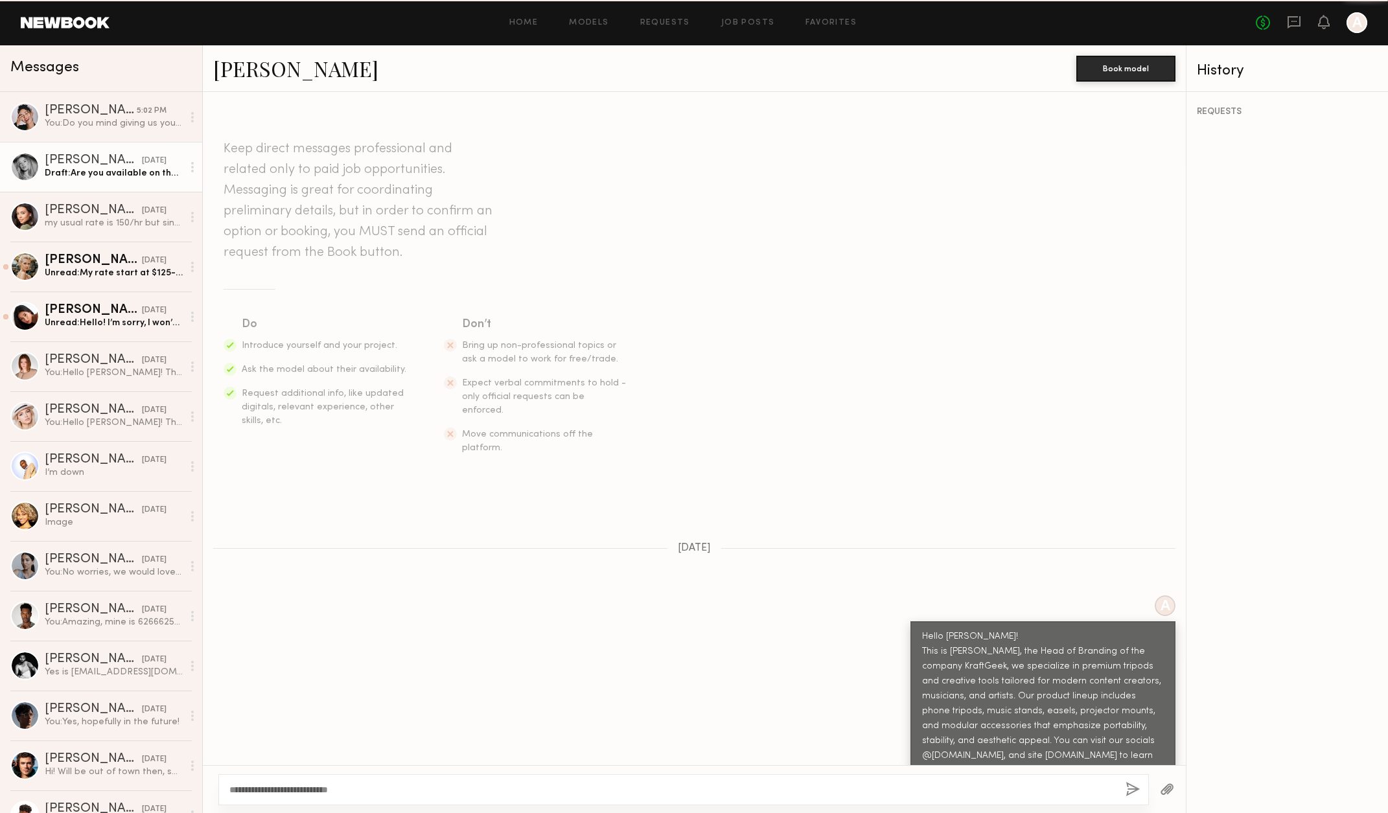
scroll to position [1361, 0]
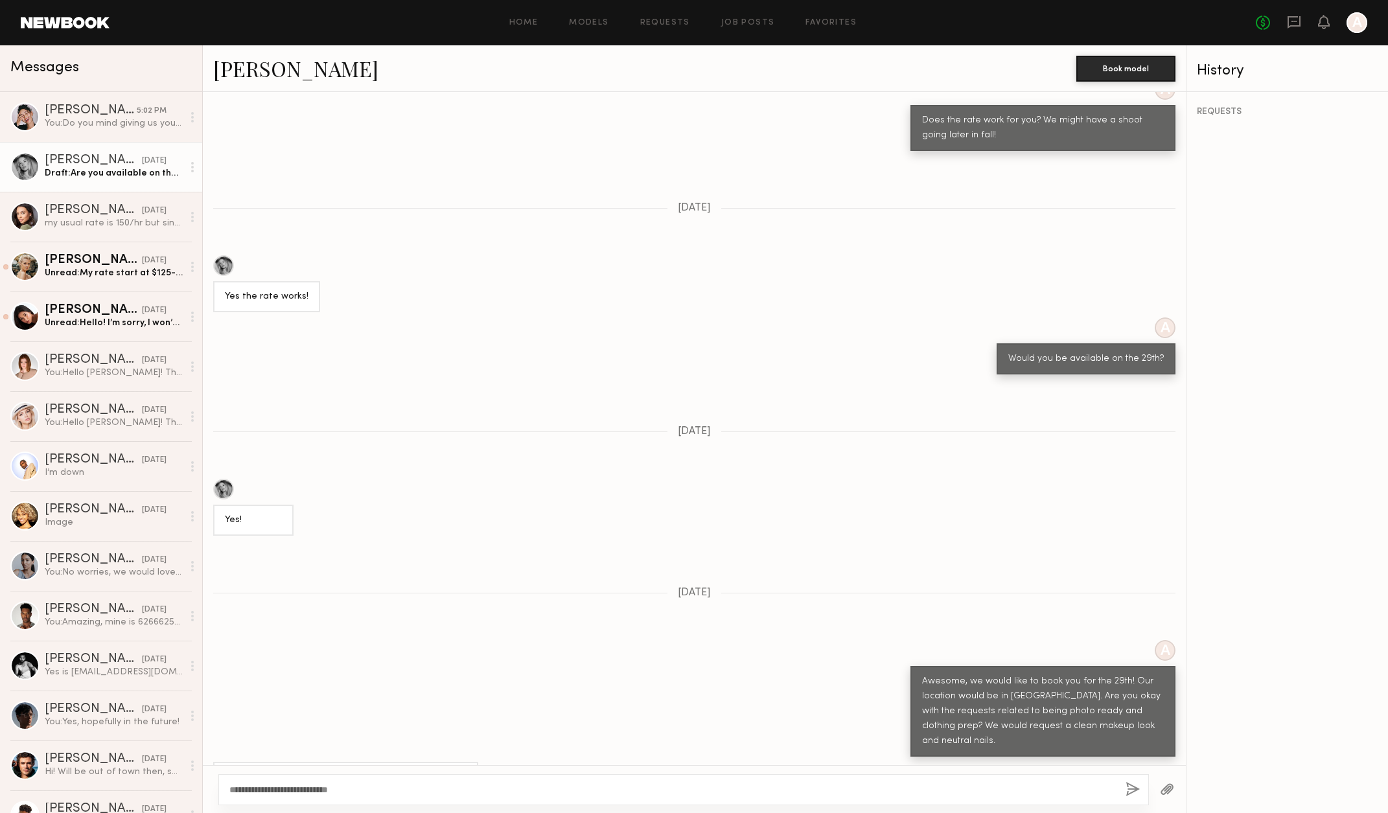
click at [465, 796] on textarea "**********" at bounding box center [672, 789] width 886 height 13
drag, startPoint x: 460, startPoint y: 788, endPoint x: 49, endPoint y: 759, distance: 412.5
click at [49, 759] on div "Messages Anisa N. 5:02 PM You: Do you mind giving us your contact info for sche…" at bounding box center [694, 429] width 1388 height 768
type textarea "**********"
click at [1135, 787] on button "button" at bounding box center [1132, 790] width 14 height 16
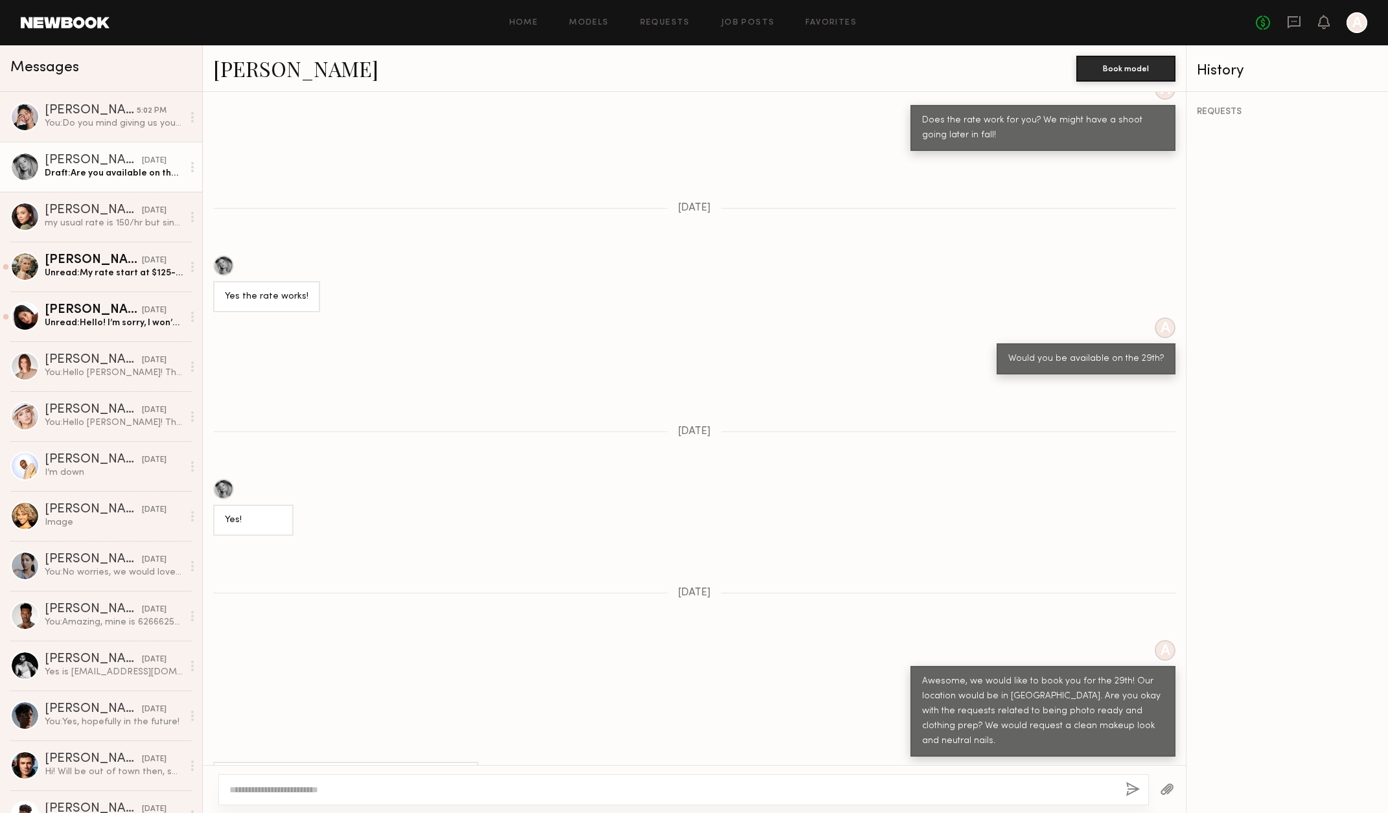
scroll to position [1539, 0]
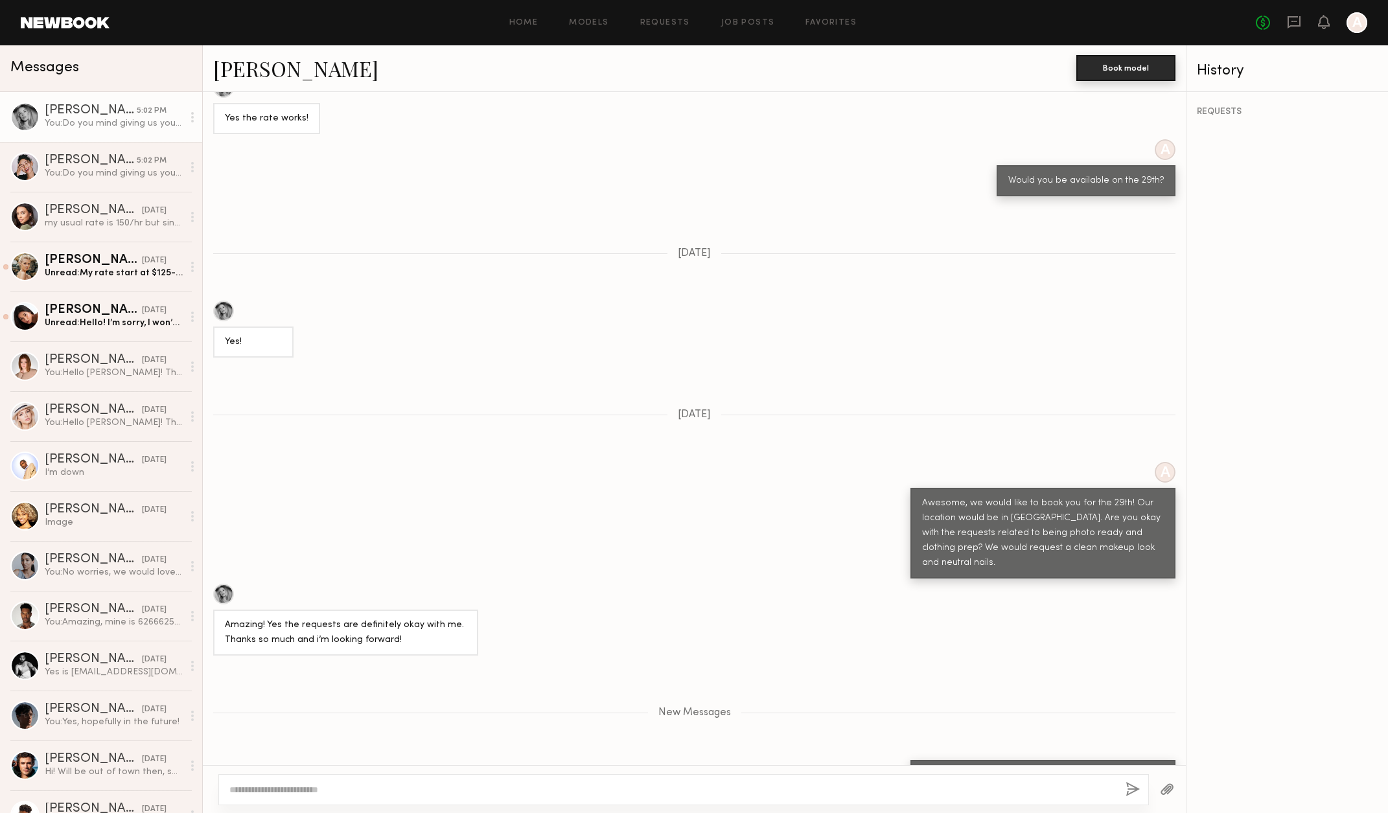
click at [1151, 61] on button "Book model" at bounding box center [1125, 68] width 99 height 26
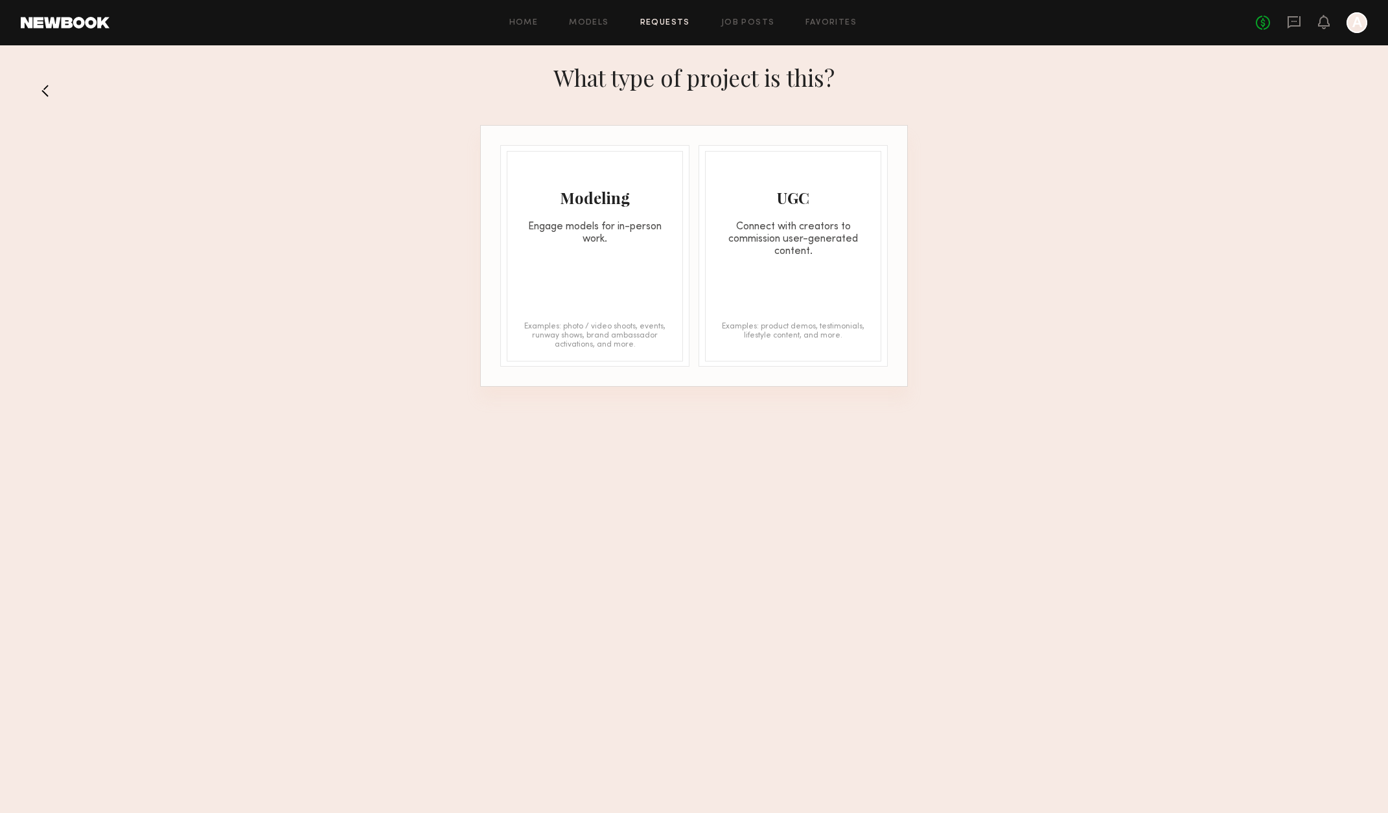
click at [621, 234] on div "Engage models for in-person work." at bounding box center [594, 233] width 175 height 25
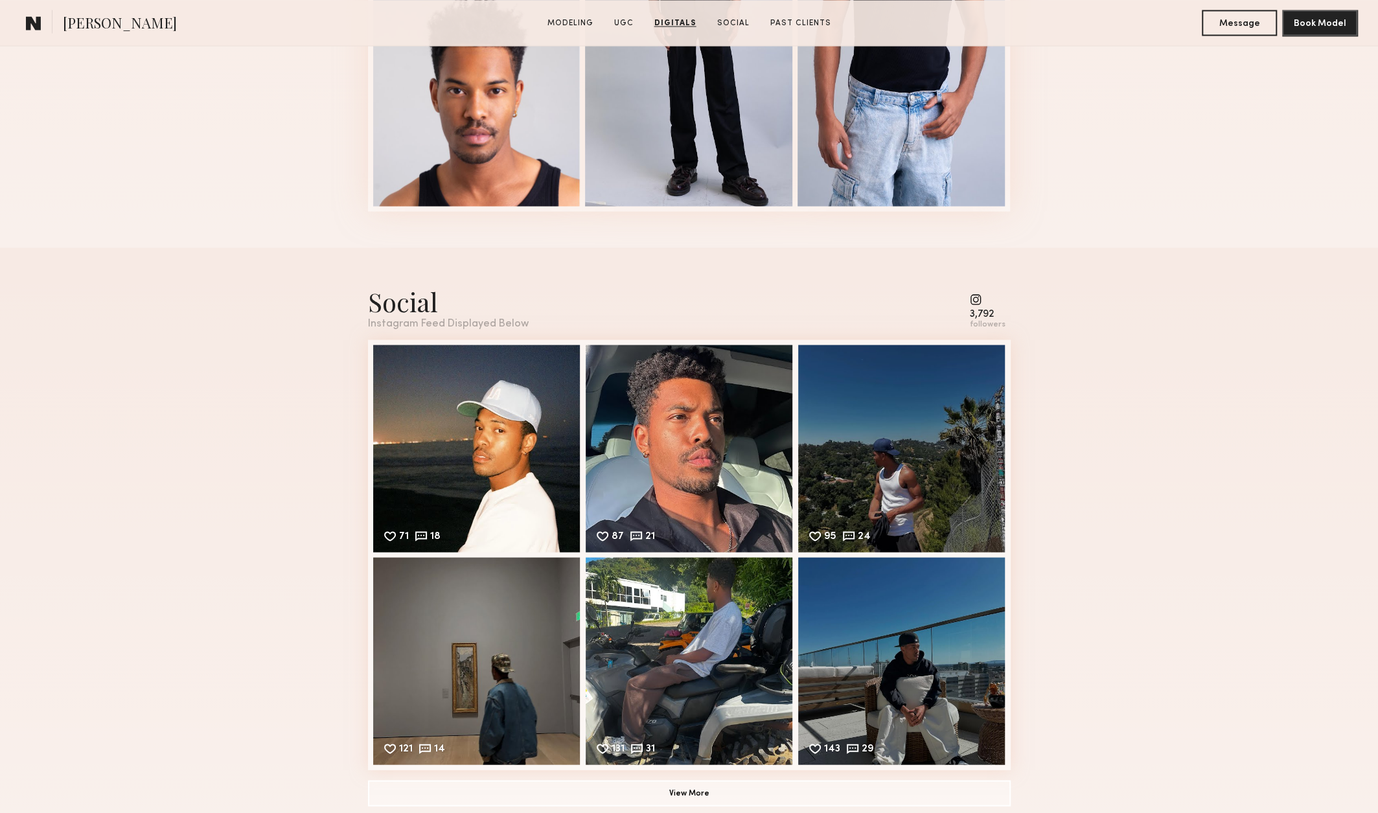
scroll to position [1944, 0]
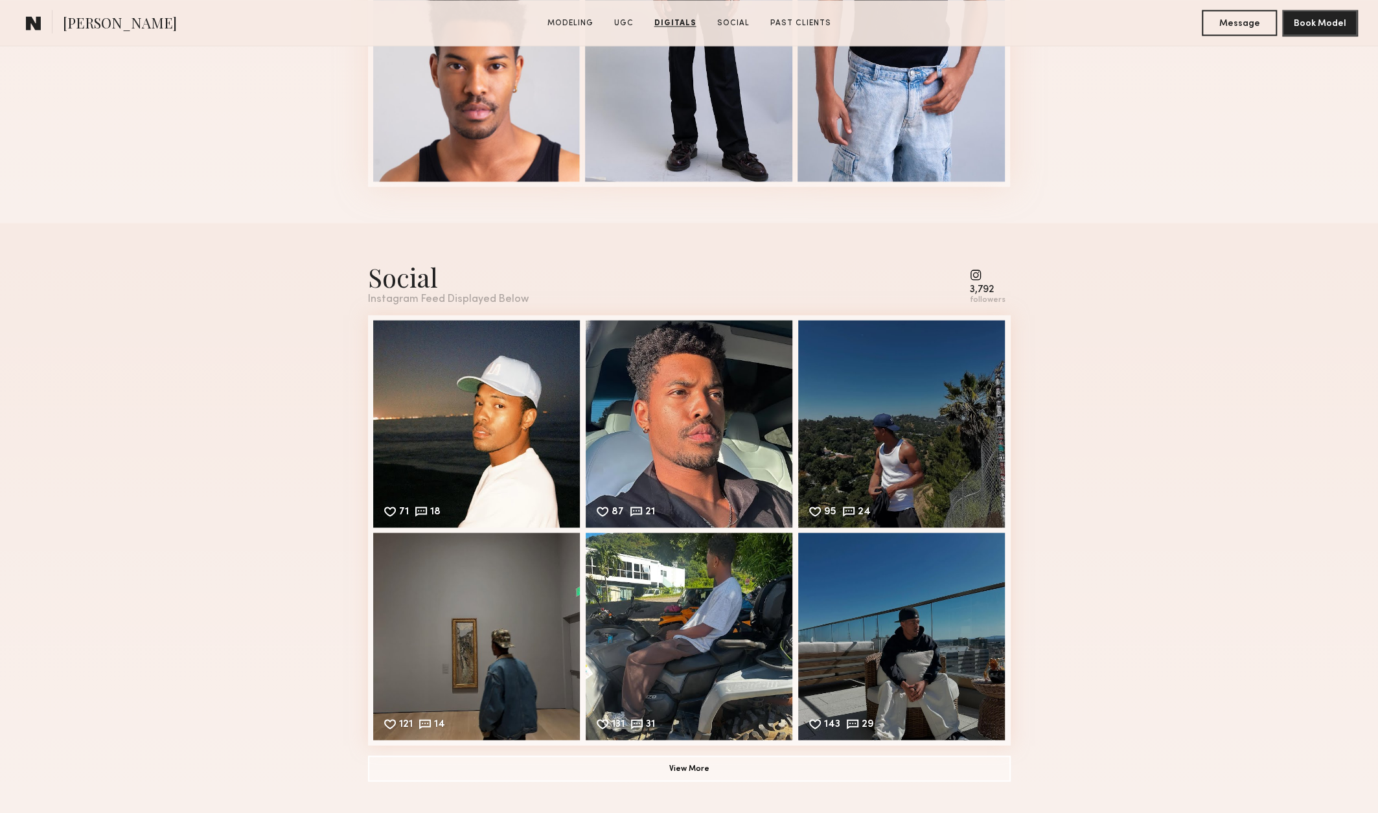
click at [978, 281] on common-icon at bounding box center [988, 275] width 36 height 12
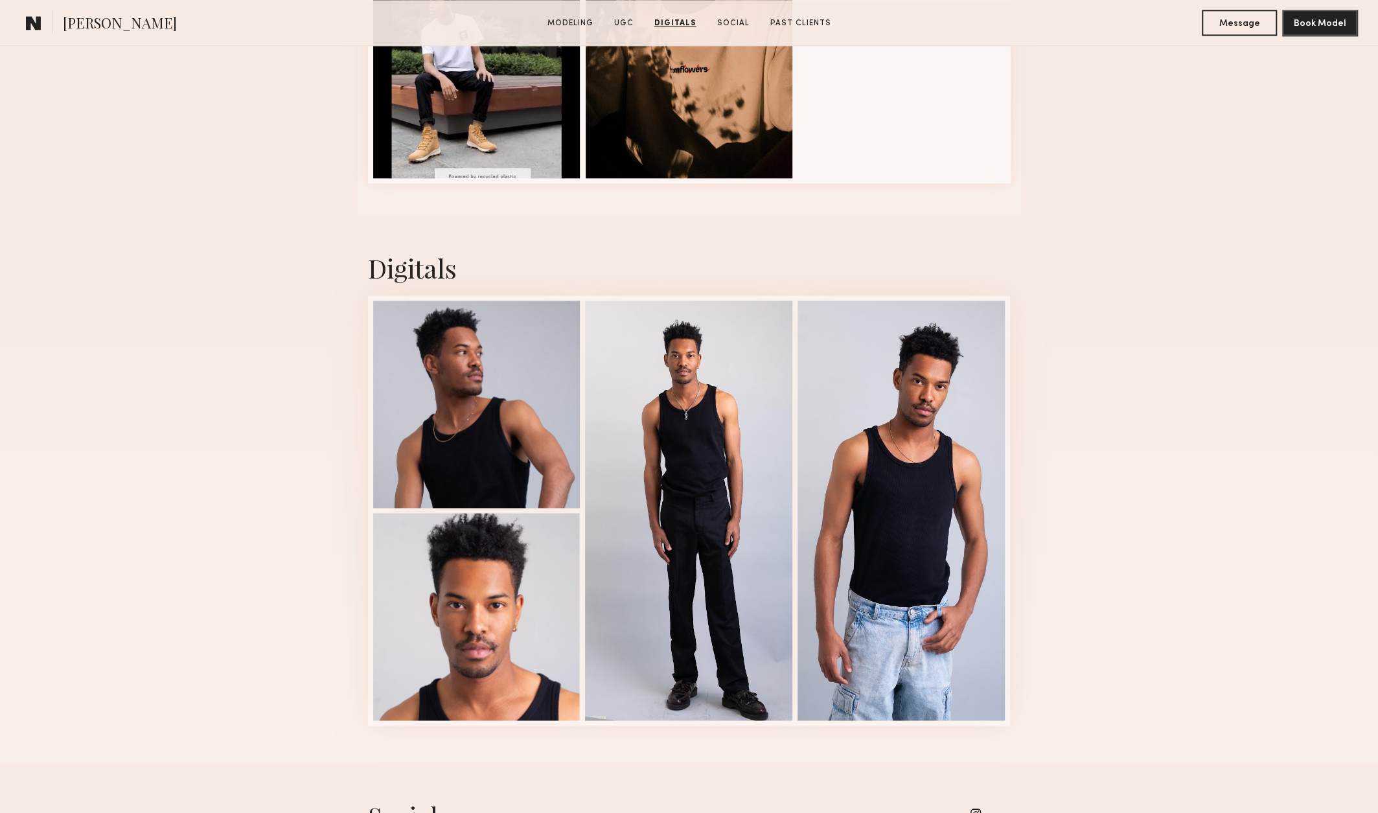
scroll to position [1361, 0]
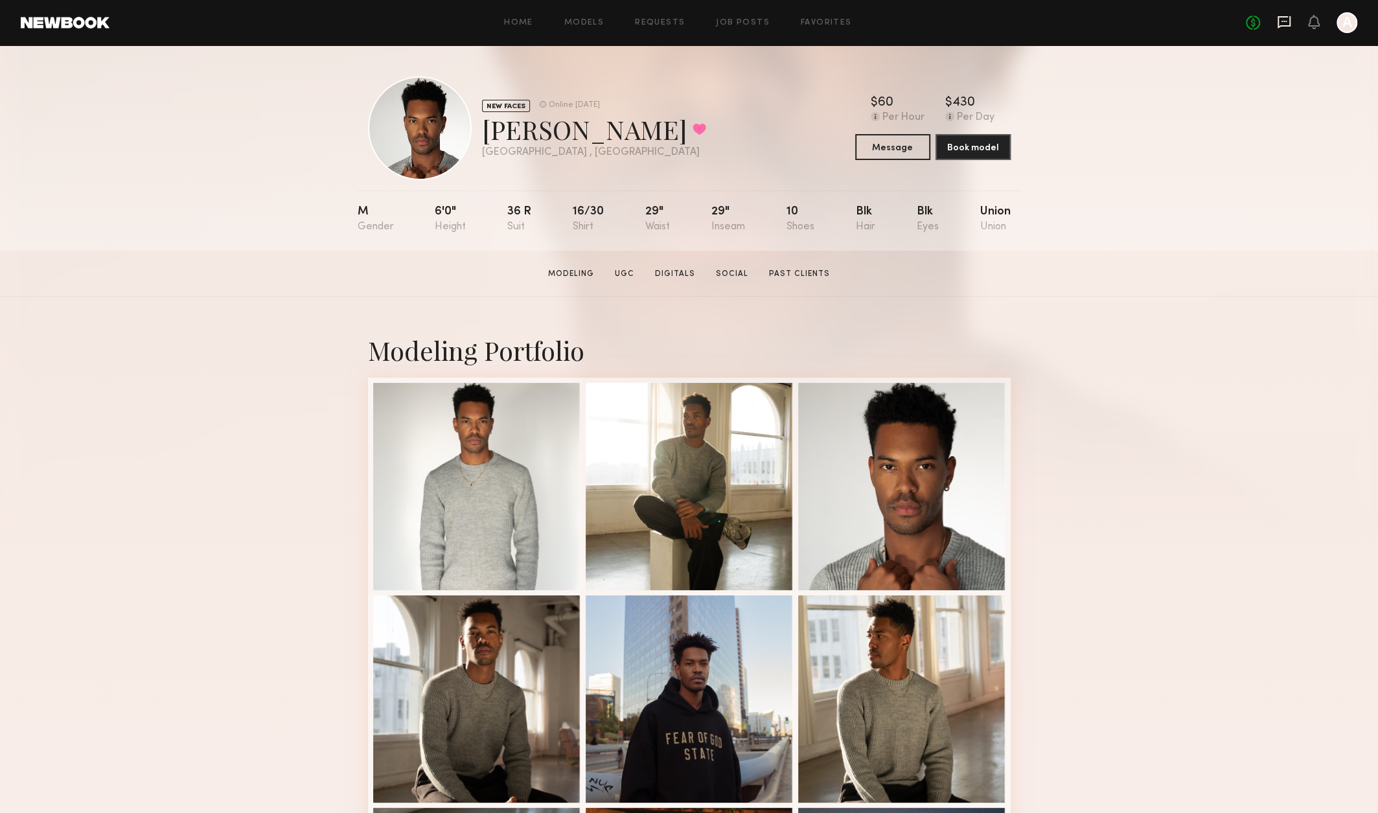
click at [1285, 14] on div "No fees up to $5,000 A" at bounding box center [1301, 22] width 111 height 21
click at [1285, 23] on icon at bounding box center [1284, 22] width 14 height 14
